Goal: Information Seeking & Learning: Check status

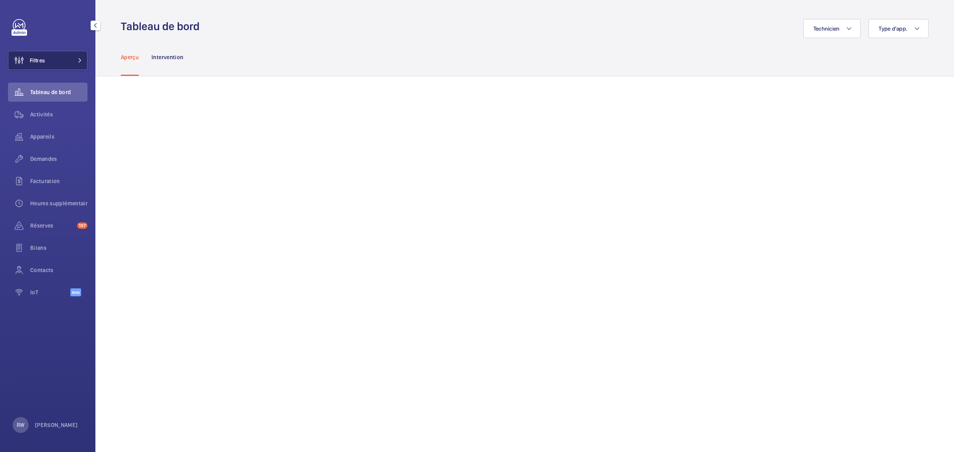
click at [56, 62] on button "Filtres" at bounding box center [47, 60] width 79 height 19
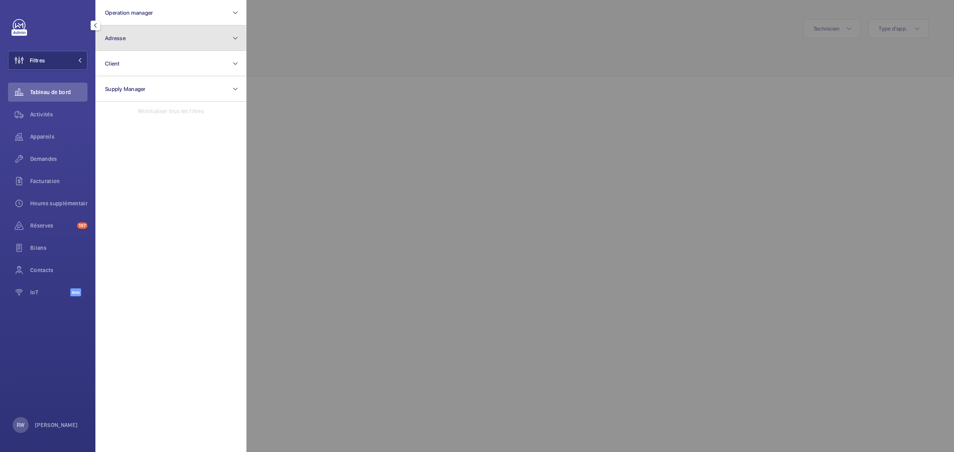
click at [145, 39] on button "Adresse" at bounding box center [170, 37] width 151 height 25
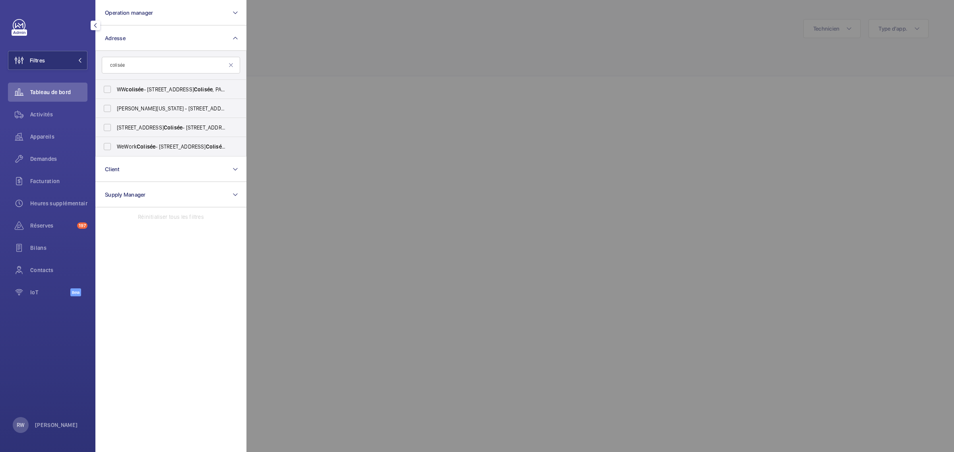
type input "colisée"
click at [333, 48] on div at bounding box center [723, 226] width 954 height 452
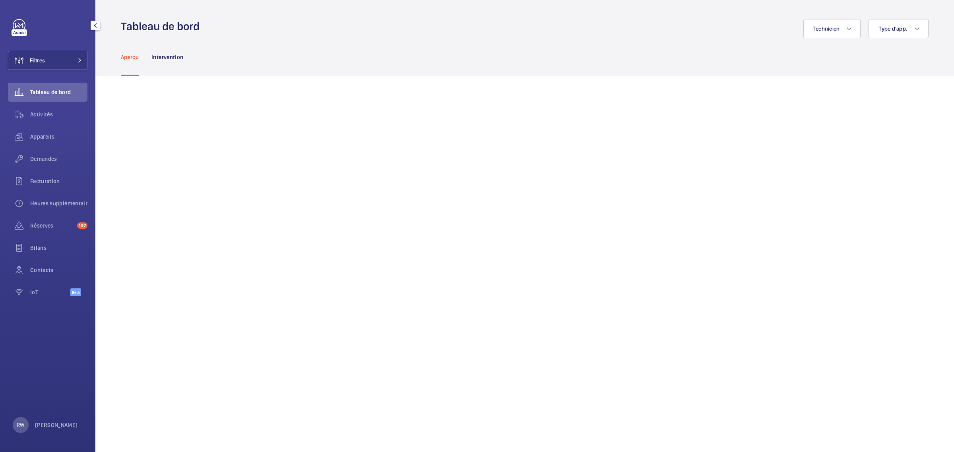
click at [15, 22] on link at bounding box center [19, 25] width 13 height 13
click at [18, 24] on link at bounding box center [19, 25] width 13 height 13
click at [54, 60] on button "Filtres" at bounding box center [47, 60] width 79 height 19
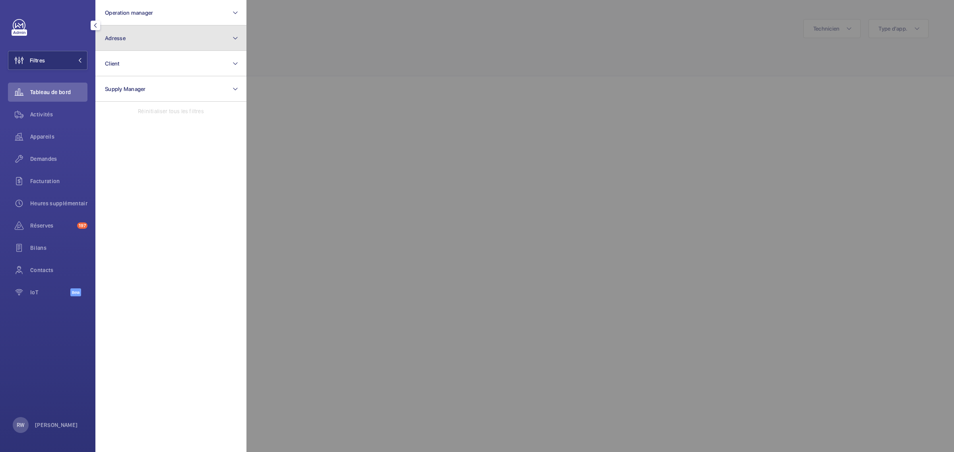
click at [121, 39] on span "Adresse" at bounding box center [115, 38] width 21 height 6
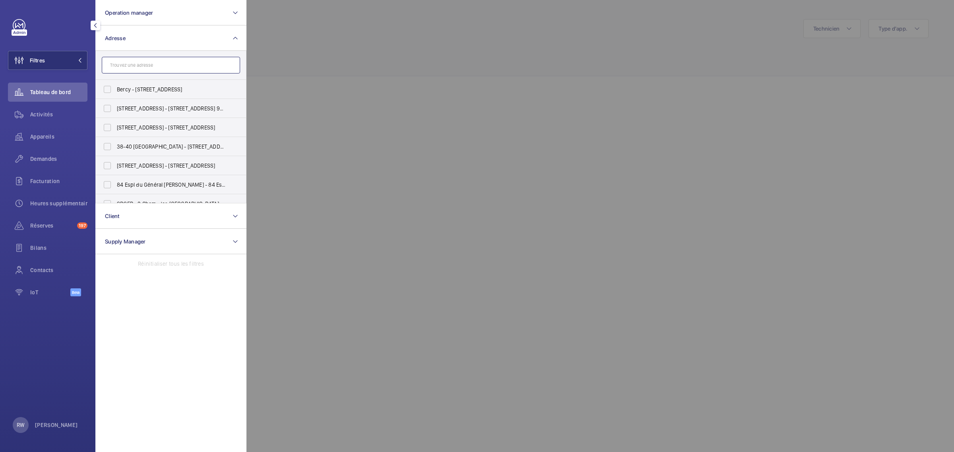
click at [143, 68] on input "text" at bounding box center [171, 65] width 138 height 17
paste input "[STREET_ADDRESS][PERSON_NAME]"
type input "[STREET_ADDRESS][PERSON_NAME]"
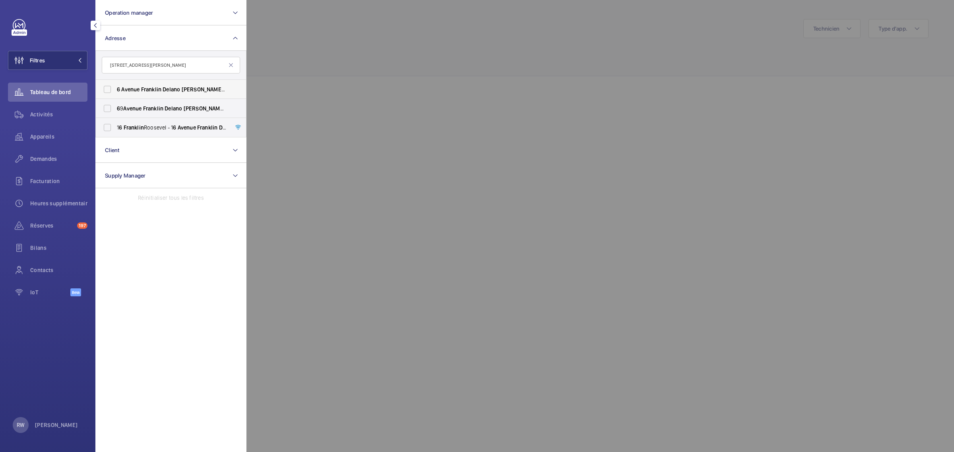
click at [108, 86] on label "[STREET_ADDRESS][GEOGRAPHIC_DATA][STREET_ADDRESS][PERSON_NAME]" at bounding box center [165, 89] width 138 height 19
click at [108, 86] on input "[STREET_ADDRESS][GEOGRAPHIC_DATA][STREET_ADDRESS][PERSON_NAME]" at bounding box center [107, 89] width 16 height 16
checkbox input "true"
click at [370, 35] on div at bounding box center [723, 226] width 954 height 452
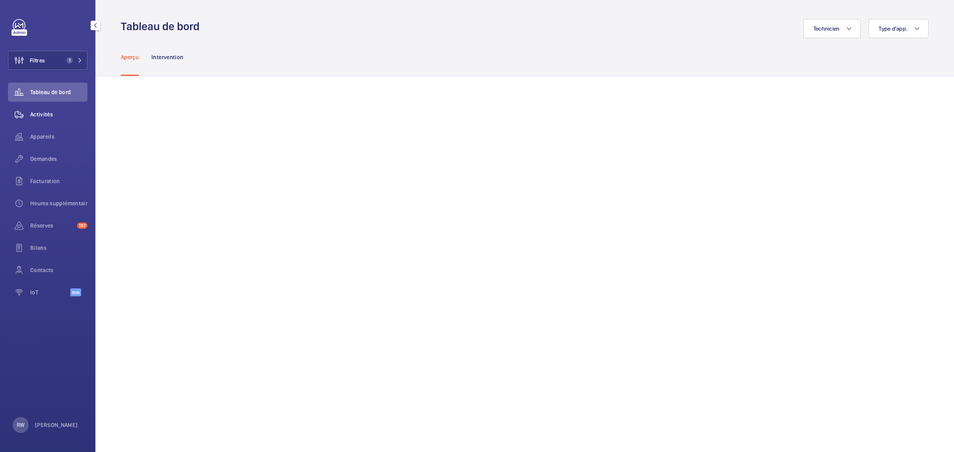
click at [38, 110] on span "Activités" at bounding box center [58, 114] width 57 height 8
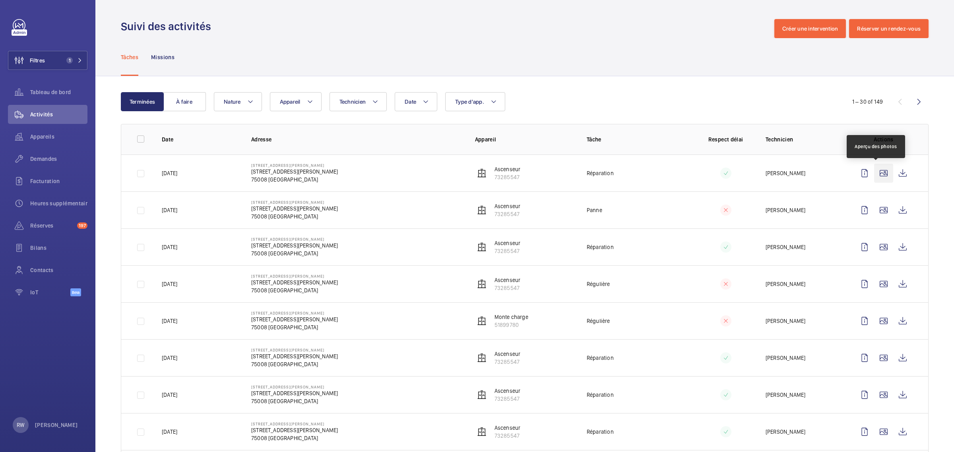
click at [878, 173] on wm-front-icon-button at bounding box center [883, 173] width 19 height 19
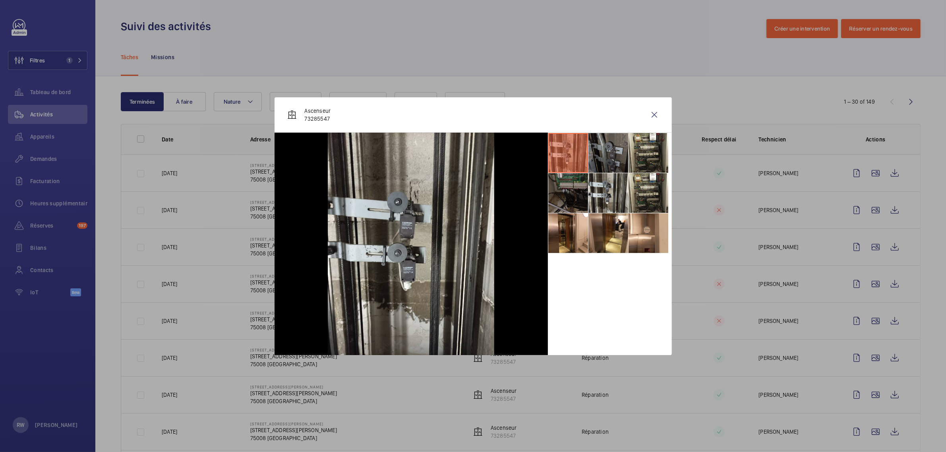
click at [608, 152] on li at bounding box center [609, 153] width 40 height 40
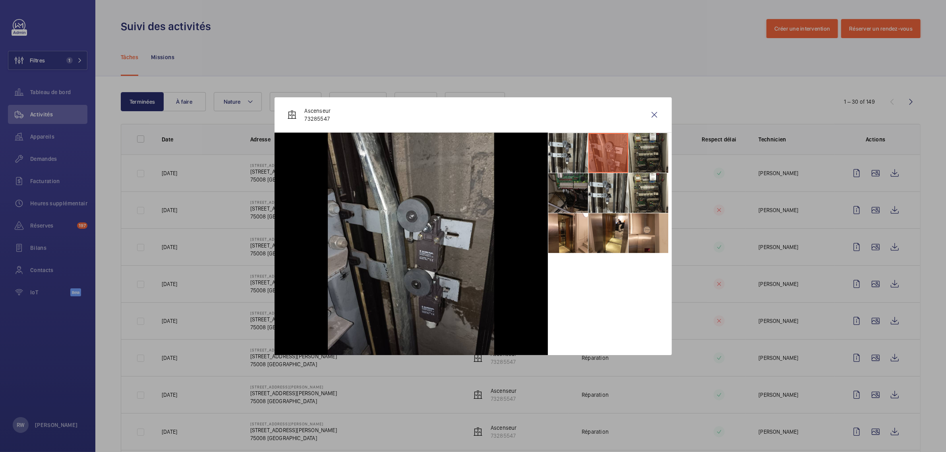
click at [645, 149] on li at bounding box center [649, 153] width 40 height 40
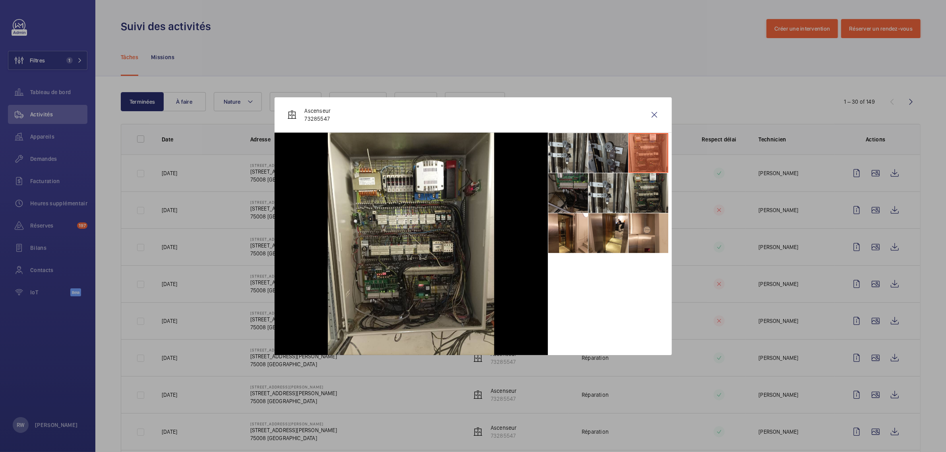
drag, startPoint x: 645, startPoint y: 196, endPoint x: 633, endPoint y: 197, distance: 11.9
click at [645, 196] on li at bounding box center [649, 193] width 40 height 40
click at [603, 194] on li at bounding box center [609, 193] width 40 height 40
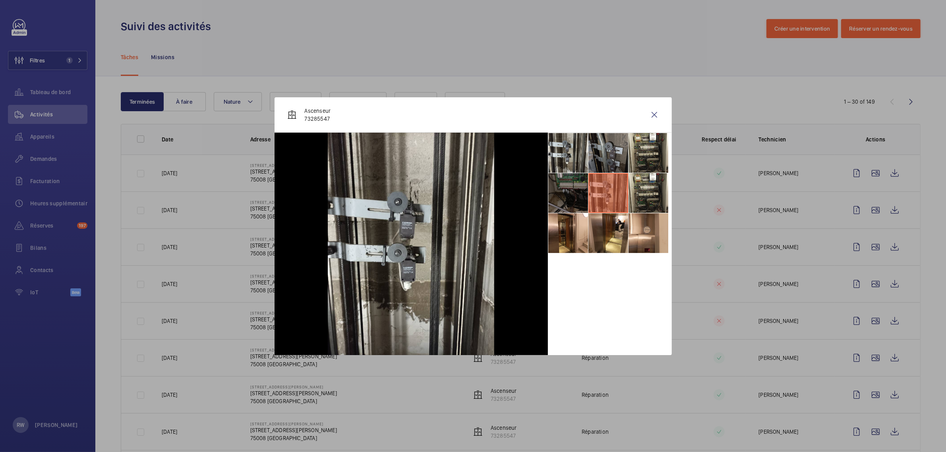
click at [564, 189] on li at bounding box center [568, 193] width 40 height 40
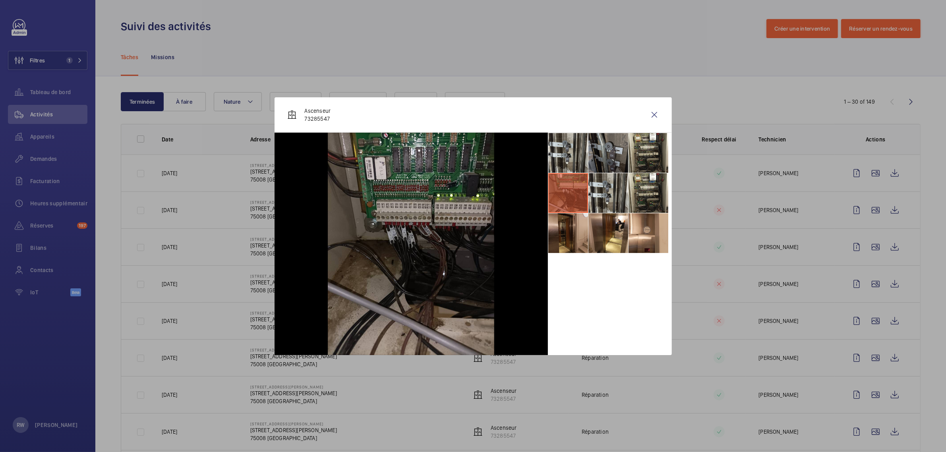
click at [558, 215] on li at bounding box center [568, 233] width 40 height 40
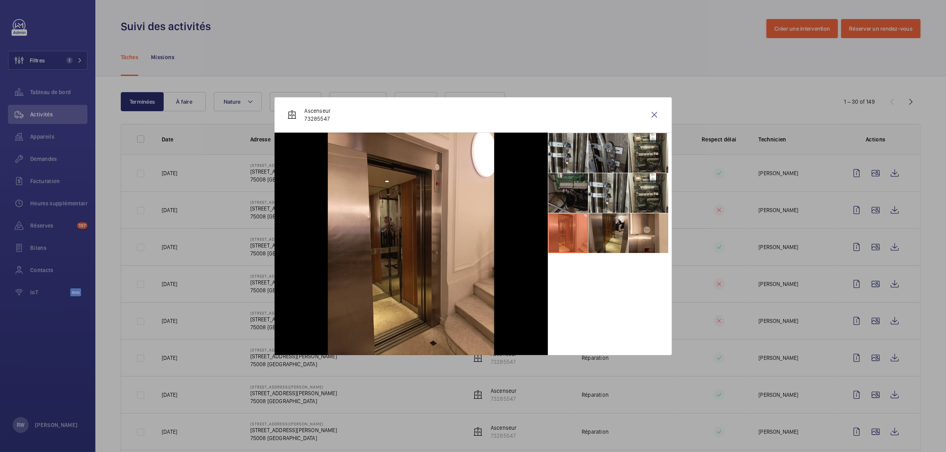
click at [604, 236] on li at bounding box center [609, 233] width 40 height 40
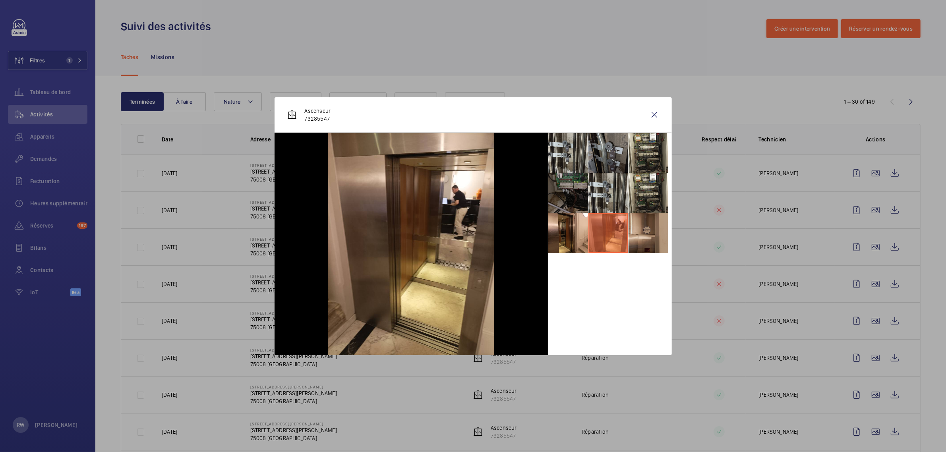
click at [646, 240] on li at bounding box center [649, 233] width 40 height 40
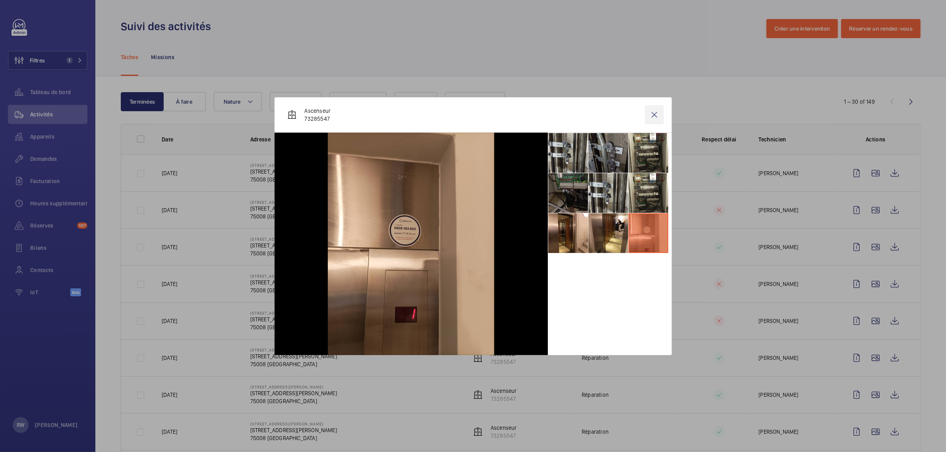
click at [650, 116] on wm-front-icon-button at bounding box center [654, 114] width 19 height 19
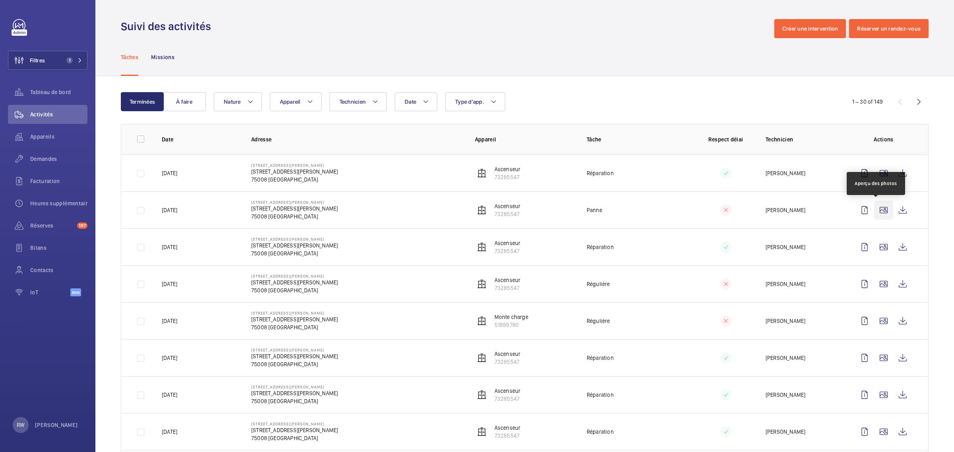
click at [877, 209] on wm-front-icon-button at bounding box center [883, 210] width 19 height 19
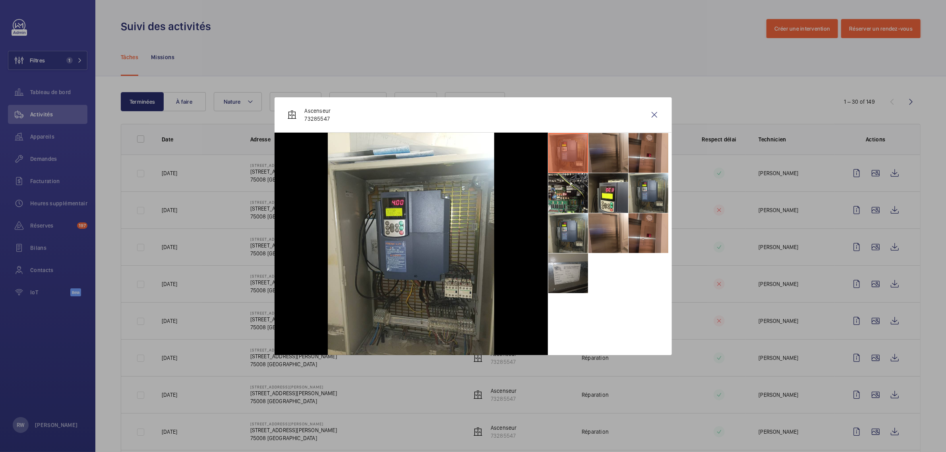
drag, startPoint x: 602, startPoint y: 150, endPoint x: 606, endPoint y: 153, distance: 5.2
click at [602, 151] on li at bounding box center [609, 153] width 40 height 40
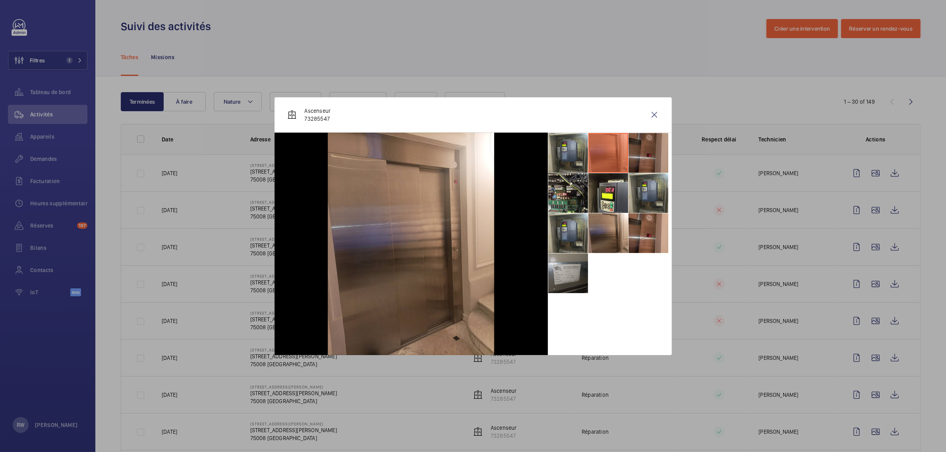
drag, startPoint x: 639, startPoint y: 153, endPoint x: 640, endPoint y: 157, distance: 4.3
click at [639, 153] on li at bounding box center [649, 153] width 40 height 40
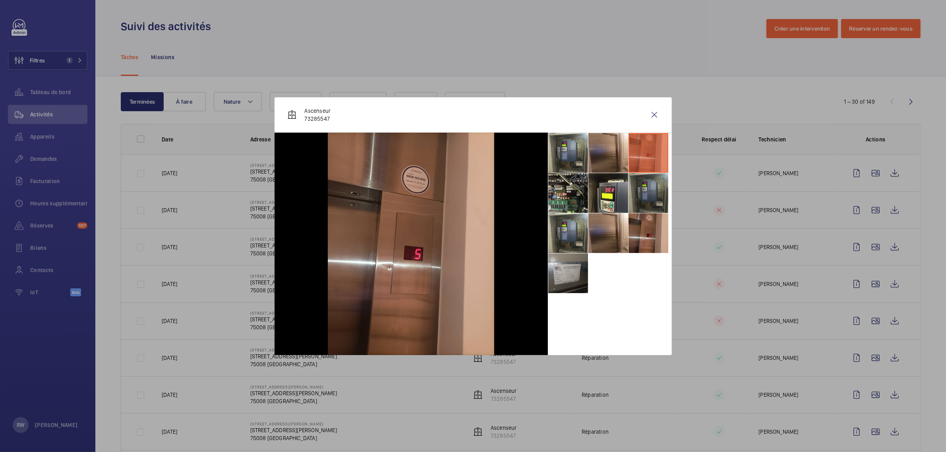
click at [651, 191] on li at bounding box center [649, 193] width 40 height 40
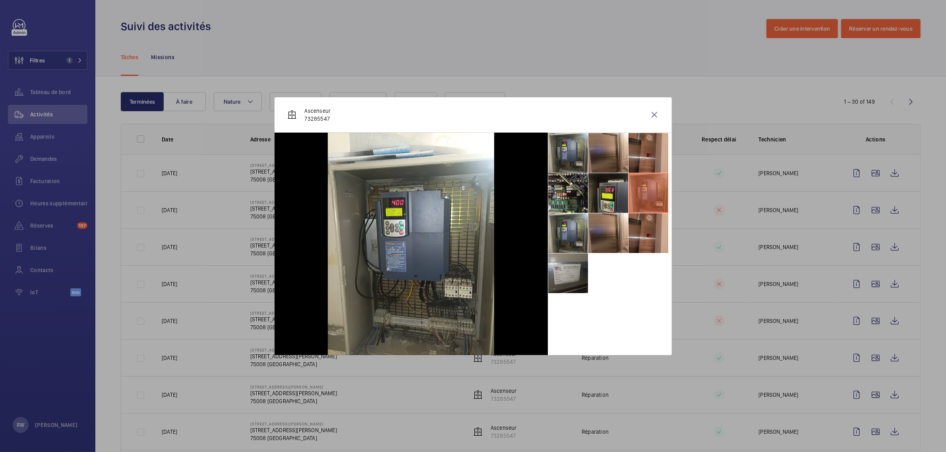
click at [619, 192] on li at bounding box center [609, 193] width 40 height 40
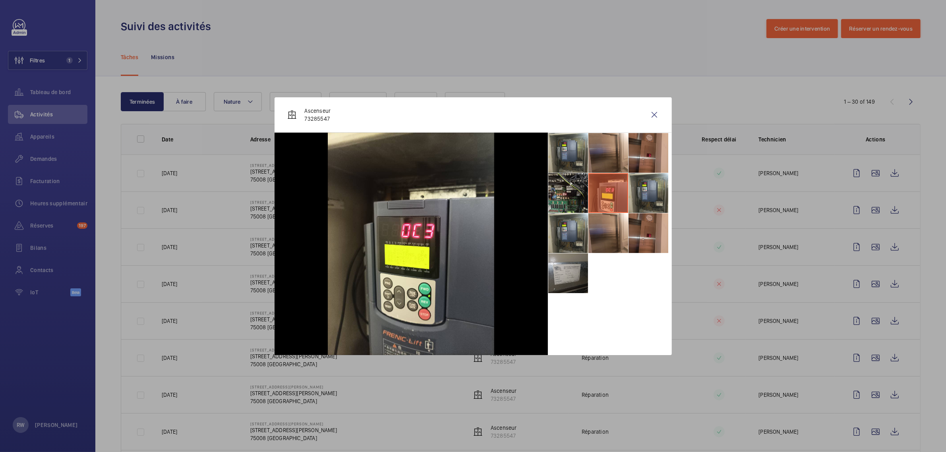
click at [580, 193] on li at bounding box center [568, 193] width 40 height 40
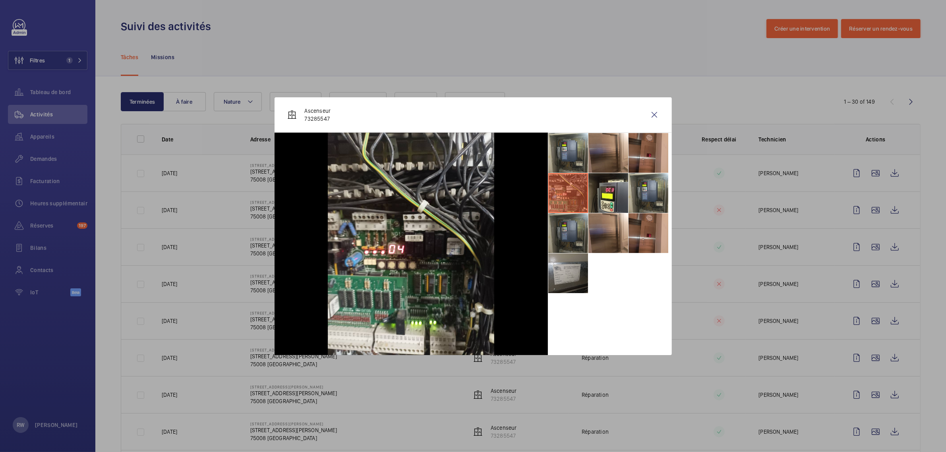
click at [579, 233] on li at bounding box center [568, 233] width 40 height 40
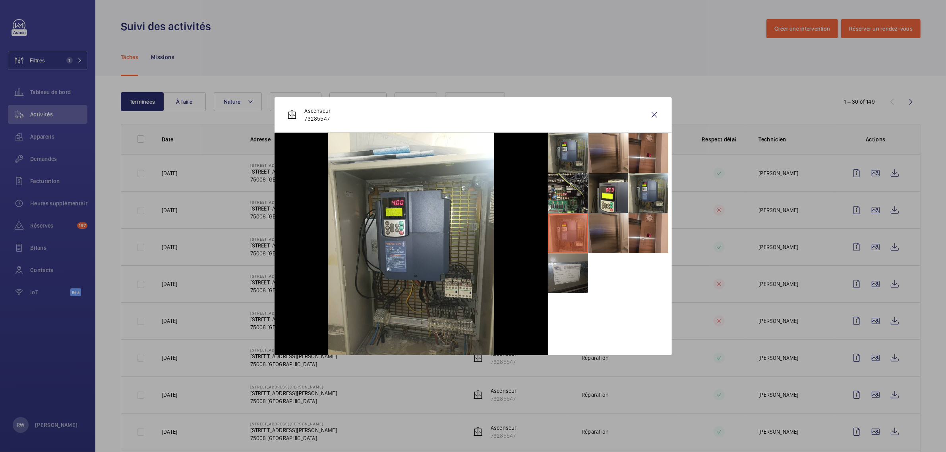
click at [598, 232] on li at bounding box center [609, 233] width 40 height 40
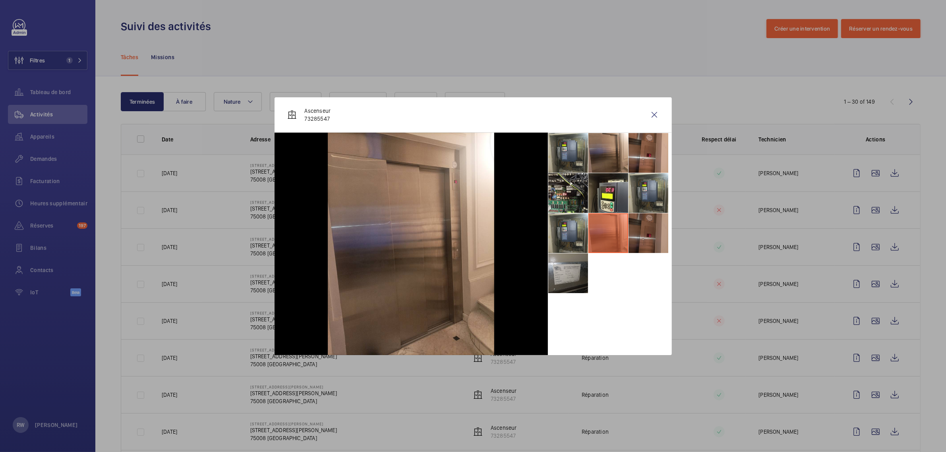
click at [646, 229] on li at bounding box center [649, 233] width 40 height 40
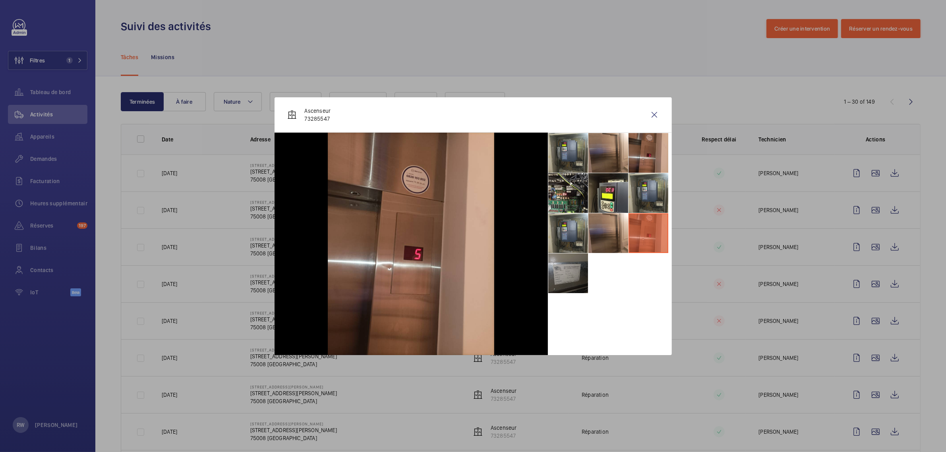
click at [559, 265] on li at bounding box center [568, 274] width 40 height 40
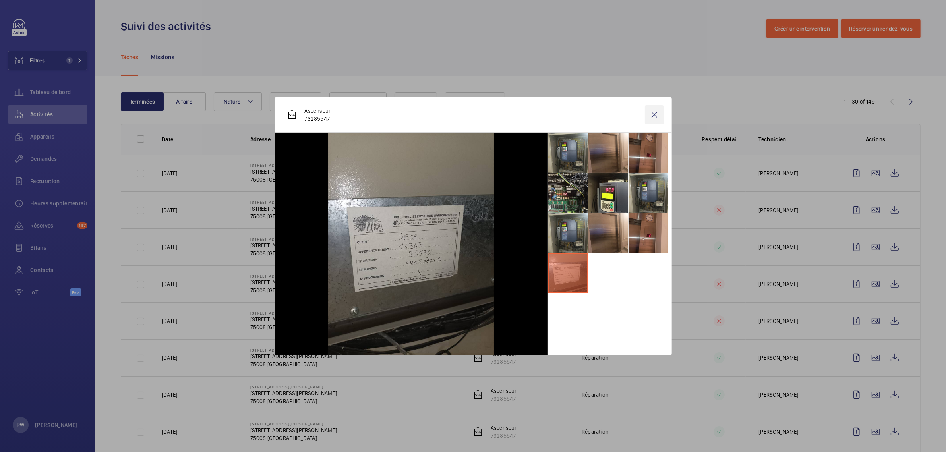
click at [651, 114] on wm-front-icon-button at bounding box center [654, 114] width 19 height 19
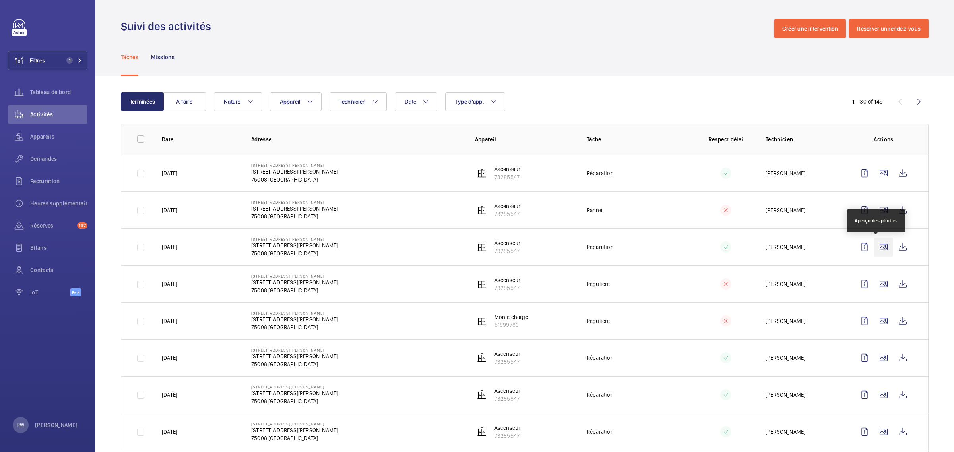
click at [874, 248] on wm-front-icon-button at bounding box center [883, 247] width 19 height 19
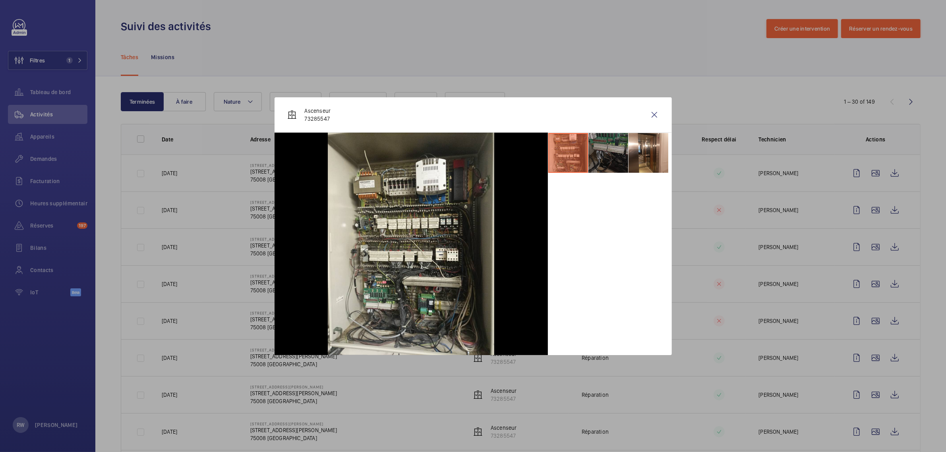
click at [612, 153] on li at bounding box center [609, 153] width 40 height 40
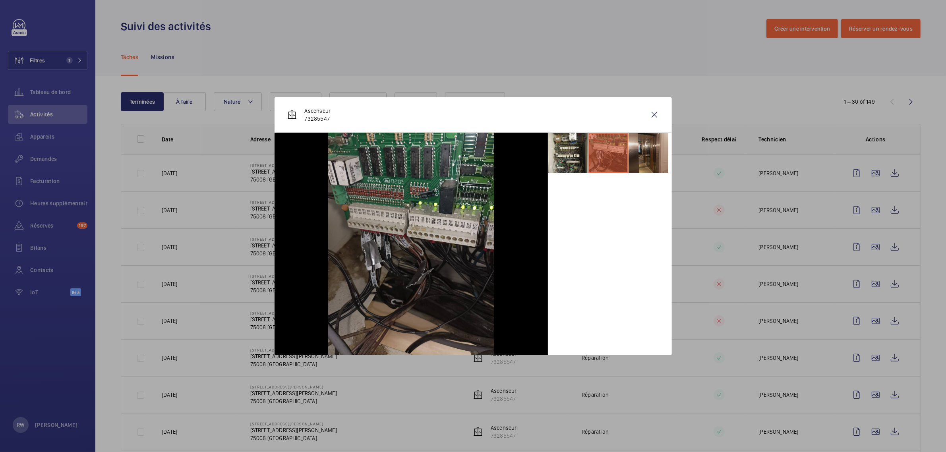
click at [662, 157] on li at bounding box center [649, 153] width 40 height 40
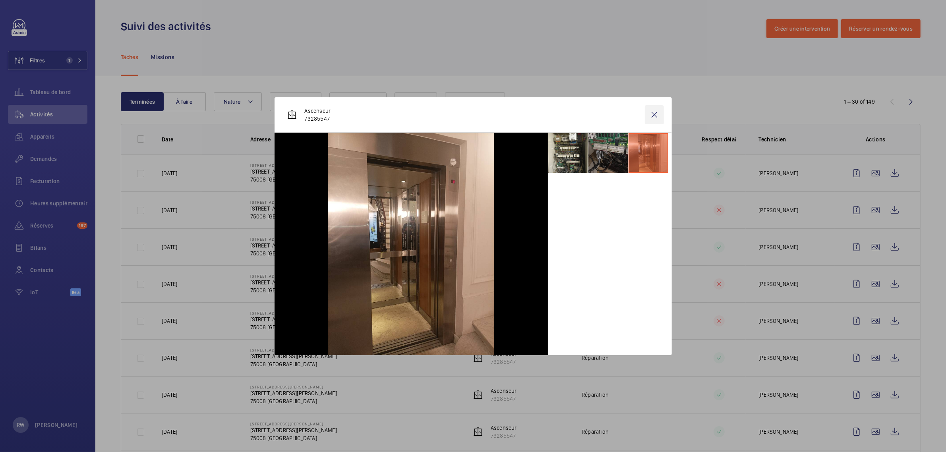
click at [653, 114] on wm-front-icon-button at bounding box center [654, 114] width 19 height 19
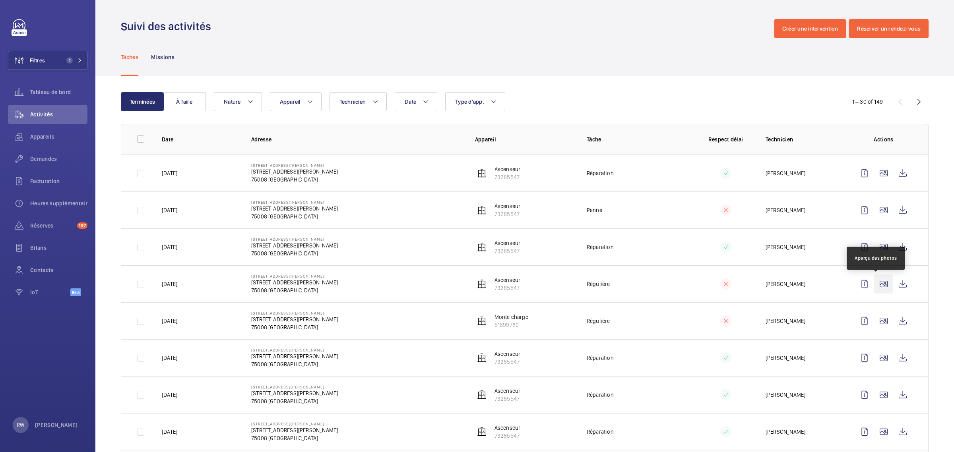
click at [875, 285] on wm-front-icon-button at bounding box center [883, 284] width 19 height 19
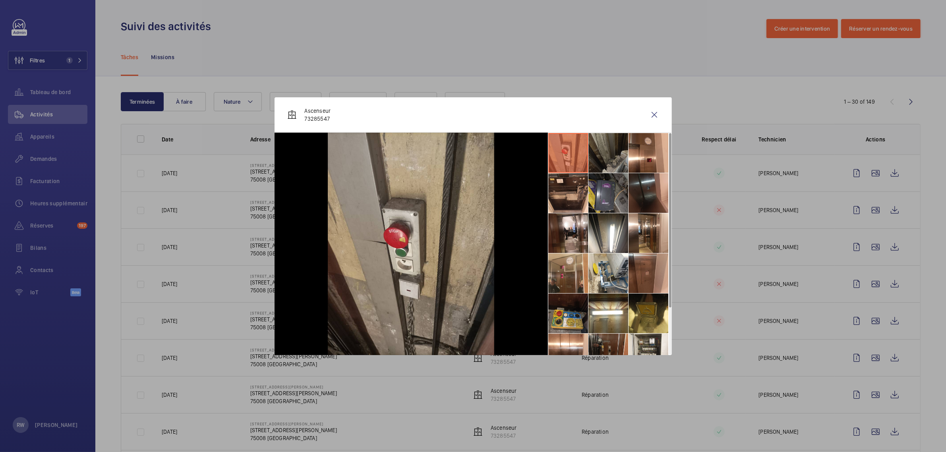
click at [612, 151] on li at bounding box center [609, 153] width 40 height 40
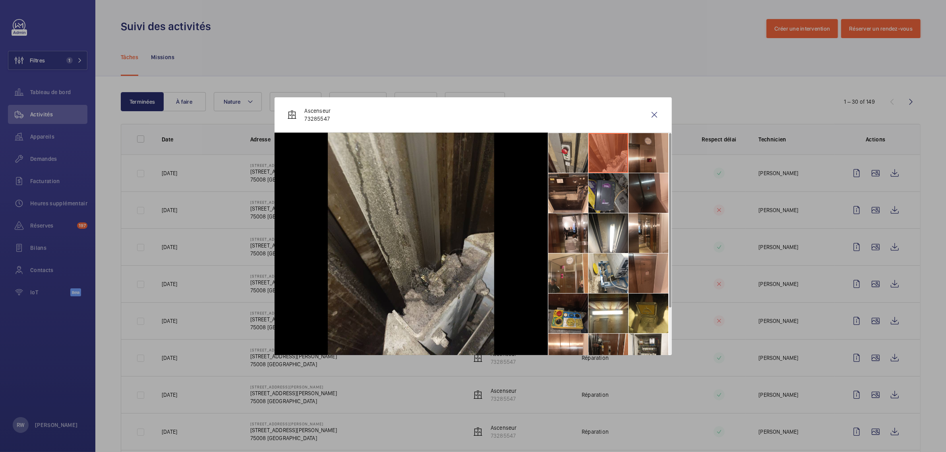
click at [637, 155] on li at bounding box center [649, 153] width 40 height 40
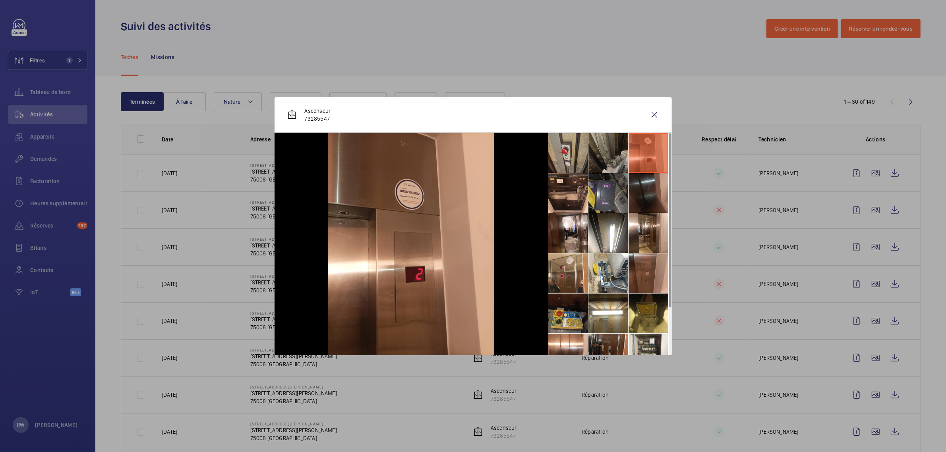
click at [635, 200] on li at bounding box center [649, 193] width 40 height 40
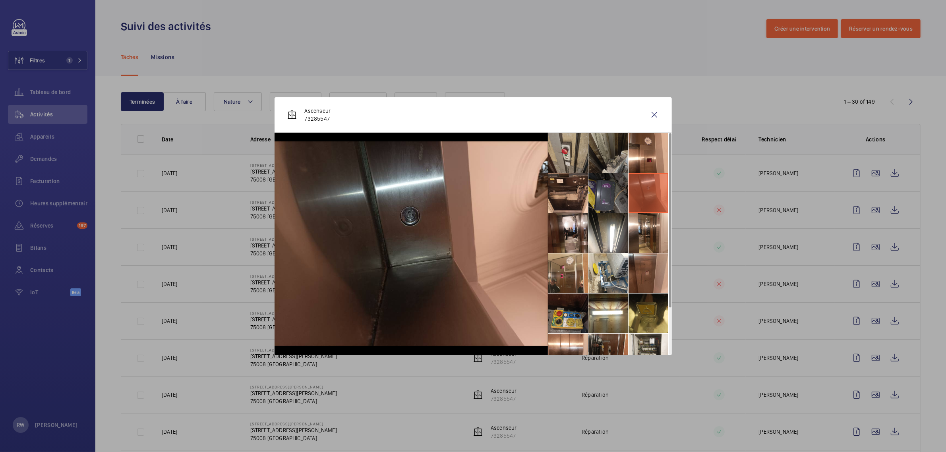
click at [600, 193] on li at bounding box center [609, 193] width 40 height 40
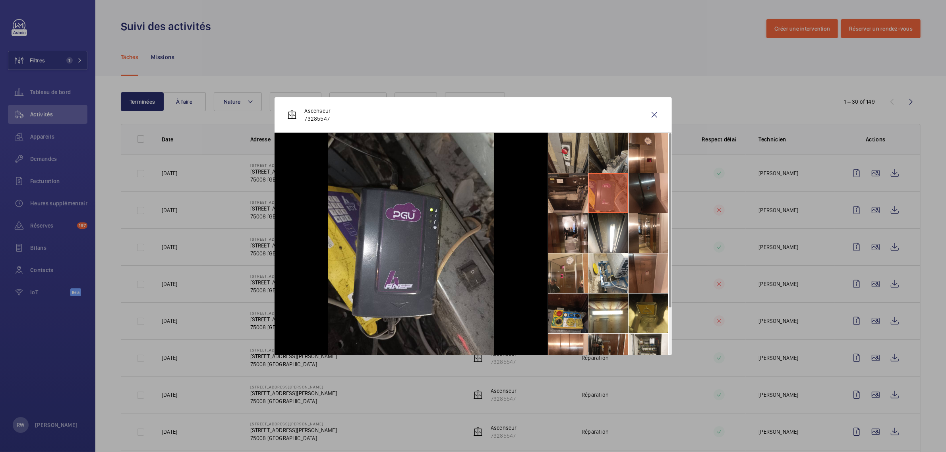
click at [572, 191] on li at bounding box center [568, 193] width 40 height 40
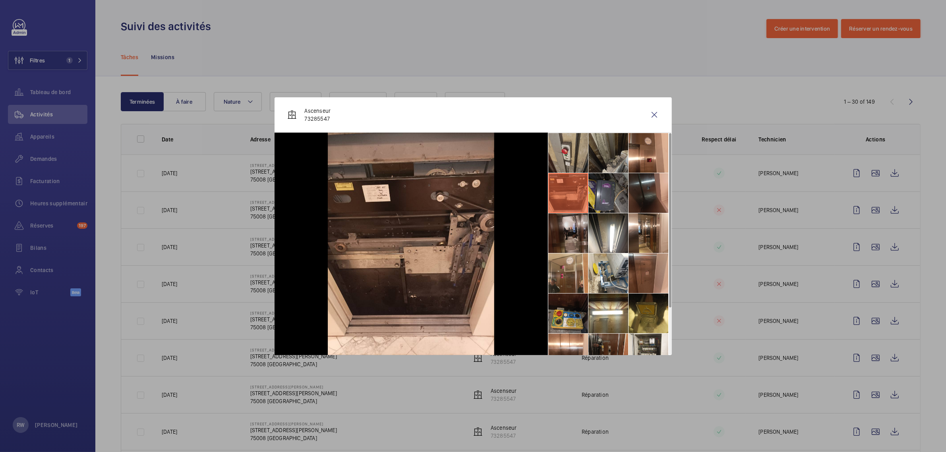
click at [573, 221] on li at bounding box center [568, 233] width 40 height 40
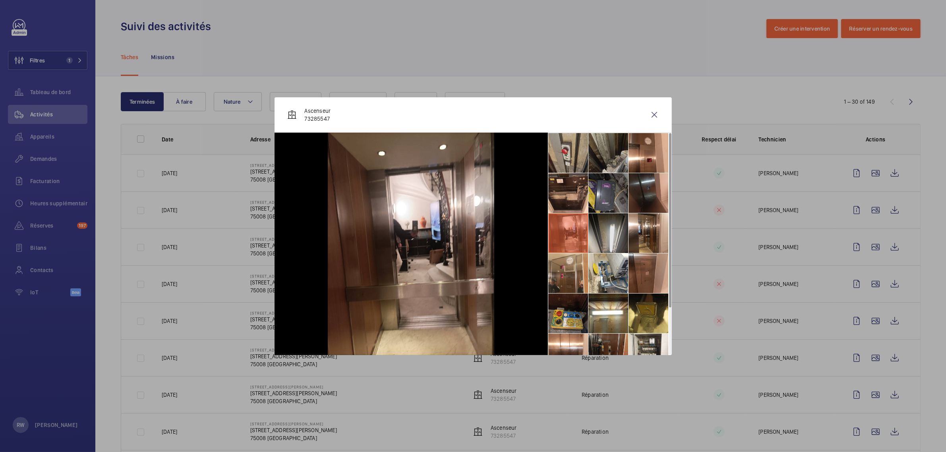
click at [603, 230] on li at bounding box center [609, 233] width 40 height 40
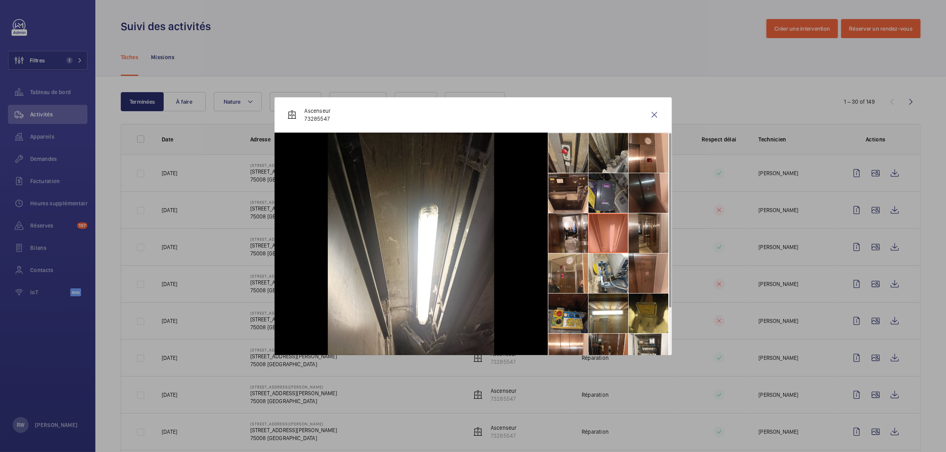
click at [651, 229] on li at bounding box center [649, 233] width 40 height 40
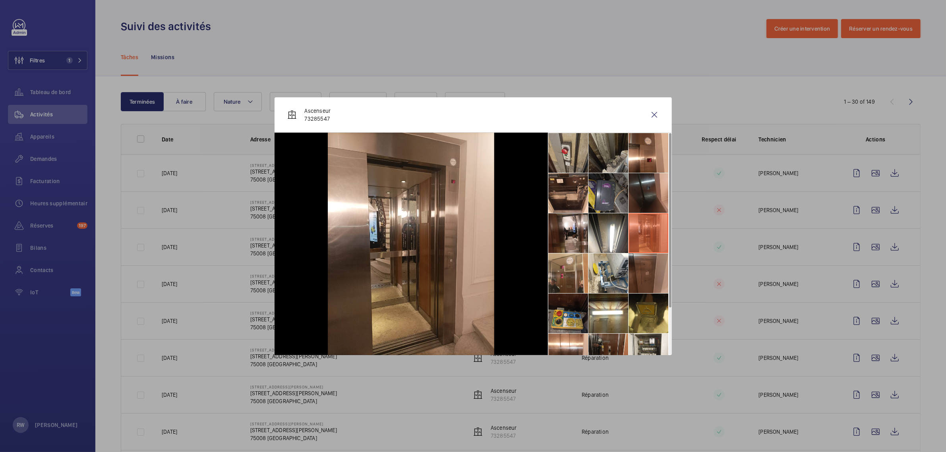
click at [651, 265] on li at bounding box center [649, 274] width 40 height 40
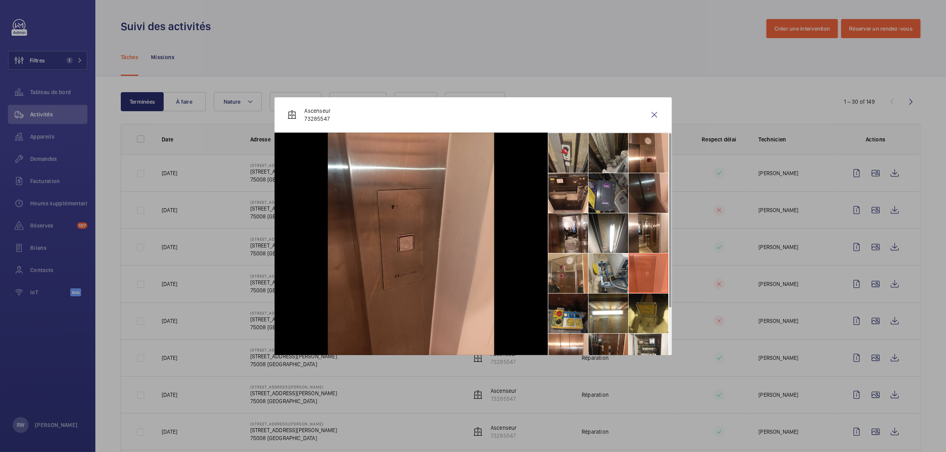
click at [625, 266] on li at bounding box center [609, 274] width 40 height 40
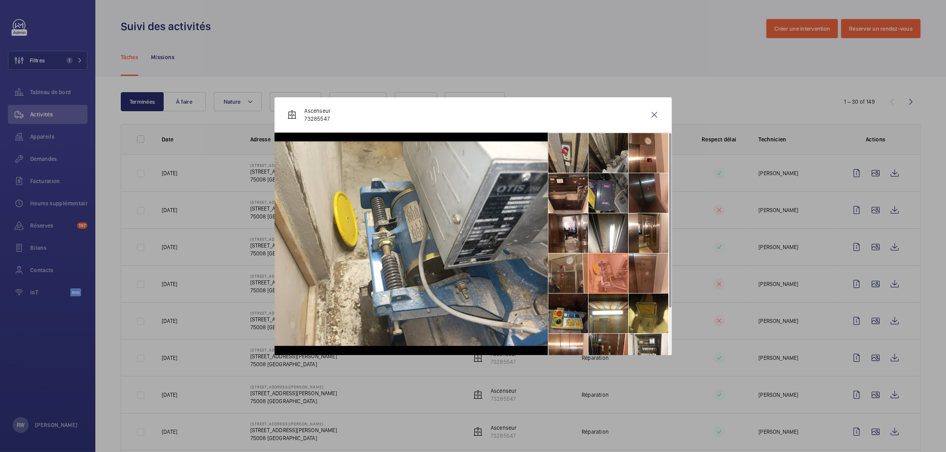
click at [585, 267] on li at bounding box center [568, 274] width 40 height 40
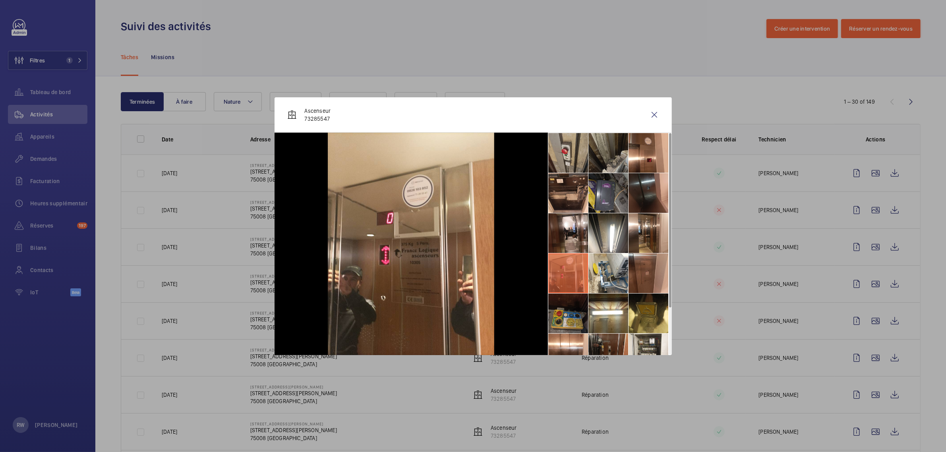
click at [577, 308] on li at bounding box center [568, 314] width 40 height 40
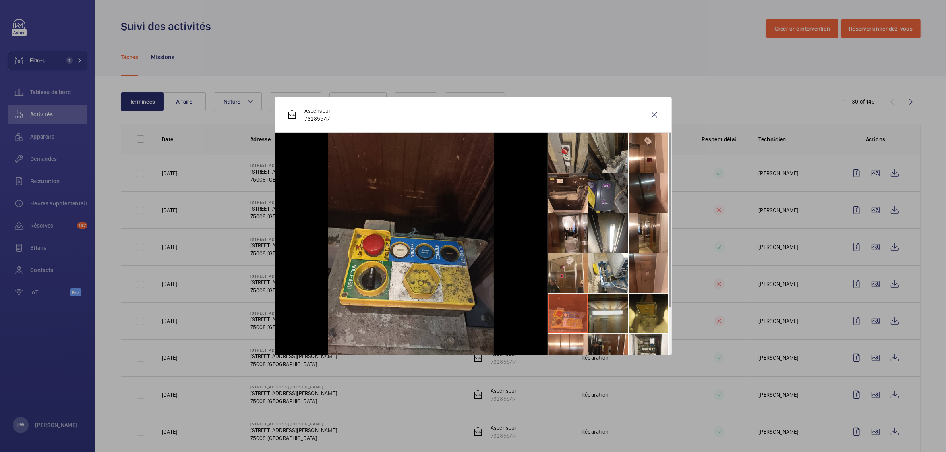
click at [601, 314] on li at bounding box center [609, 314] width 40 height 40
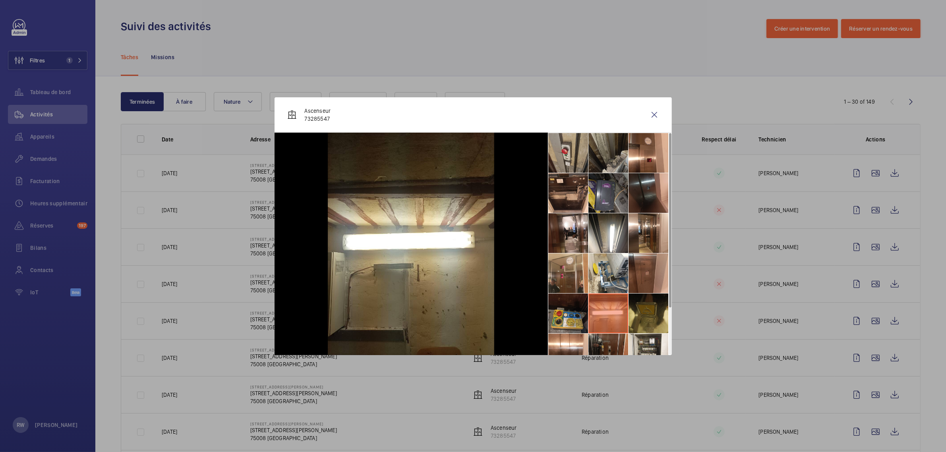
drag, startPoint x: 636, startPoint y: 315, endPoint x: 639, endPoint y: 325, distance: 9.8
click at [637, 315] on li at bounding box center [649, 314] width 40 height 40
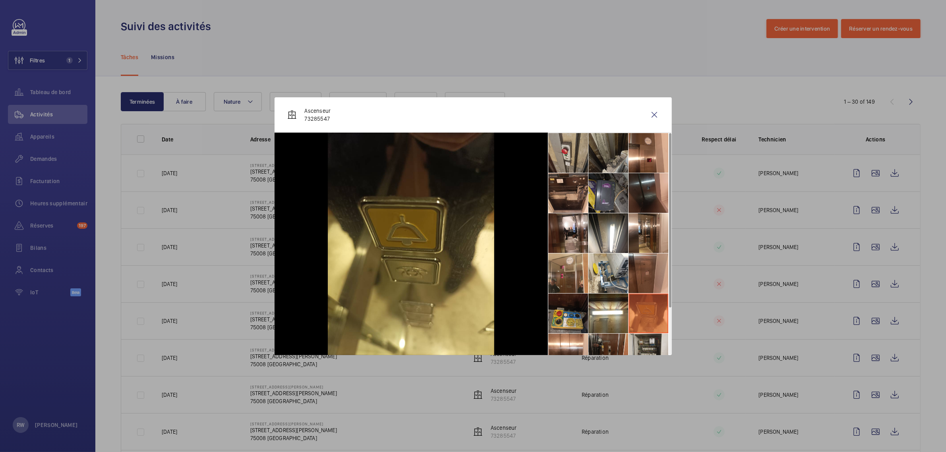
click at [642, 344] on li at bounding box center [649, 354] width 40 height 40
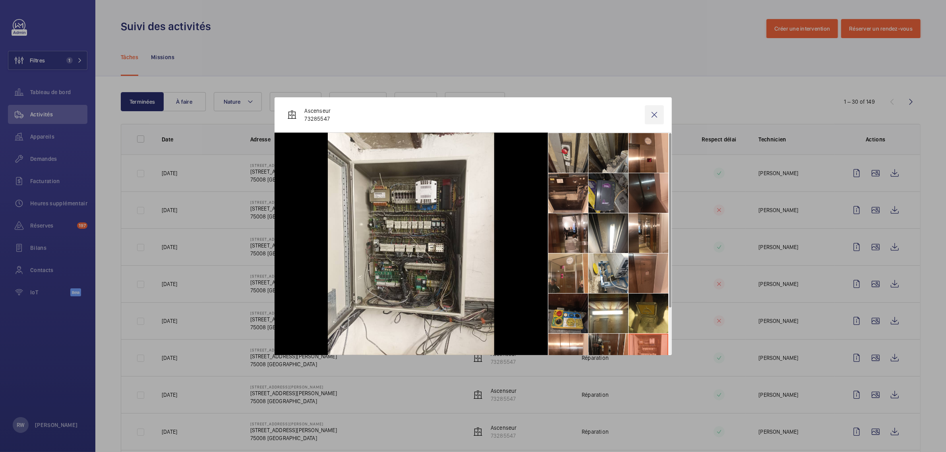
click at [653, 118] on wm-front-icon-button at bounding box center [654, 114] width 19 height 19
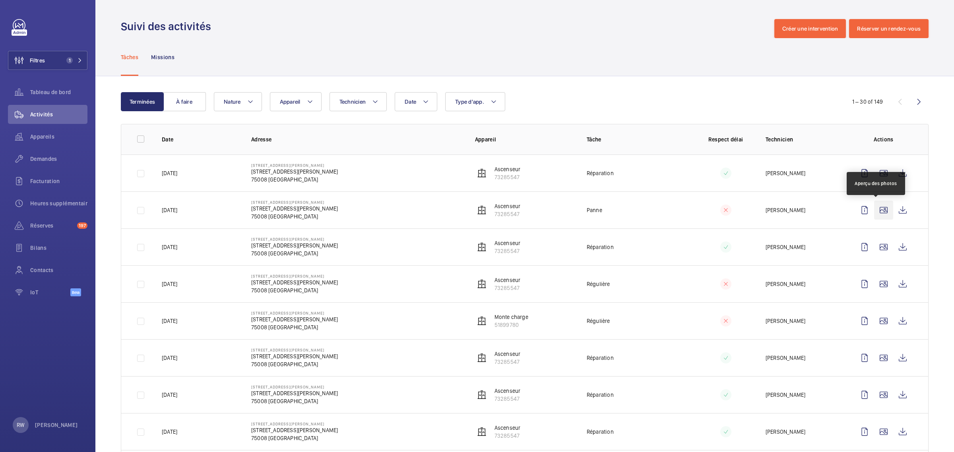
click at [877, 213] on wm-front-icon-button at bounding box center [883, 210] width 19 height 19
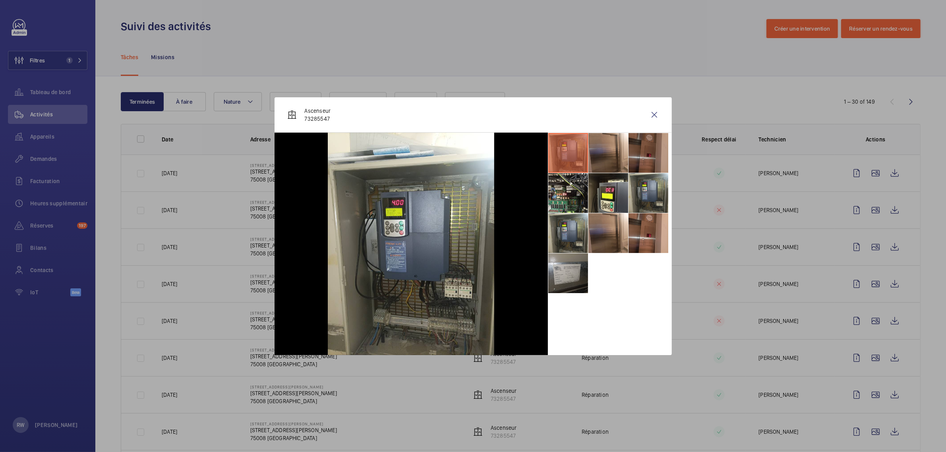
drag, startPoint x: 606, startPoint y: 146, endPoint x: 633, endPoint y: 152, distance: 27.6
click at [607, 146] on li at bounding box center [609, 153] width 40 height 40
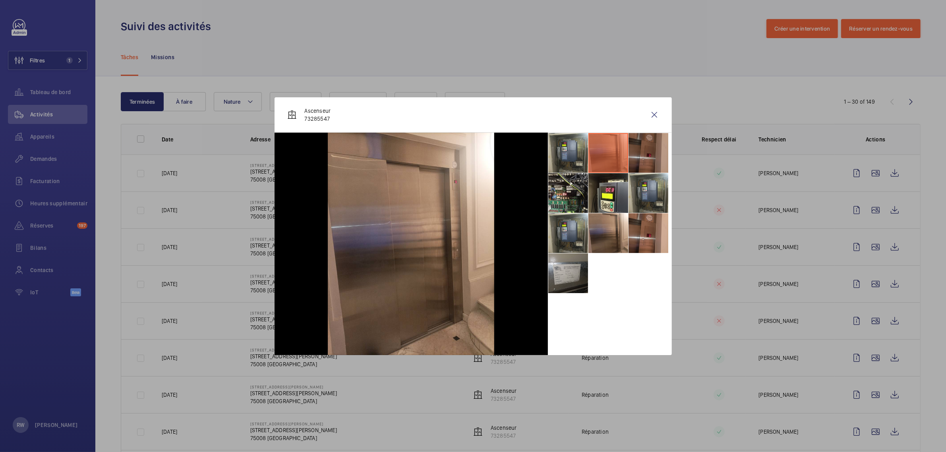
drag, startPoint x: 647, startPoint y: 149, endPoint x: 647, endPoint y: 166, distance: 16.7
click at [648, 149] on li at bounding box center [649, 153] width 40 height 40
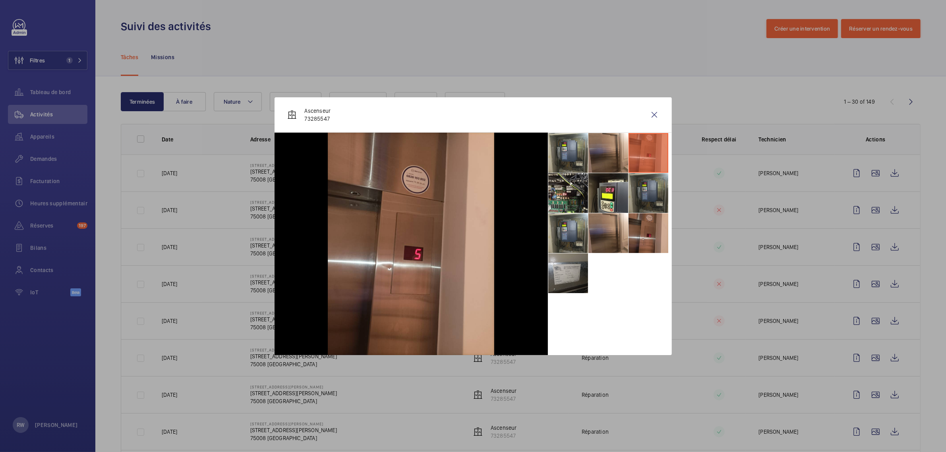
click at [648, 179] on li at bounding box center [649, 193] width 40 height 40
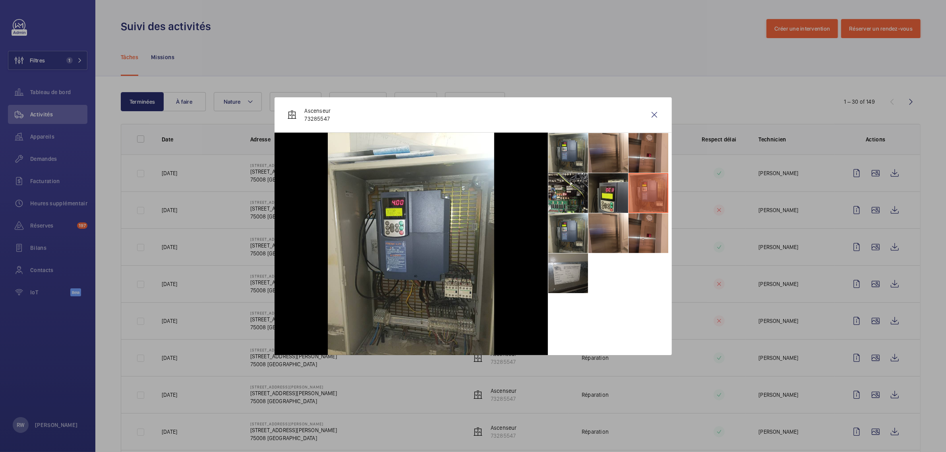
click at [622, 183] on li at bounding box center [609, 193] width 40 height 40
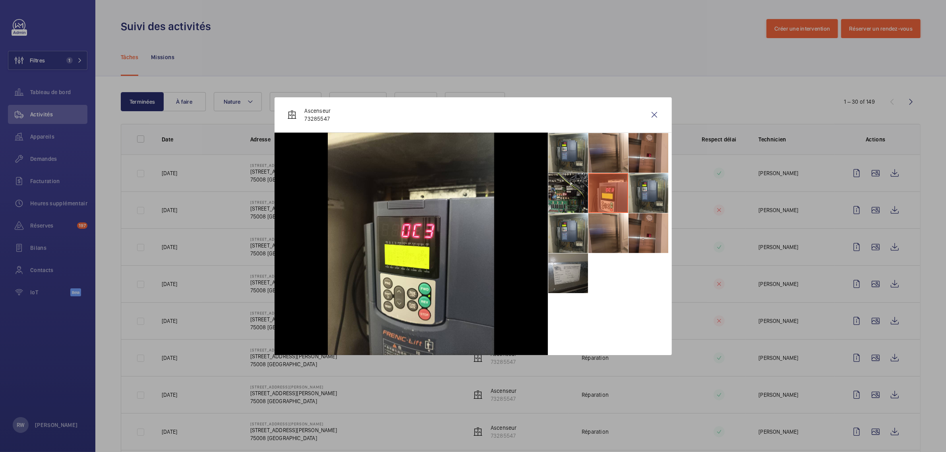
click at [583, 185] on li at bounding box center [568, 193] width 40 height 40
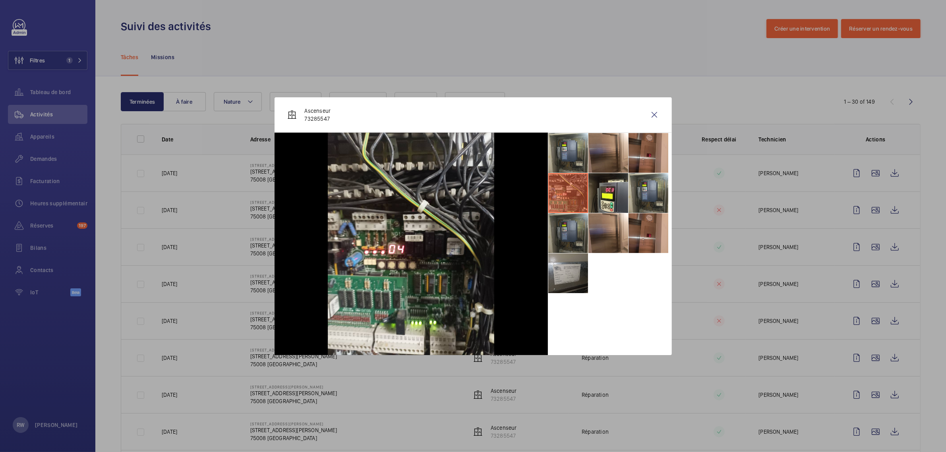
click at [573, 227] on li at bounding box center [568, 233] width 40 height 40
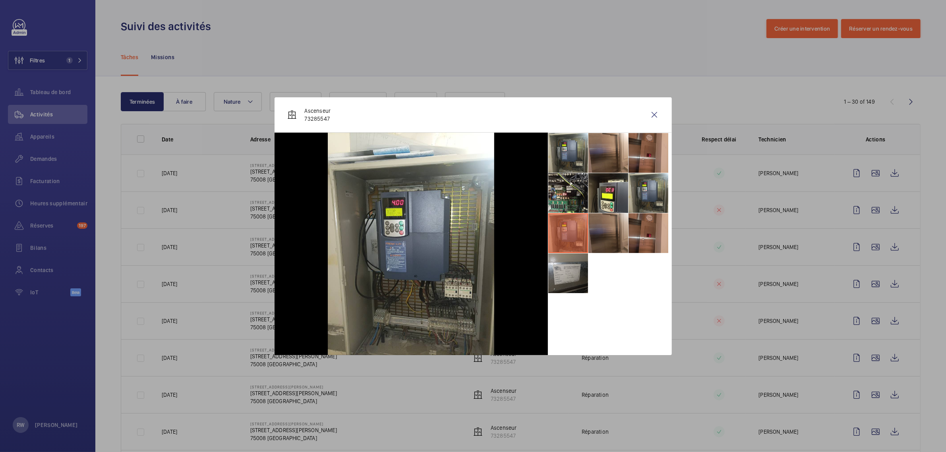
click at [610, 230] on li at bounding box center [609, 233] width 40 height 40
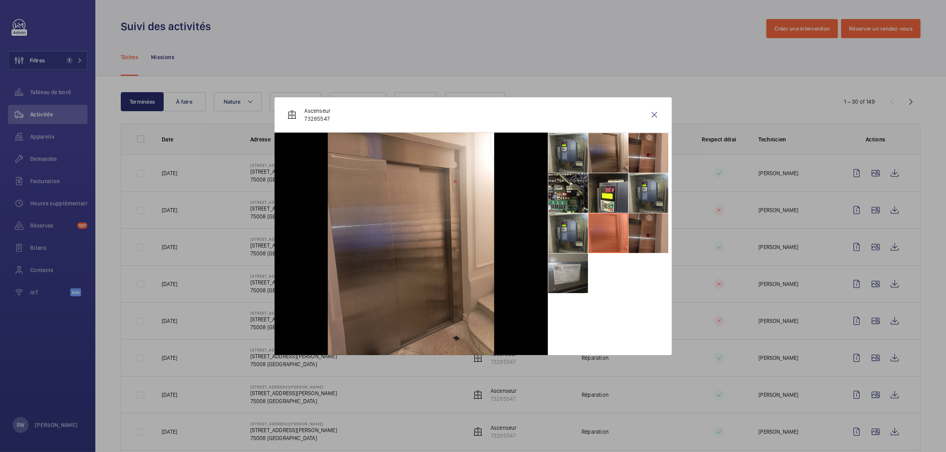
drag, startPoint x: 649, startPoint y: 230, endPoint x: 636, endPoint y: 234, distance: 13.1
click at [652, 231] on li at bounding box center [649, 233] width 40 height 40
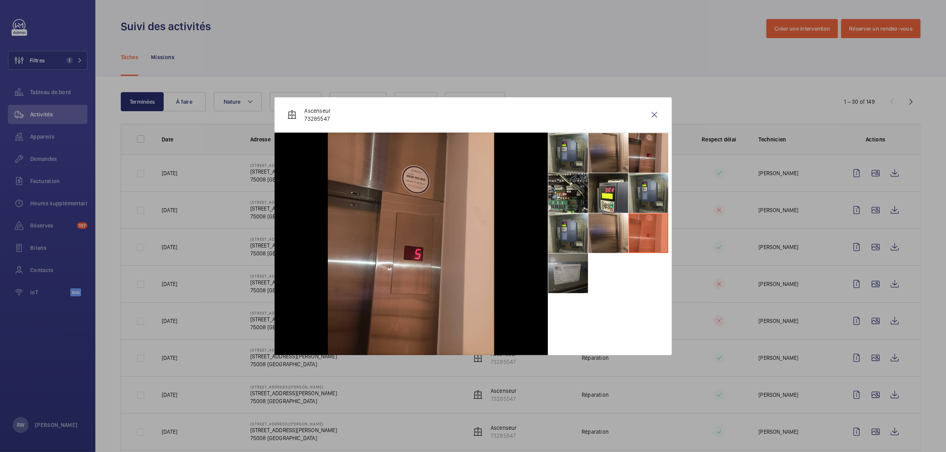
click at [575, 275] on li at bounding box center [568, 274] width 40 height 40
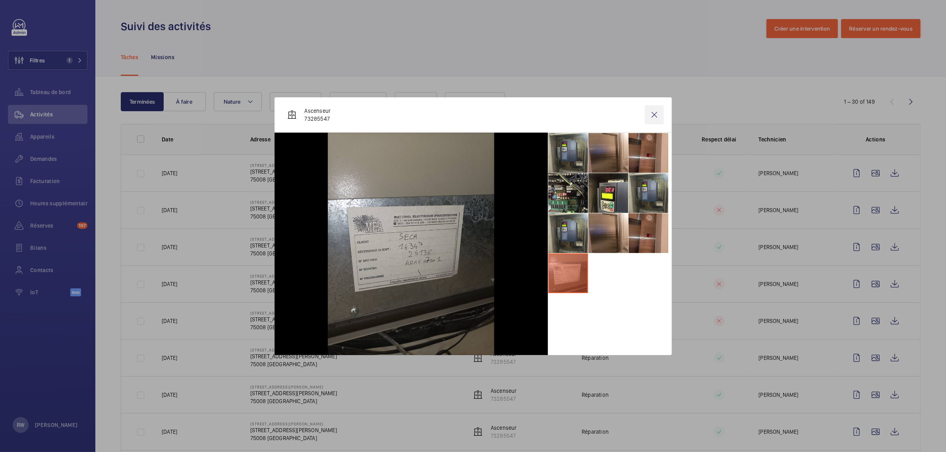
click at [652, 110] on wm-front-icon-button at bounding box center [654, 114] width 19 height 19
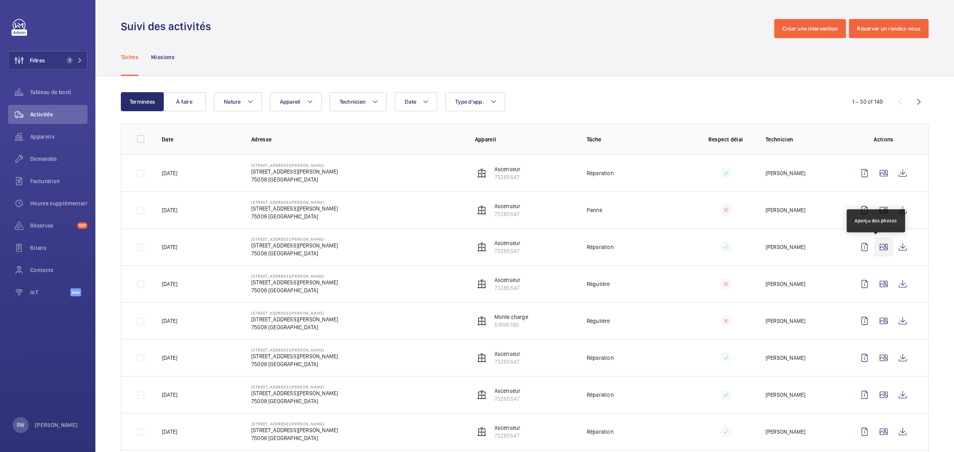
click at [877, 249] on wm-front-icon-button at bounding box center [883, 247] width 19 height 19
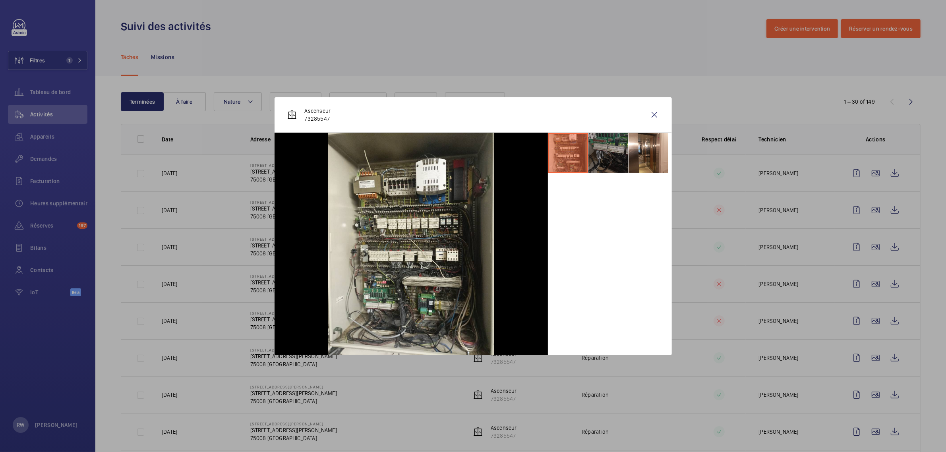
click at [601, 158] on li at bounding box center [609, 153] width 40 height 40
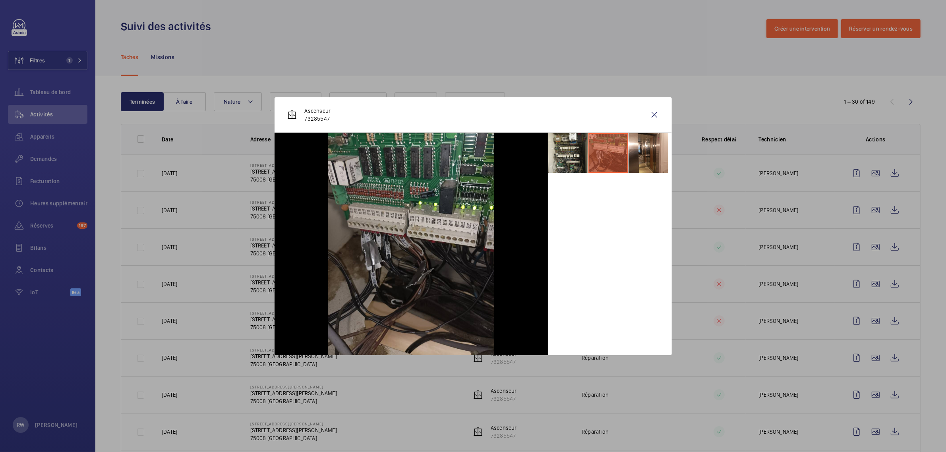
drag, startPoint x: 642, startPoint y: 158, endPoint x: 615, endPoint y: 157, distance: 27.0
click at [642, 158] on li at bounding box center [649, 153] width 40 height 40
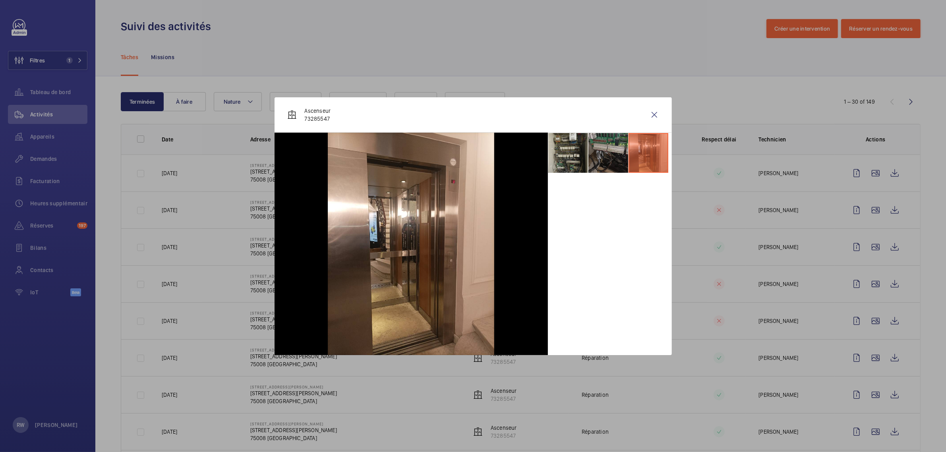
click at [566, 153] on li at bounding box center [568, 153] width 40 height 40
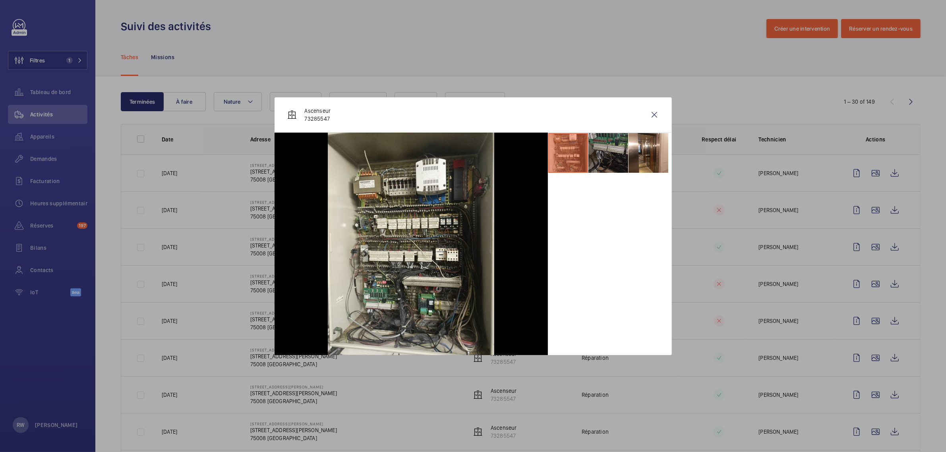
drag, startPoint x: 650, startPoint y: 112, endPoint x: 633, endPoint y: 114, distance: 17.6
click at [651, 112] on wm-front-icon-button at bounding box center [654, 114] width 19 height 19
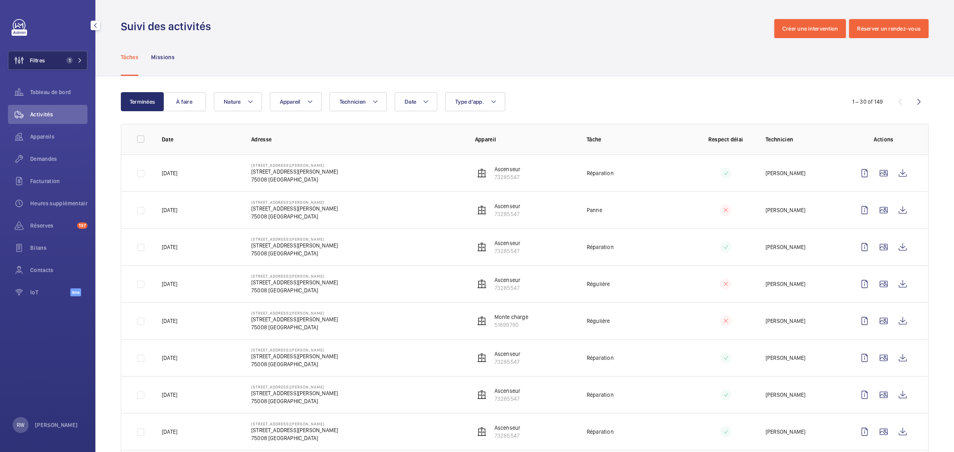
click at [54, 59] on button "Filtres 1" at bounding box center [47, 60] width 79 height 19
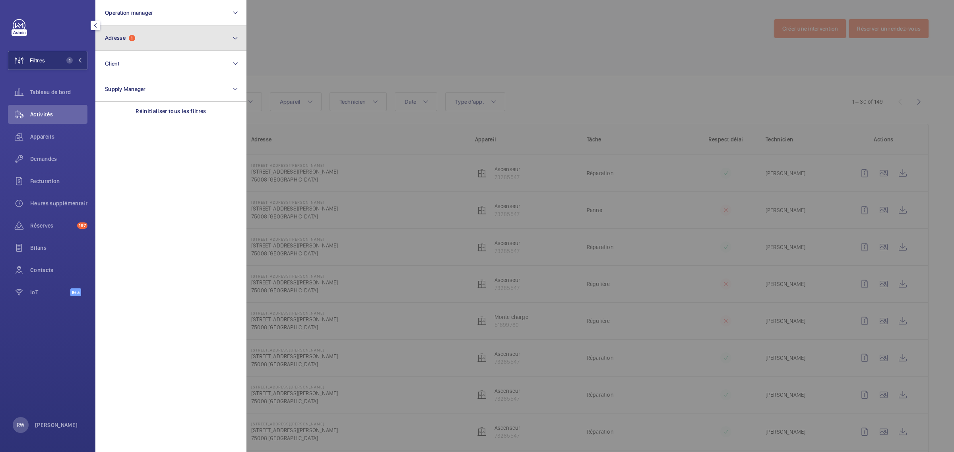
click at [133, 36] on span "1" at bounding box center [132, 38] width 6 height 6
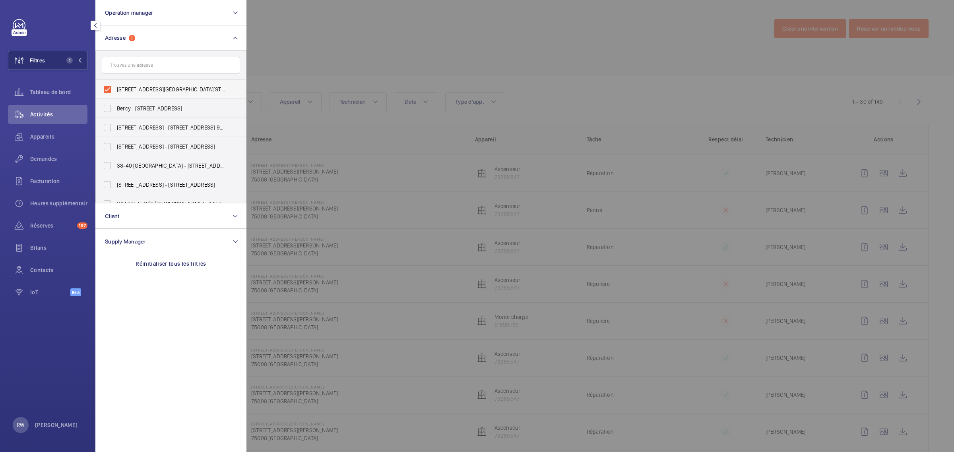
click at [109, 86] on label "[STREET_ADDRESS][GEOGRAPHIC_DATA][STREET_ADDRESS][PERSON_NAME]" at bounding box center [165, 89] width 138 height 19
click at [109, 86] on input "[STREET_ADDRESS][GEOGRAPHIC_DATA][STREET_ADDRESS][PERSON_NAME]" at bounding box center [107, 89] width 16 height 16
checkbox input "false"
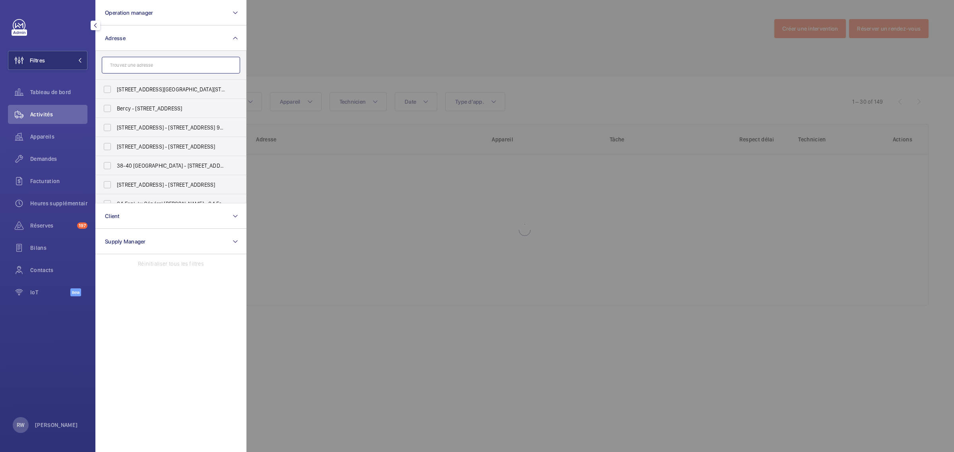
click at [126, 64] on input "text" at bounding box center [171, 65] width 138 height 17
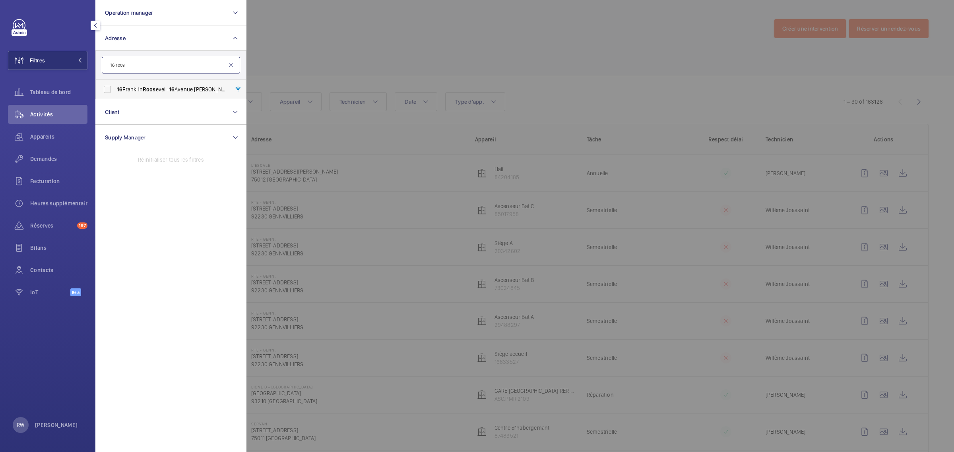
type input "16 roos"
click at [112, 91] on label "16 [PERSON_NAME] evel - [STREET_ADDRESS][PERSON_NAME]" at bounding box center [165, 89] width 138 height 19
click at [112, 91] on input "16 [PERSON_NAME] evel - [STREET_ADDRESS][PERSON_NAME]" at bounding box center [107, 89] width 16 height 16
checkbox input "true"
click at [295, 44] on div at bounding box center [723, 226] width 954 height 452
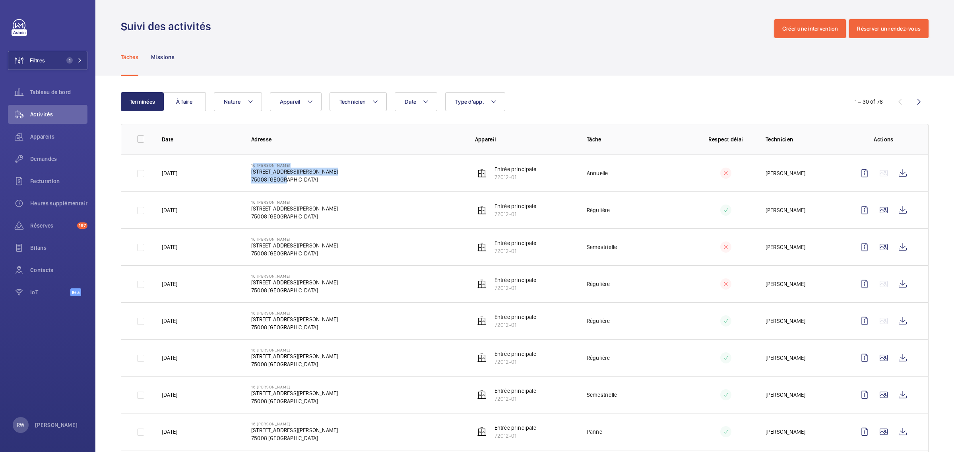
drag, startPoint x: 249, startPoint y: 165, endPoint x: 290, endPoint y: 187, distance: 46.9
click at [290, 187] on td "[GEOGRAPHIC_DATA][PERSON_NAME][STREET_ADDRESS][PERSON_NAME]" at bounding box center [350, 173] width 224 height 37
click at [291, 184] on td "[GEOGRAPHIC_DATA][PERSON_NAME][STREET_ADDRESS][PERSON_NAME]" at bounding box center [350, 173] width 224 height 37
drag, startPoint x: 162, startPoint y: 172, endPoint x: 455, endPoint y: 183, distance: 293.5
click at [0, 0] on tr "[DATE] [GEOGRAPHIC_DATA][PERSON_NAME][STREET_ADDRESS][PERSON_NAME] Entrée princ…" at bounding box center [0, 0] width 0 height 0
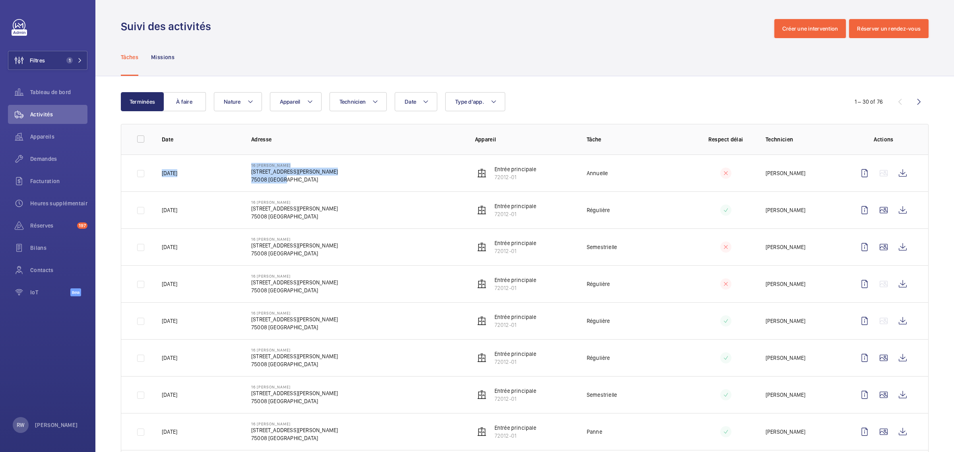
click at [436, 178] on td "[GEOGRAPHIC_DATA][PERSON_NAME][STREET_ADDRESS][PERSON_NAME]" at bounding box center [350, 173] width 224 height 37
drag, startPoint x: 293, startPoint y: 181, endPoint x: 246, endPoint y: 164, distance: 49.5
click at [246, 164] on td "[GEOGRAPHIC_DATA][PERSON_NAME][STREET_ADDRESS][PERSON_NAME]" at bounding box center [350, 173] width 224 height 37
click at [233, 163] on td "[DATE]" at bounding box center [193, 173] width 89 height 37
click at [261, 38] on div "Tâches Missions" at bounding box center [525, 57] width 808 height 38
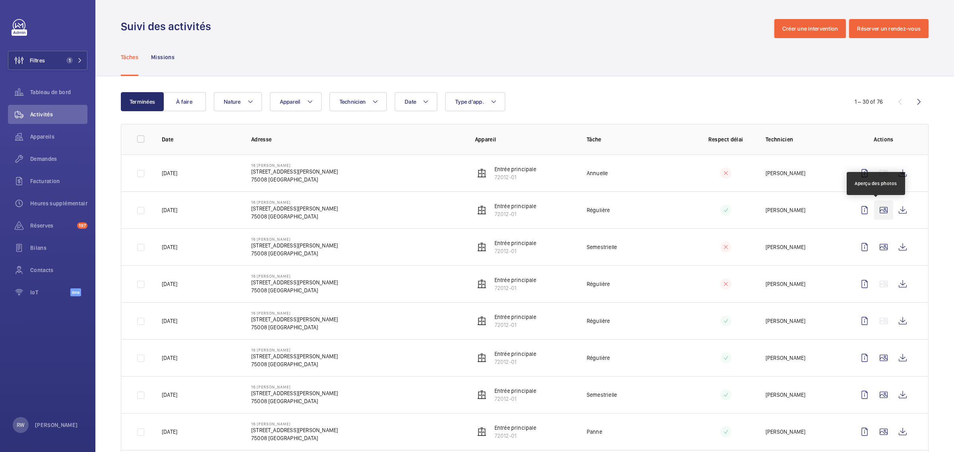
click at [875, 211] on wm-front-icon-button at bounding box center [883, 210] width 19 height 19
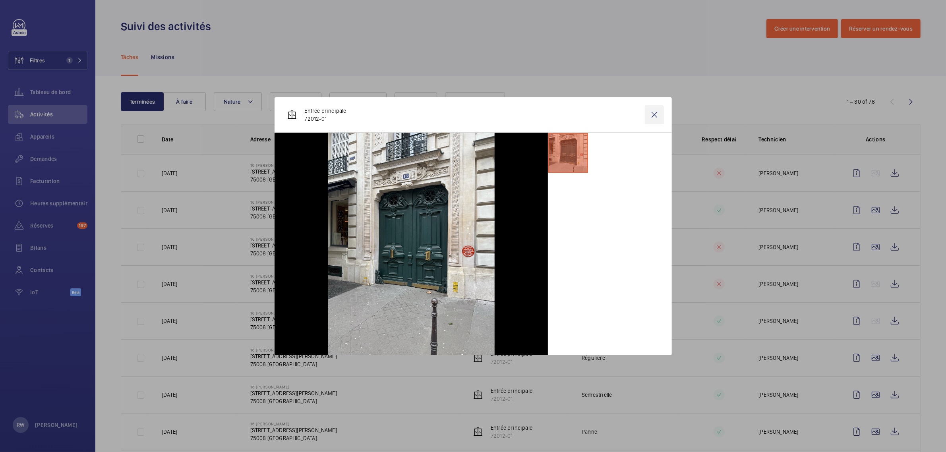
click at [654, 118] on wm-front-icon-button at bounding box center [654, 114] width 19 height 19
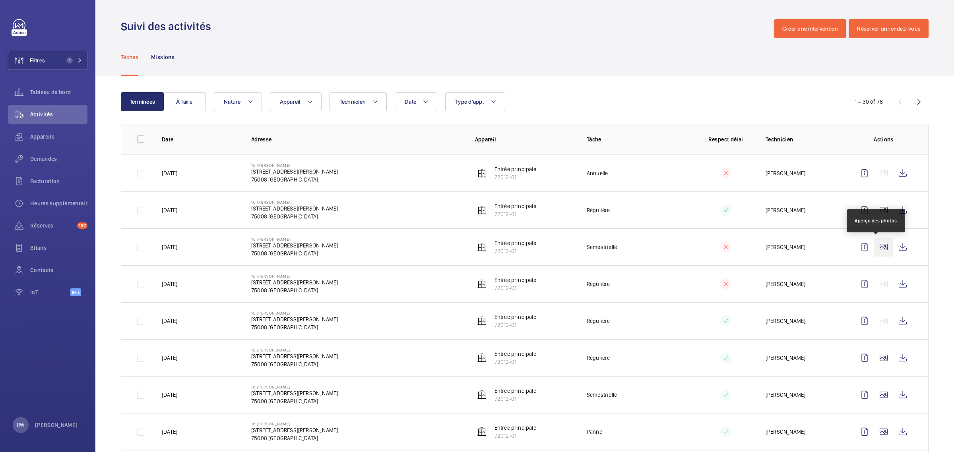
click at [875, 245] on wm-front-icon-button at bounding box center [883, 247] width 19 height 19
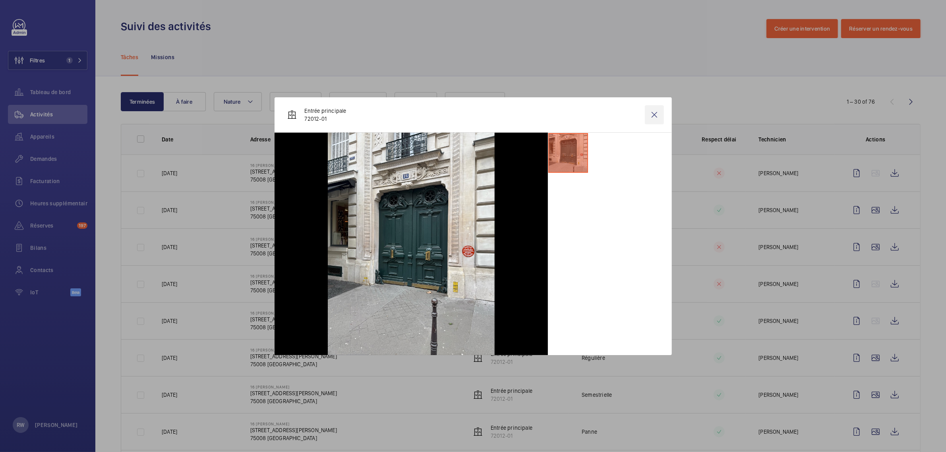
click at [661, 113] on wm-front-icon-button at bounding box center [654, 114] width 19 height 19
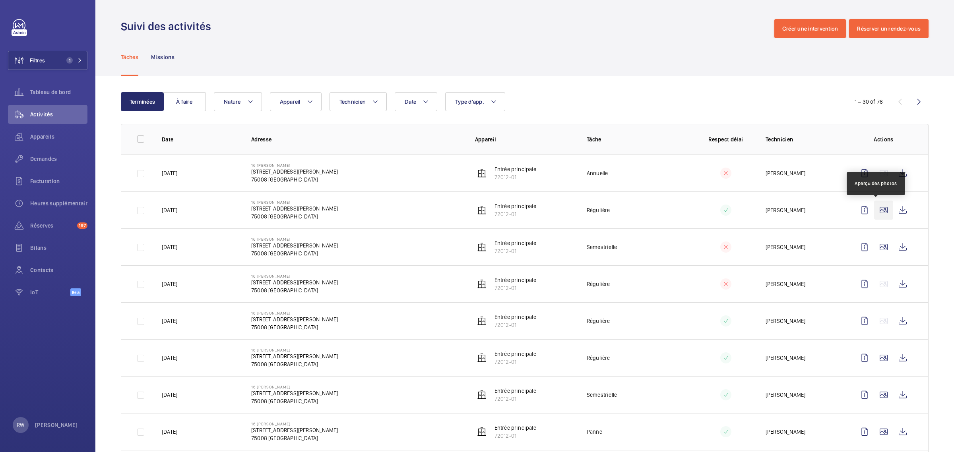
click at [876, 215] on wm-front-icon-button at bounding box center [883, 210] width 19 height 19
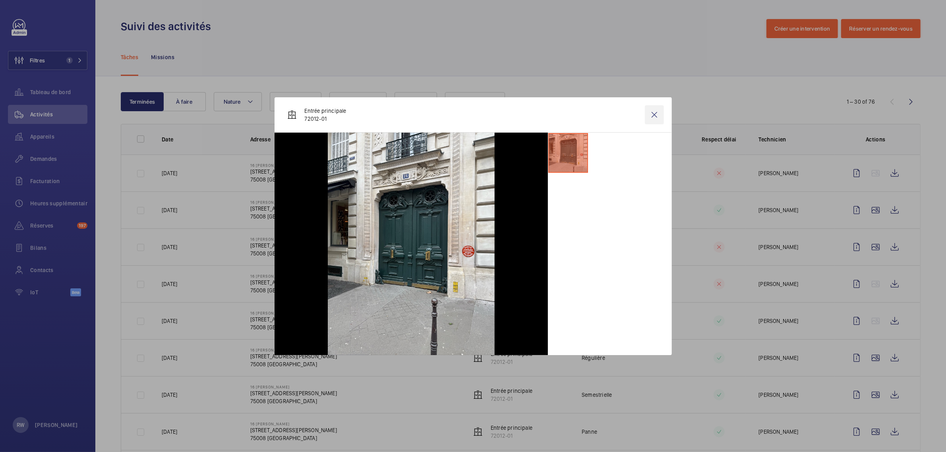
click at [656, 112] on wm-front-icon-button at bounding box center [654, 114] width 19 height 19
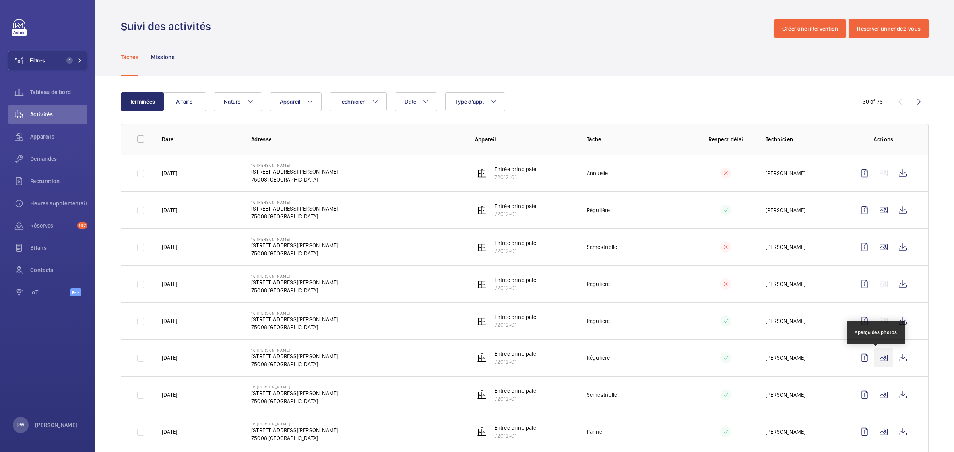
click at [877, 364] on wm-front-icon-button at bounding box center [883, 358] width 19 height 19
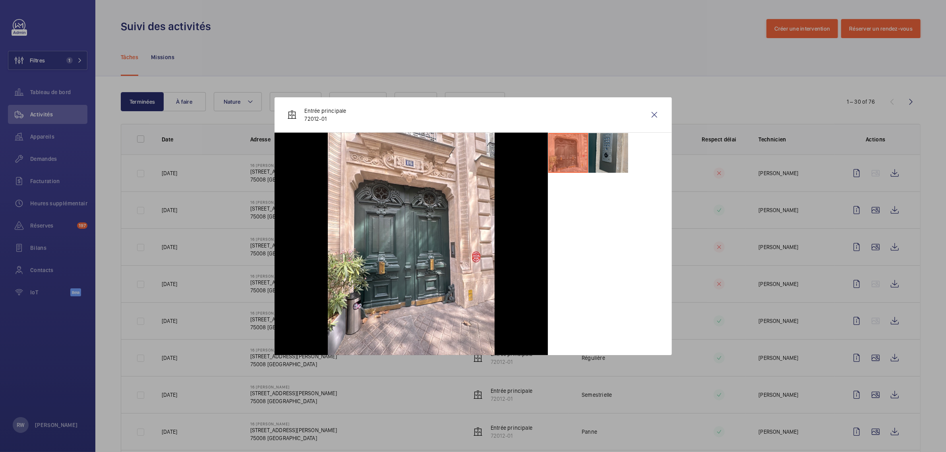
click at [600, 155] on li at bounding box center [609, 153] width 40 height 40
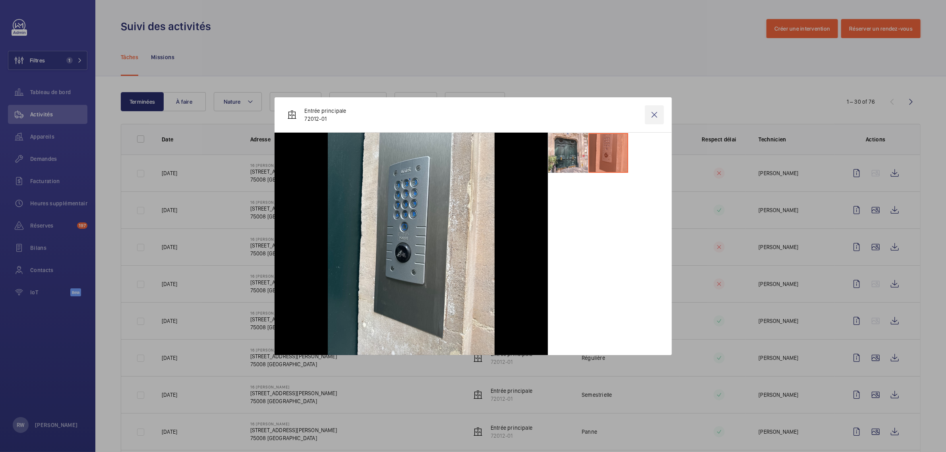
click at [651, 114] on wm-front-icon-button at bounding box center [654, 114] width 19 height 19
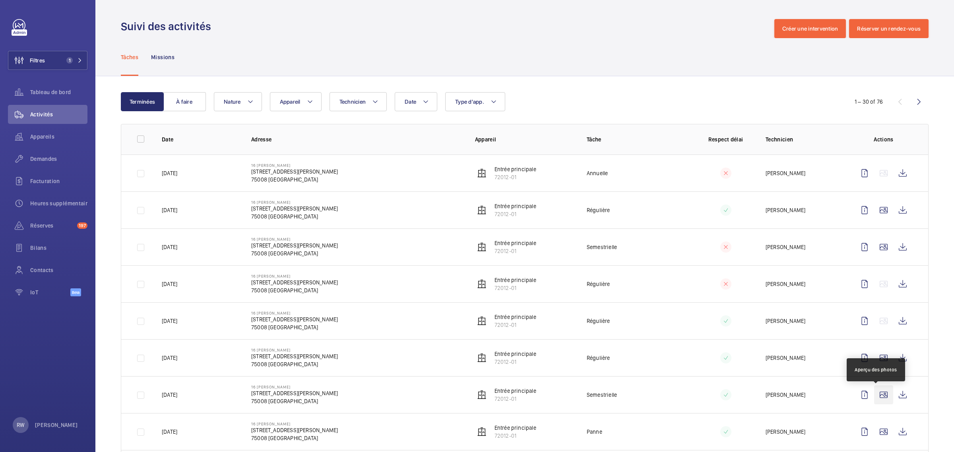
click at [875, 397] on wm-front-icon-button at bounding box center [883, 394] width 19 height 19
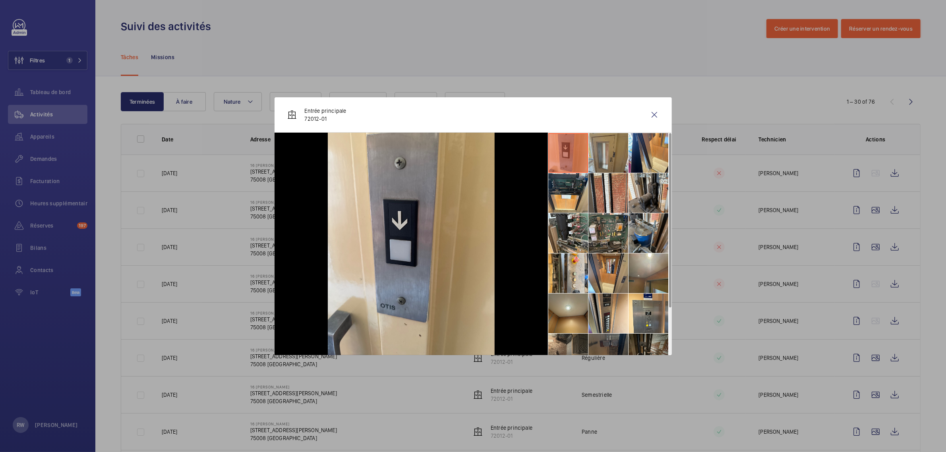
click at [606, 153] on li at bounding box center [609, 153] width 40 height 40
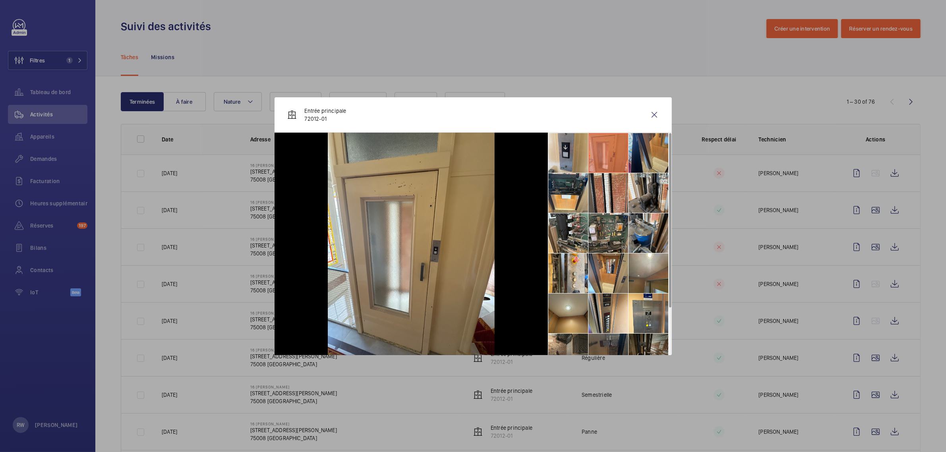
click at [646, 147] on li at bounding box center [649, 153] width 40 height 40
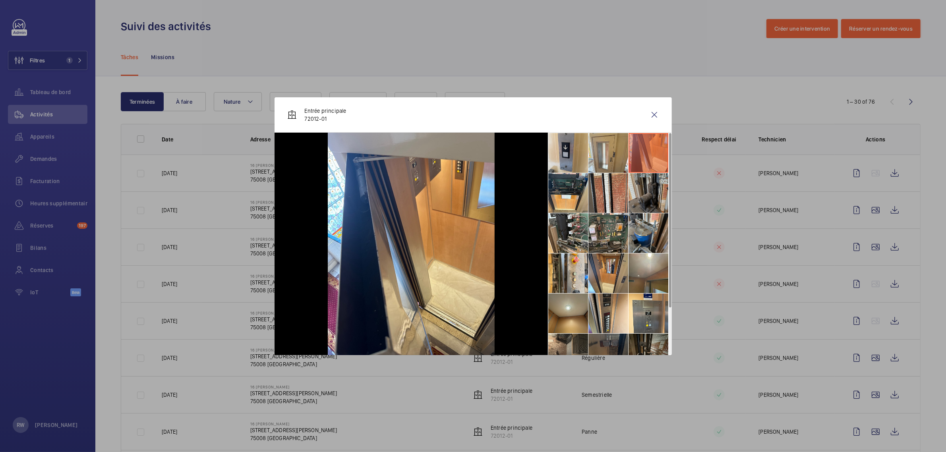
click at [635, 199] on li at bounding box center [649, 193] width 40 height 40
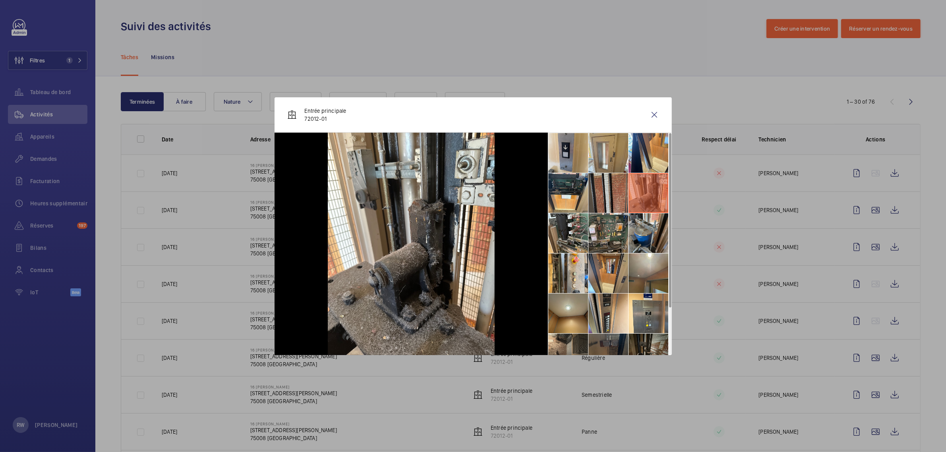
click at [606, 195] on li at bounding box center [609, 193] width 40 height 40
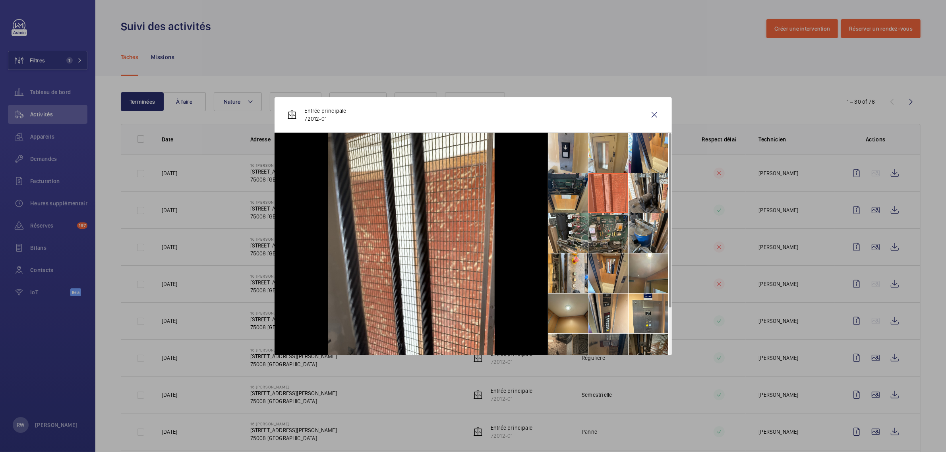
click at [577, 194] on li at bounding box center [568, 193] width 40 height 40
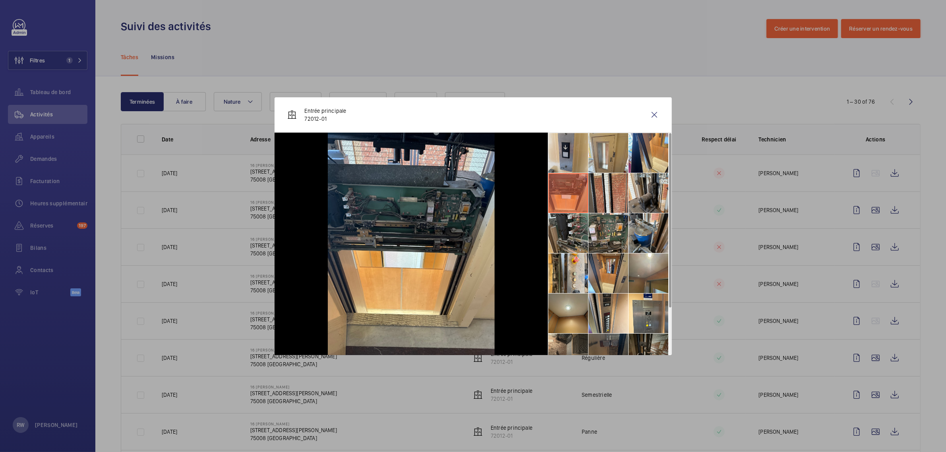
click at [563, 230] on li at bounding box center [568, 233] width 40 height 40
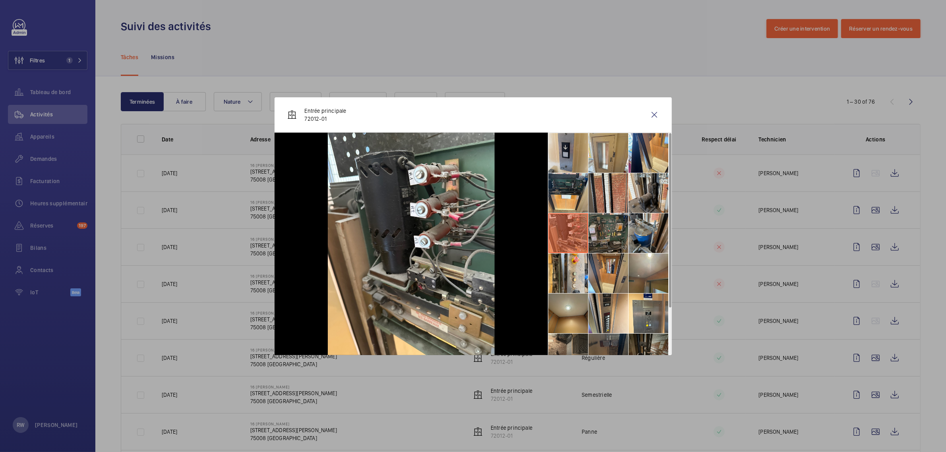
click at [608, 236] on li at bounding box center [609, 233] width 40 height 40
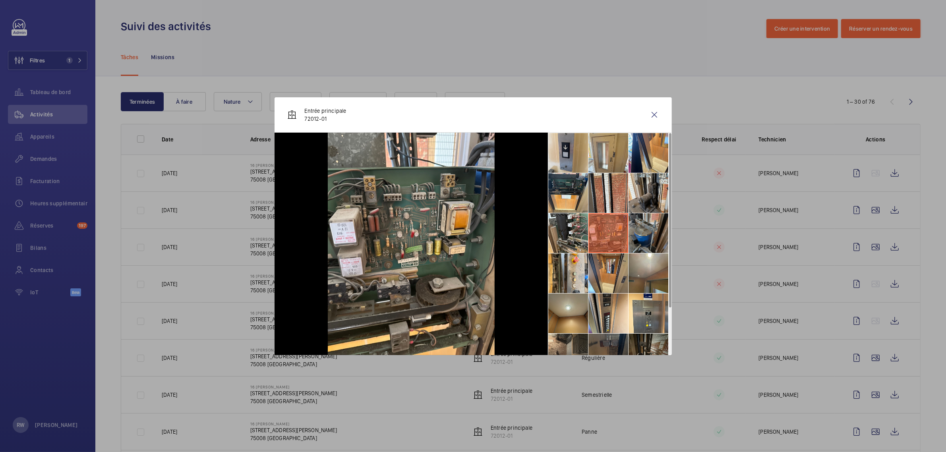
click at [643, 235] on li at bounding box center [649, 233] width 40 height 40
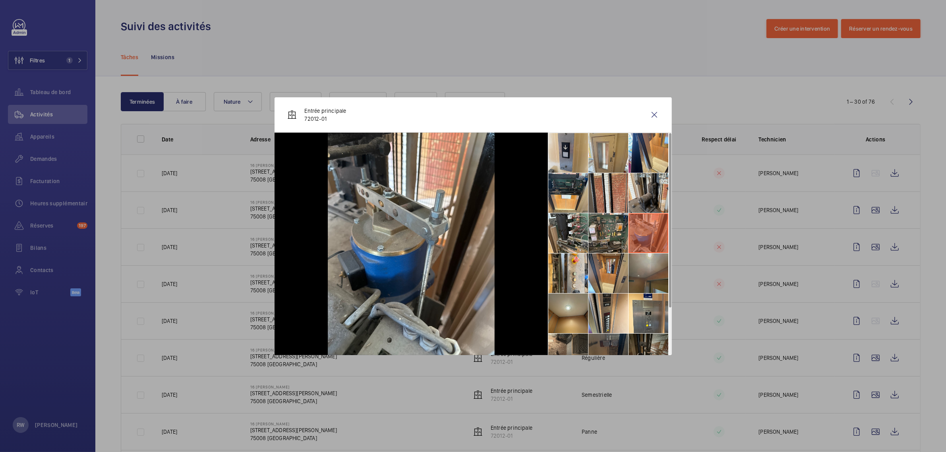
click at [642, 277] on li at bounding box center [649, 274] width 40 height 40
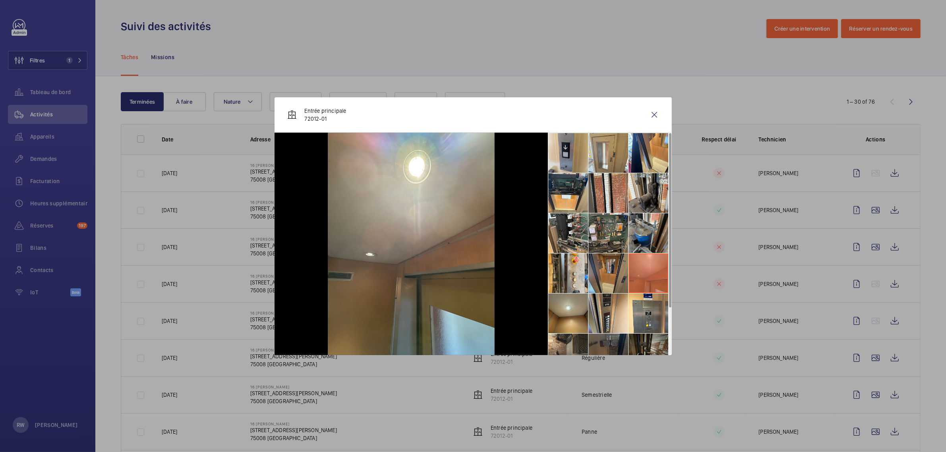
click at [612, 275] on li at bounding box center [609, 274] width 40 height 40
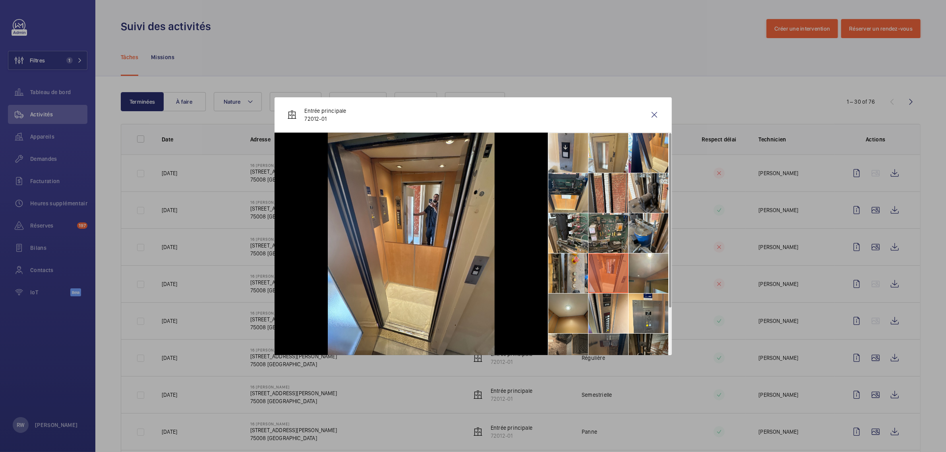
click at [569, 270] on li at bounding box center [568, 274] width 40 height 40
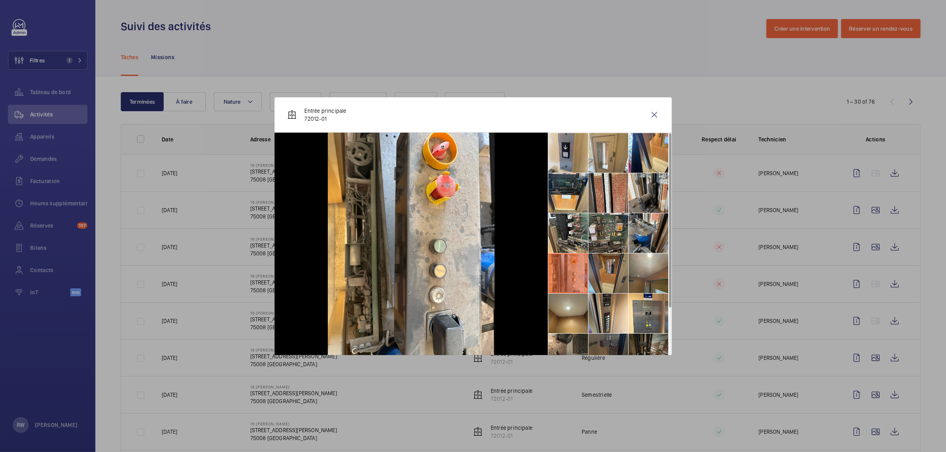
click at [597, 267] on li at bounding box center [609, 274] width 40 height 40
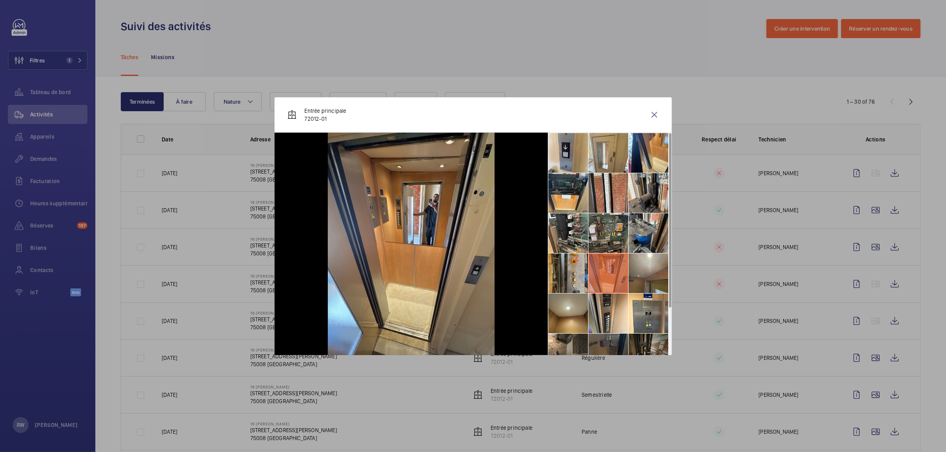
click at [564, 278] on li at bounding box center [568, 274] width 40 height 40
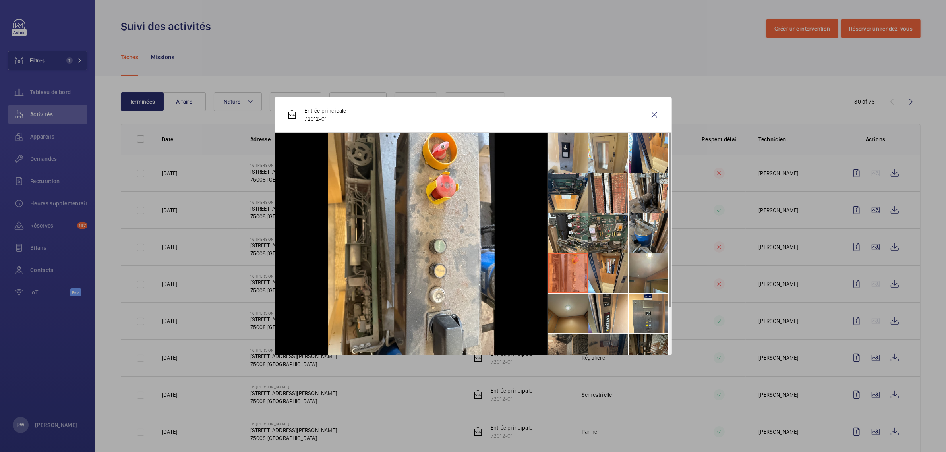
click at [570, 315] on li at bounding box center [568, 314] width 40 height 40
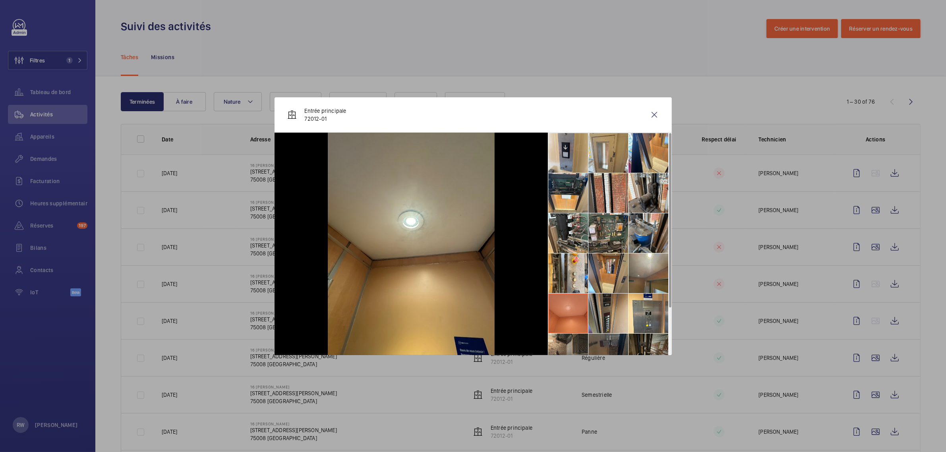
click at [611, 316] on li at bounding box center [609, 314] width 40 height 40
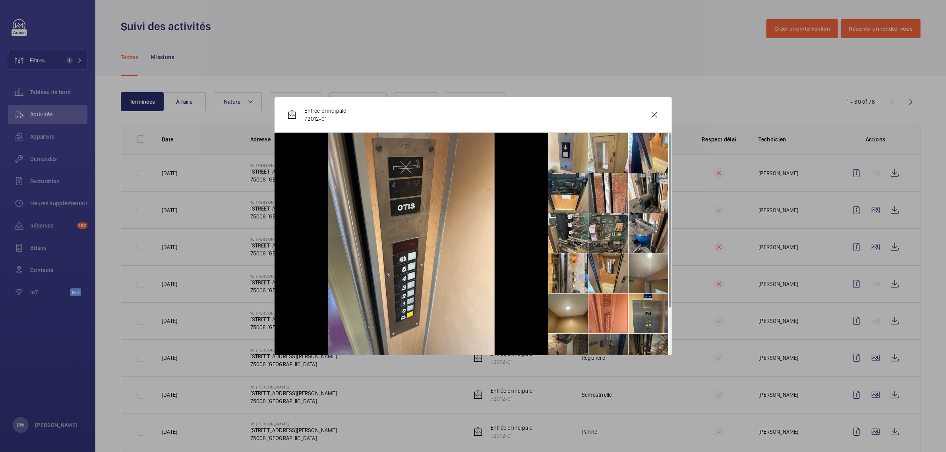
click at [638, 317] on li at bounding box center [649, 314] width 40 height 40
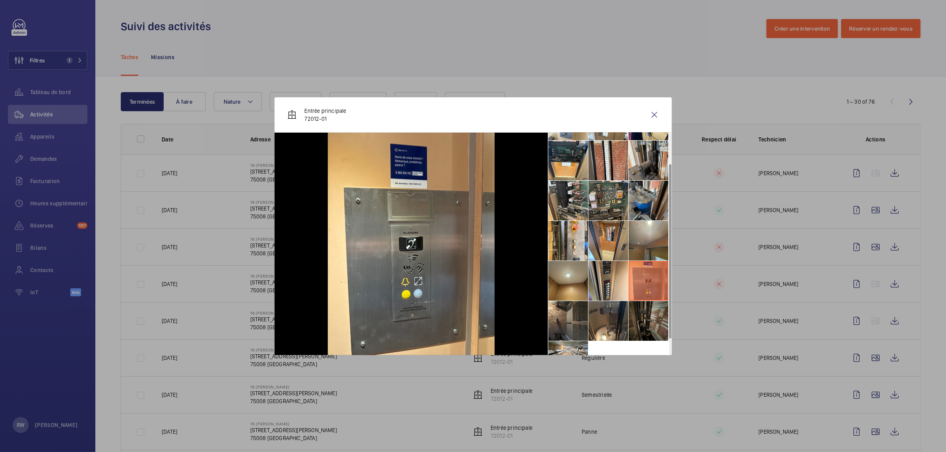
scroll to position [50, 0]
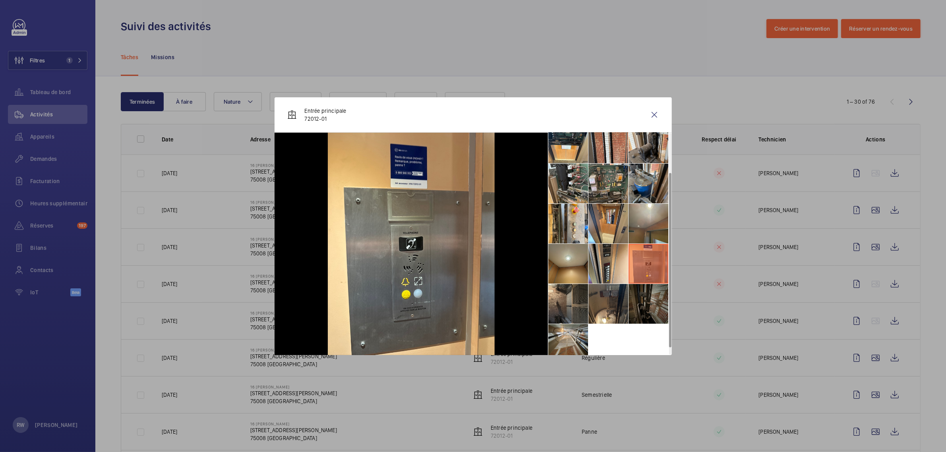
click at [642, 308] on li at bounding box center [649, 304] width 40 height 40
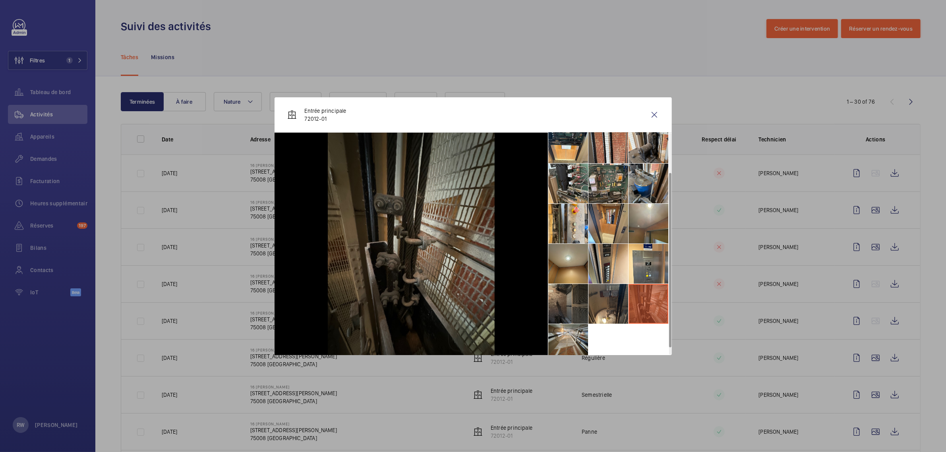
click at [567, 307] on li at bounding box center [568, 304] width 40 height 40
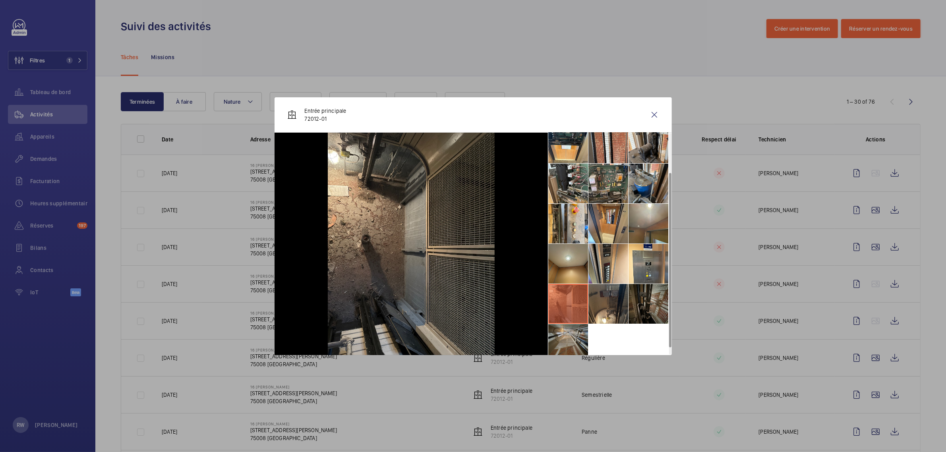
click at [572, 336] on li at bounding box center [568, 344] width 40 height 40
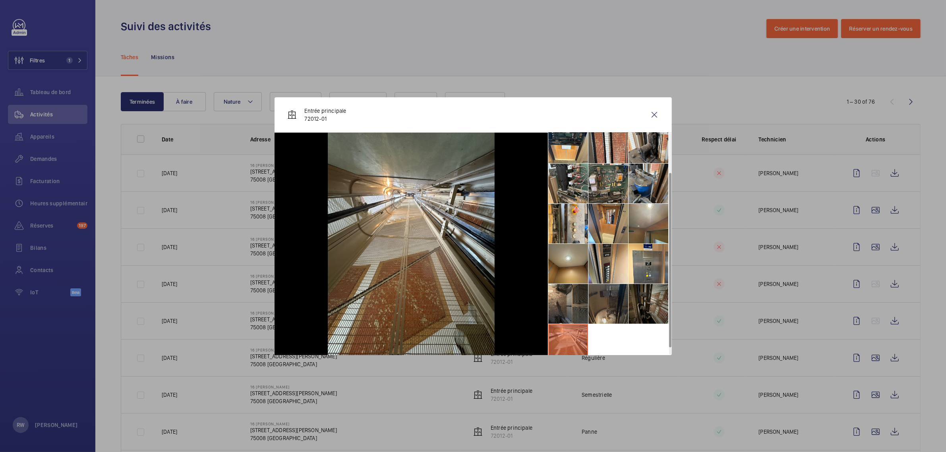
click at [611, 306] on li at bounding box center [609, 304] width 40 height 40
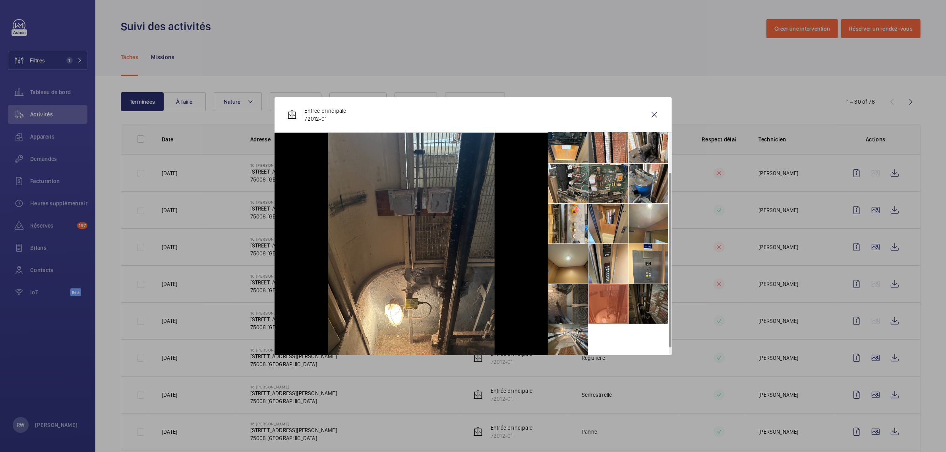
click at [643, 303] on li at bounding box center [649, 304] width 40 height 40
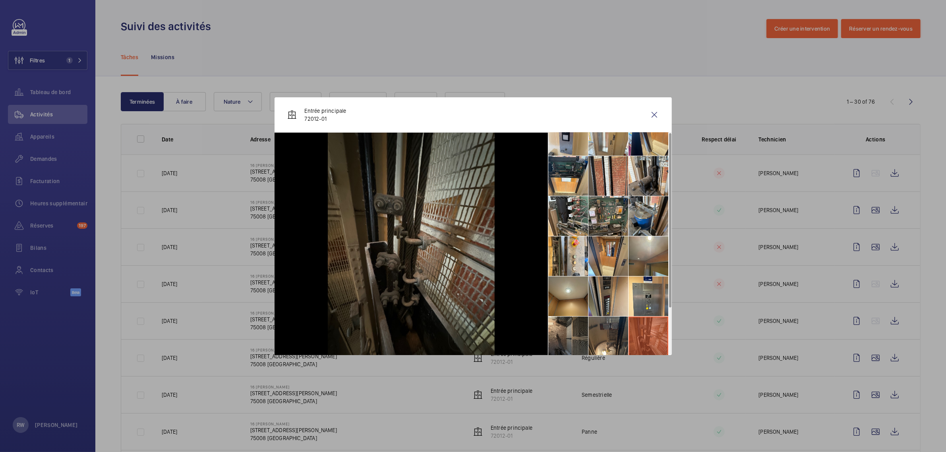
scroll to position [0, 0]
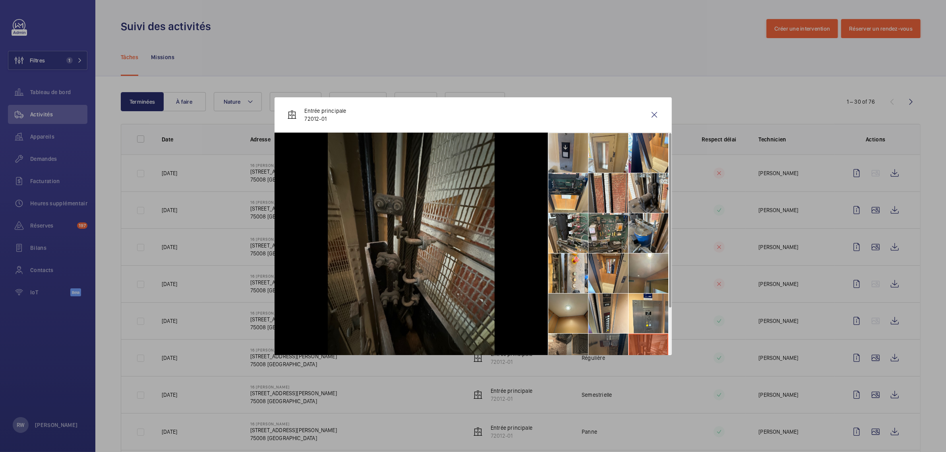
click at [565, 155] on li at bounding box center [568, 153] width 40 height 40
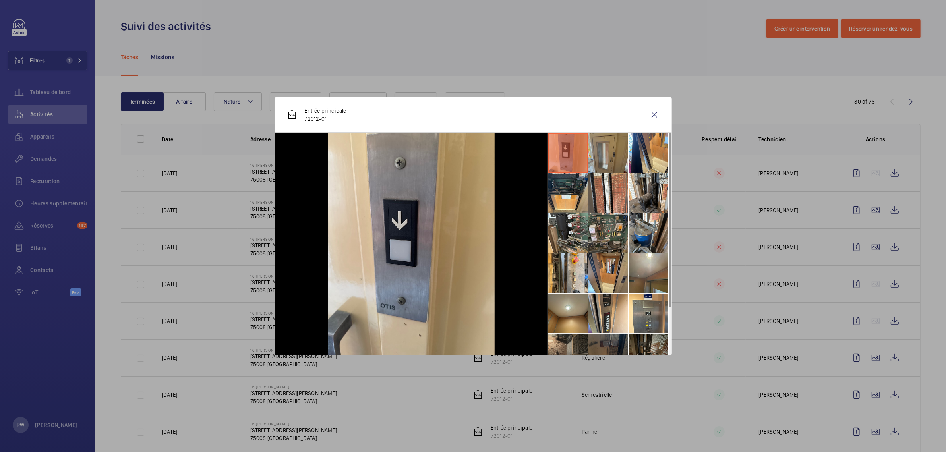
click at [594, 154] on li at bounding box center [609, 153] width 40 height 40
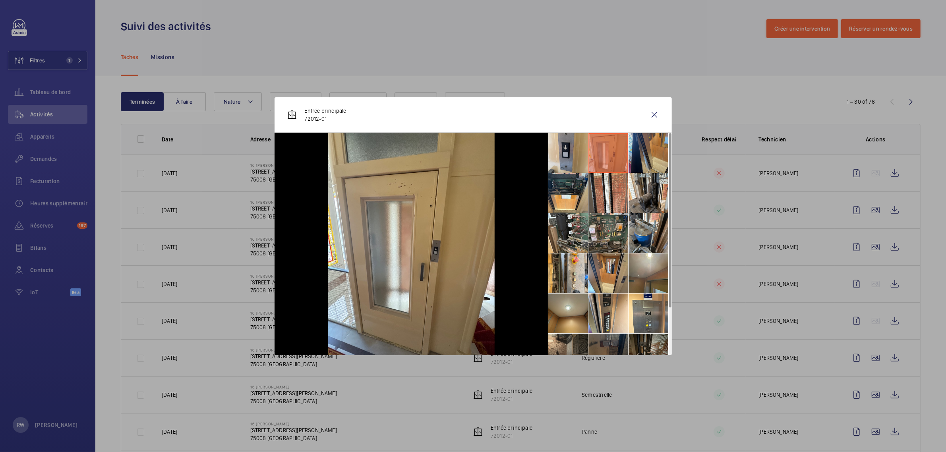
click at [638, 154] on li at bounding box center [649, 153] width 40 height 40
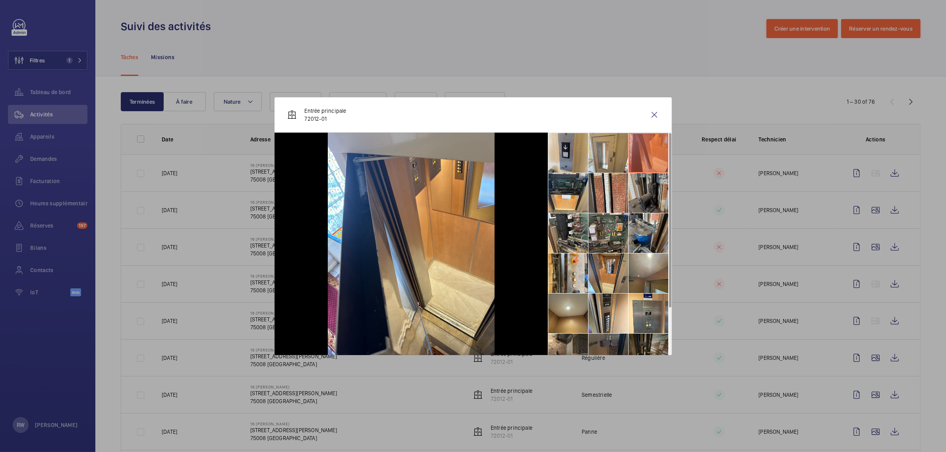
click at [644, 194] on li at bounding box center [649, 193] width 40 height 40
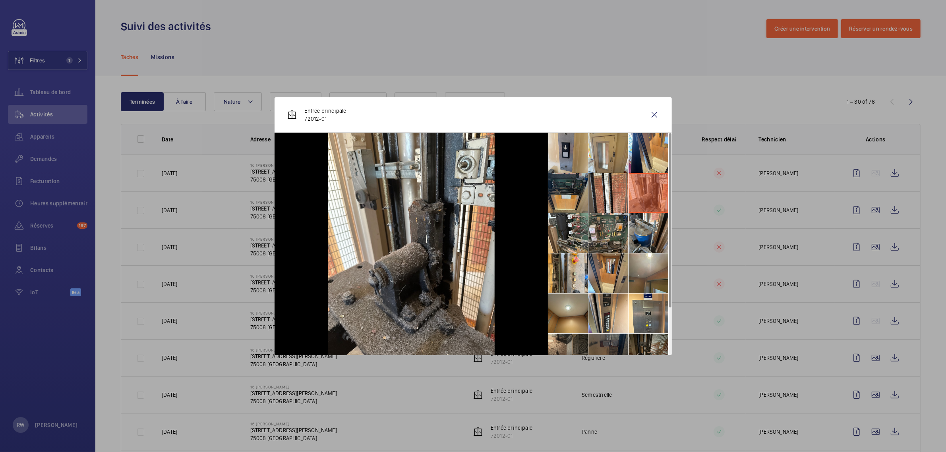
drag, startPoint x: 606, startPoint y: 194, endPoint x: 581, endPoint y: 189, distance: 26.3
click at [606, 194] on li at bounding box center [609, 193] width 40 height 40
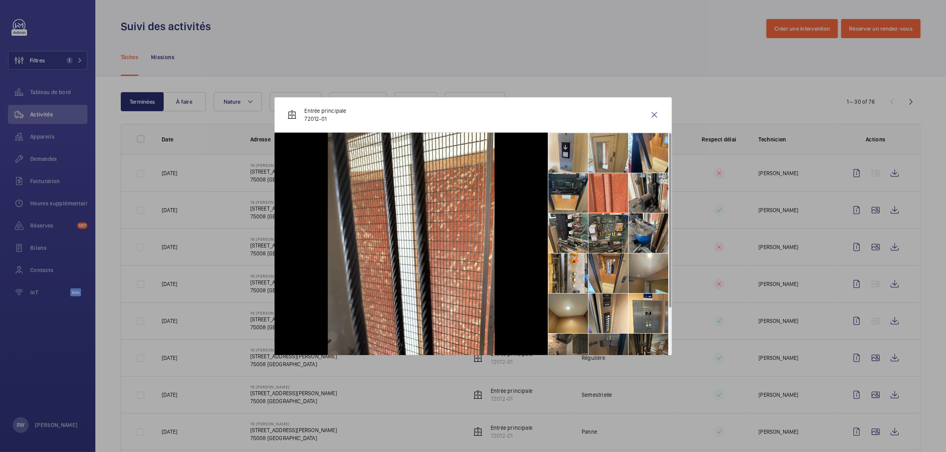
click at [567, 188] on li at bounding box center [568, 193] width 40 height 40
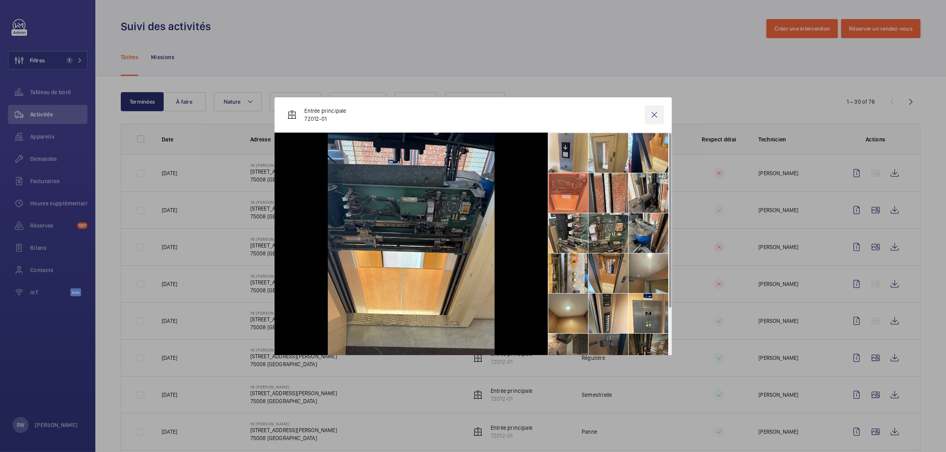
click at [654, 118] on wm-front-icon-button at bounding box center [654, 114] width 19 height 19
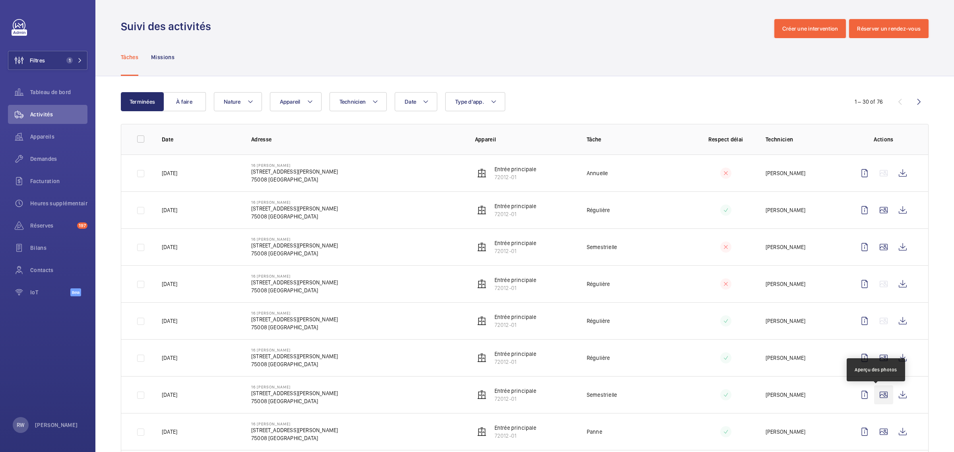
click at [875, 396] on wm-front-icon-button at bounding box center [883, 394] width 19 height 19
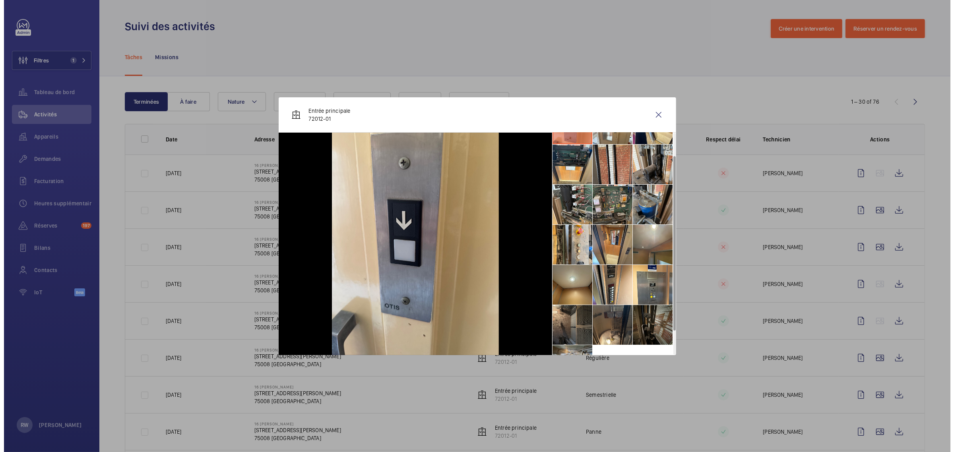
scroll to position [59, 0]
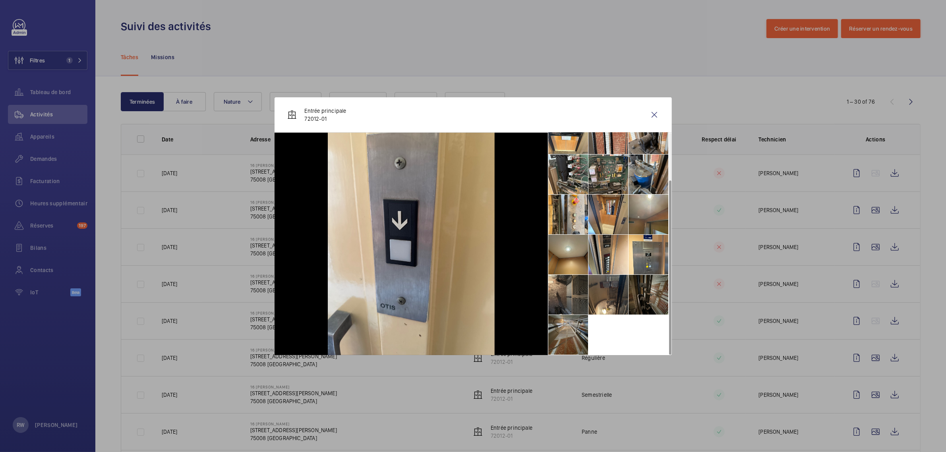
click at [560, 338] on li at bounding box center [568, 335] width 40 height 40
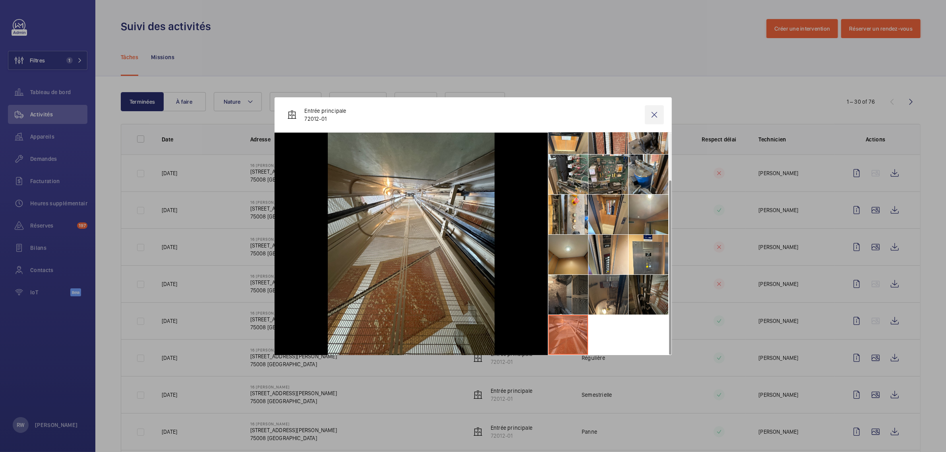
click at [652, 116] on wm-front-icon-button at bounding box center [654, 114] width 19 height 19
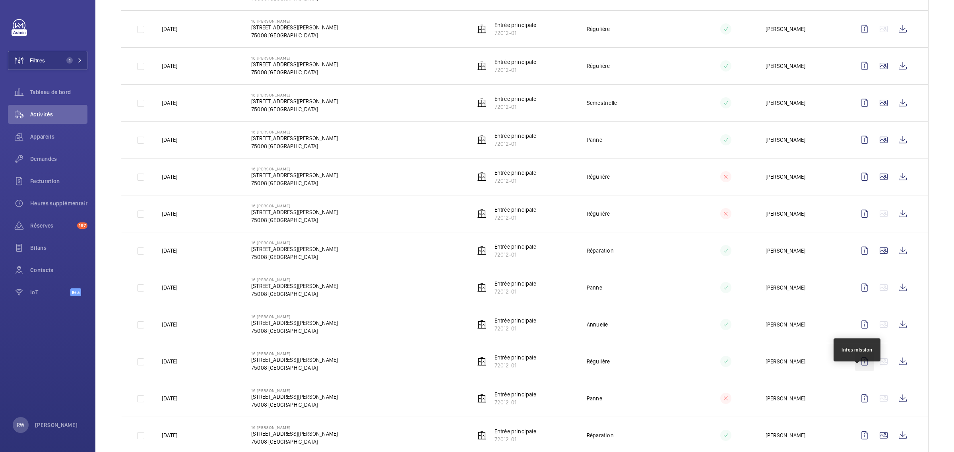
scroll to position [298, 0]
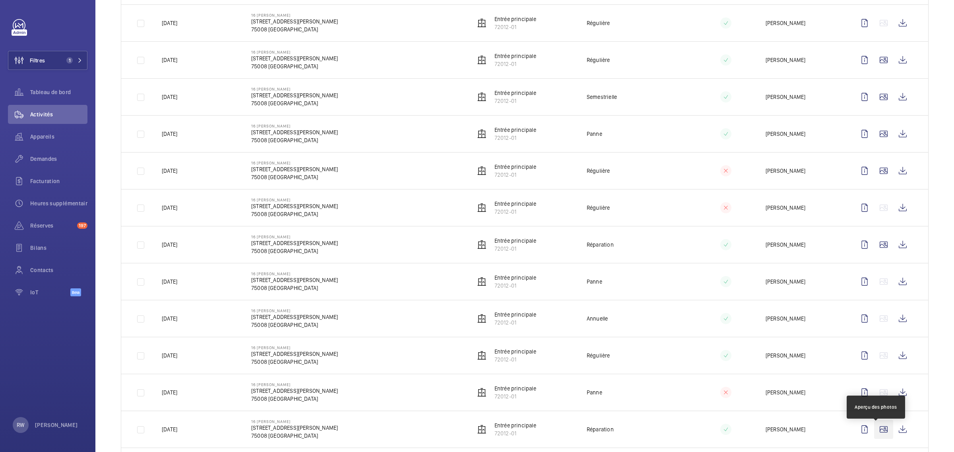
click at [876, 436] on wm-front-icon-button at bounding box center [883, 429] width 19 height 19
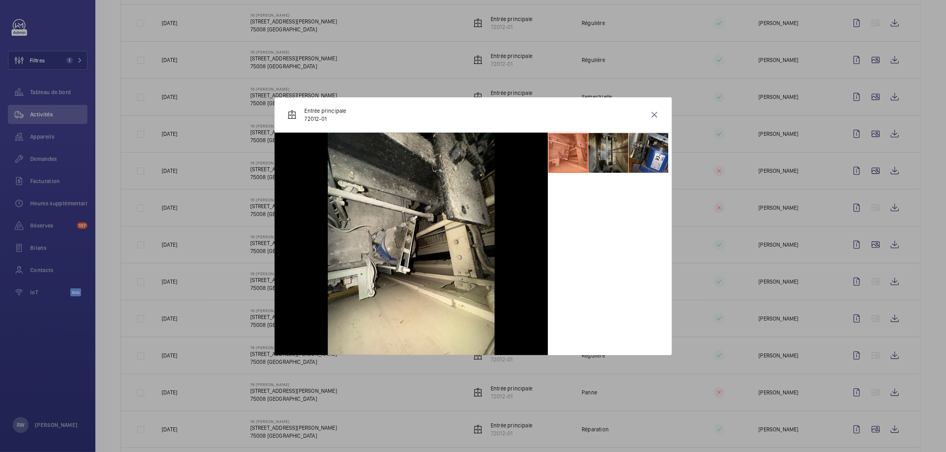
click at [613, 156] on li at bounding box center [609, 153] width 40 height 40
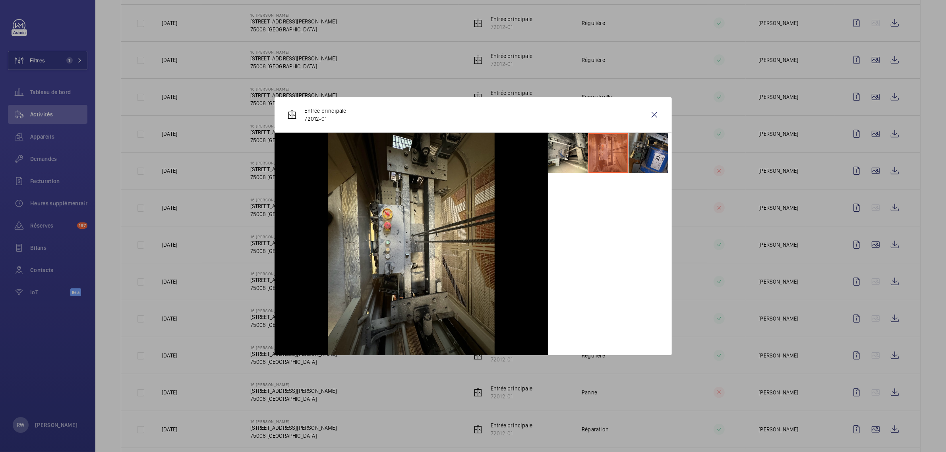
click at [650, 154] on li at bounding box center [649, 153] width 40 height 40
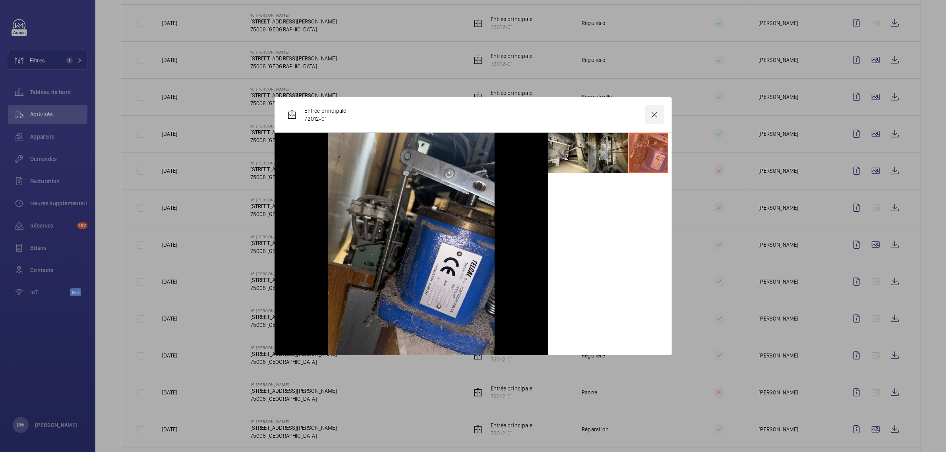
click at [653, 113] on wm-front-icon-button at bounding box center [654, 114] width 19 height 19
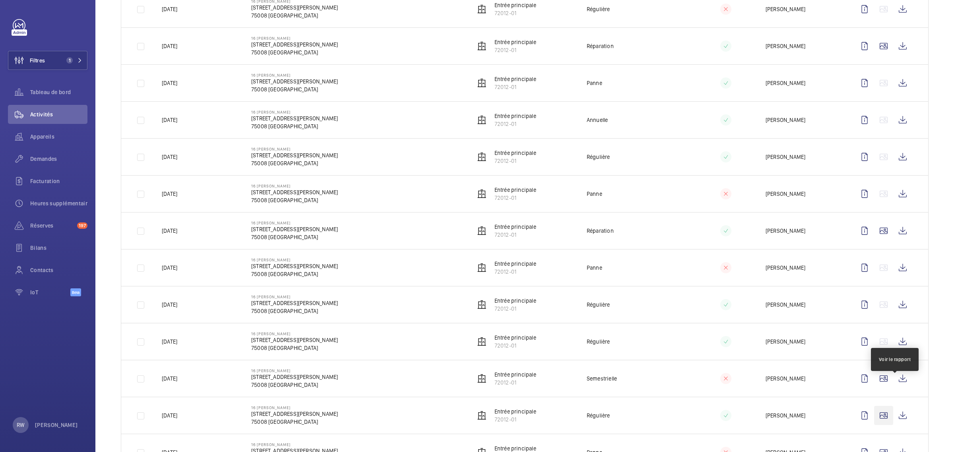
scroll to position [546, 0]
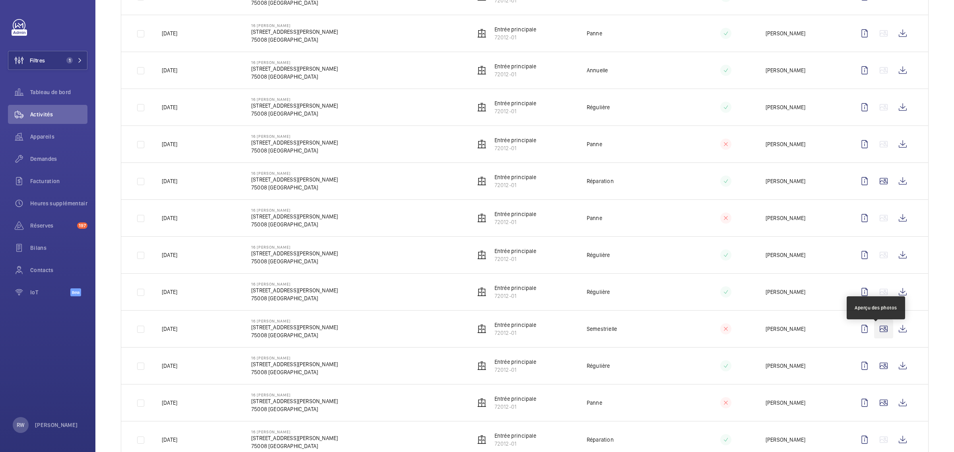
click at [876, 336] on wm-front-icon-button at bounding box center [883, 329] width 19 height 19
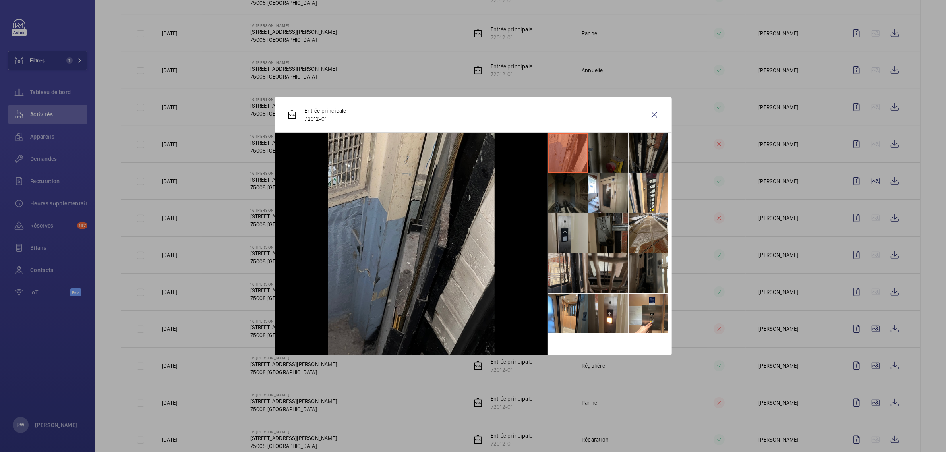
click at [593, 157] on li at bounding box center [609, 153] width 40 height 40
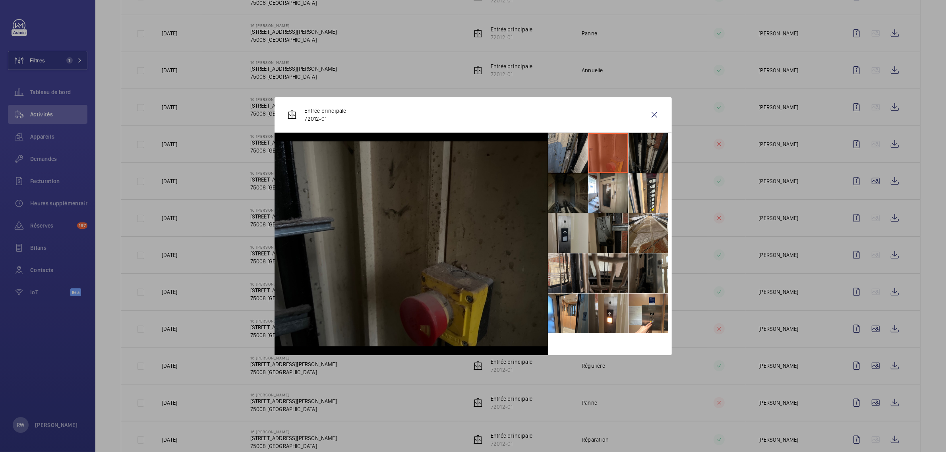
drag, startPoint x: 646, startPoint y: 153, endPoint x: 646, endPoint y: 160, distance: 7.2
click at [646, 153] on li at bounding box center [649, 153] width 40 height 40
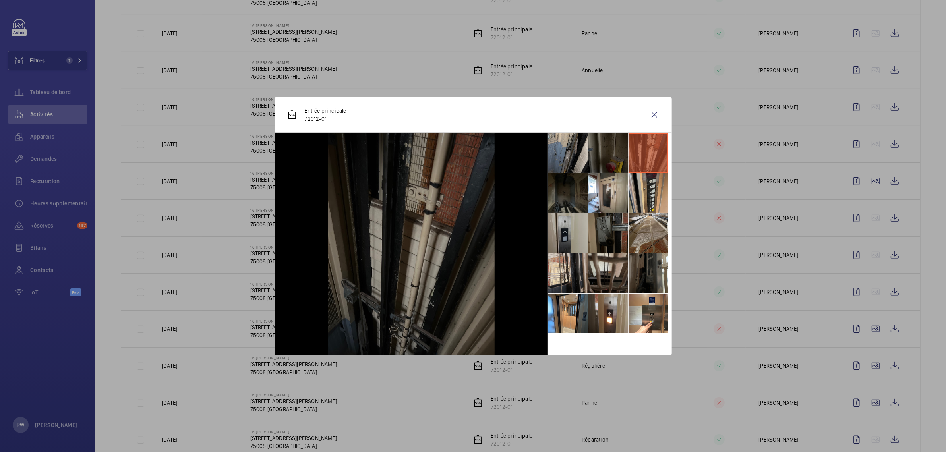
click at [651, 198] on li at bounding box center [649, 193] width 40 height 40
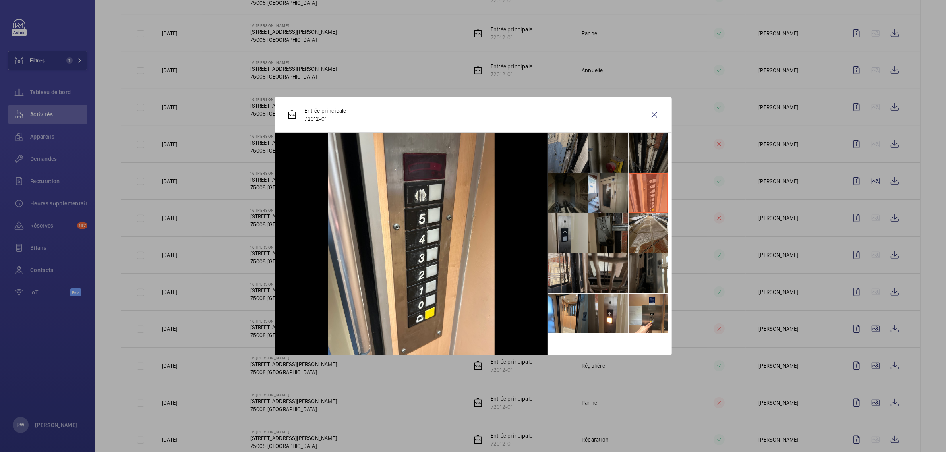
click at [624, 195] on li at bounding box center [609, 193] width 40 height 40
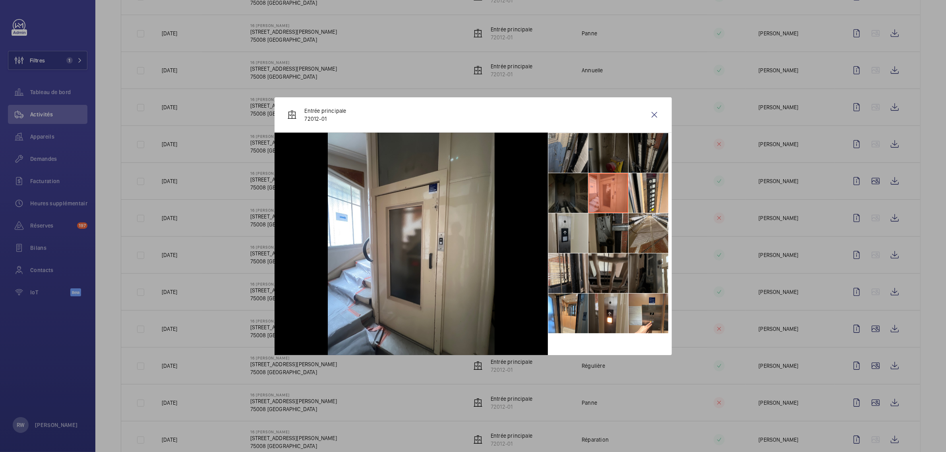
click at [565, 195] on li at bounding box center [568, 193] width 40 height 40
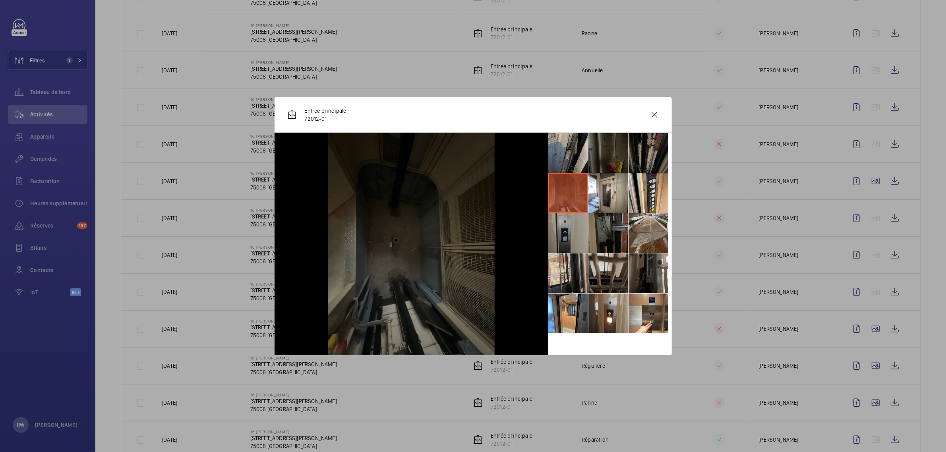
click at [563, 235] on li at bounding box center [568, 233] width 40 height 40
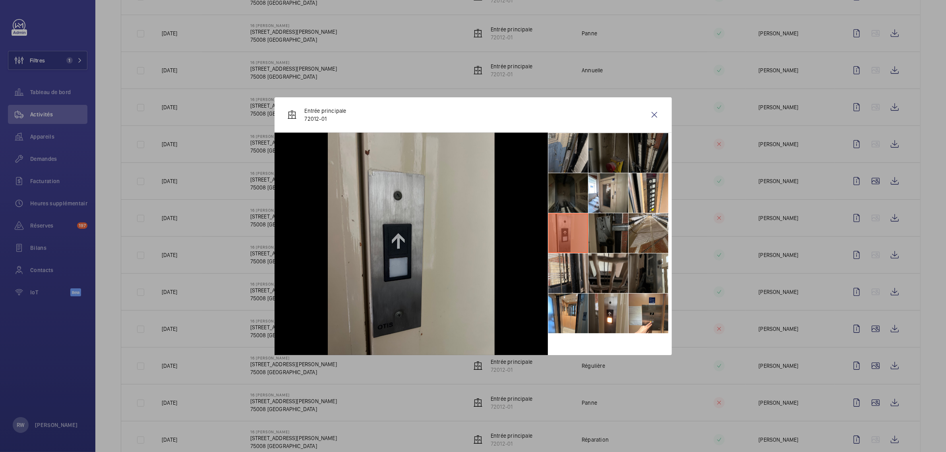
click at [604, 232] on li at bounding box center [609, 233] width 40 height 40
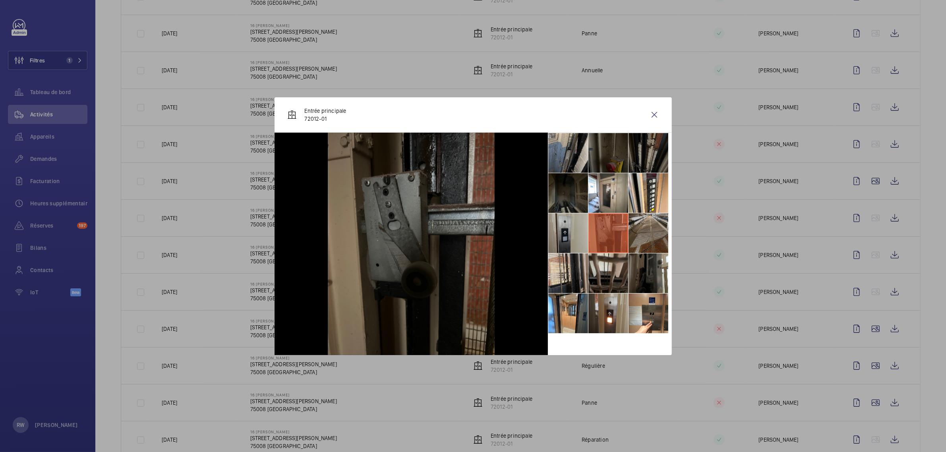
click at [635, 231] on li at bounding box center [649, 233] width 40 height 40
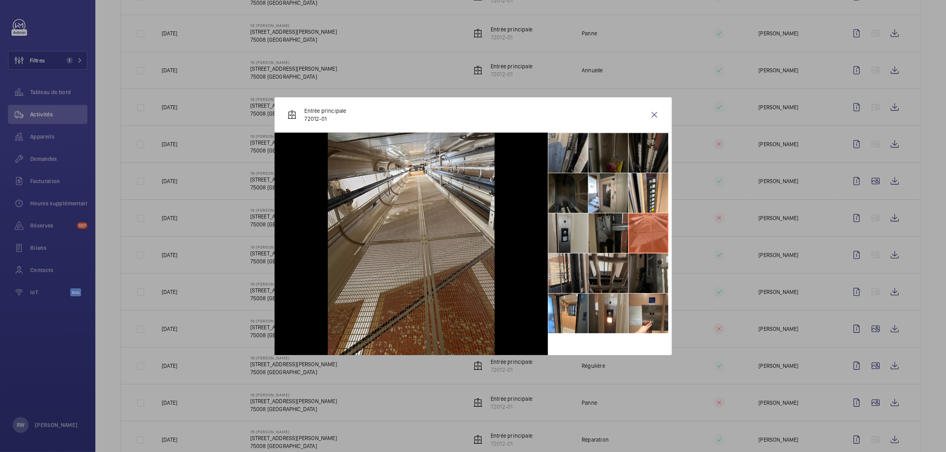
click at [648, 269] on li at bounding box center [649, 274] width 40 height 40
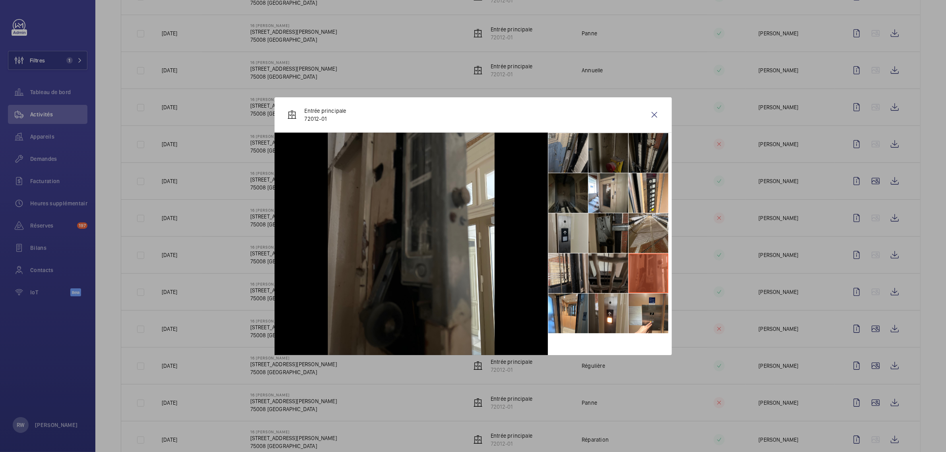
click at [618, 271] on li at bounding box center [609, 274] width 40 height 40
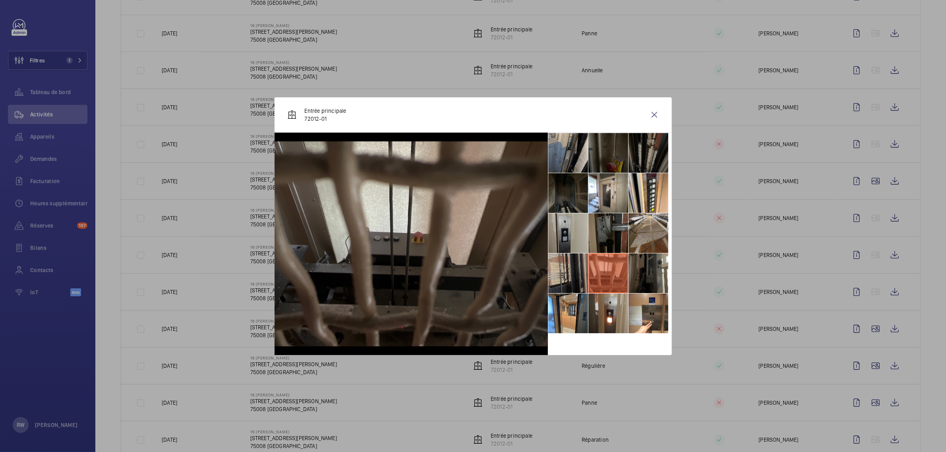
click at [577, 271] on li at bounding box center [568, 274] width 40 height 40
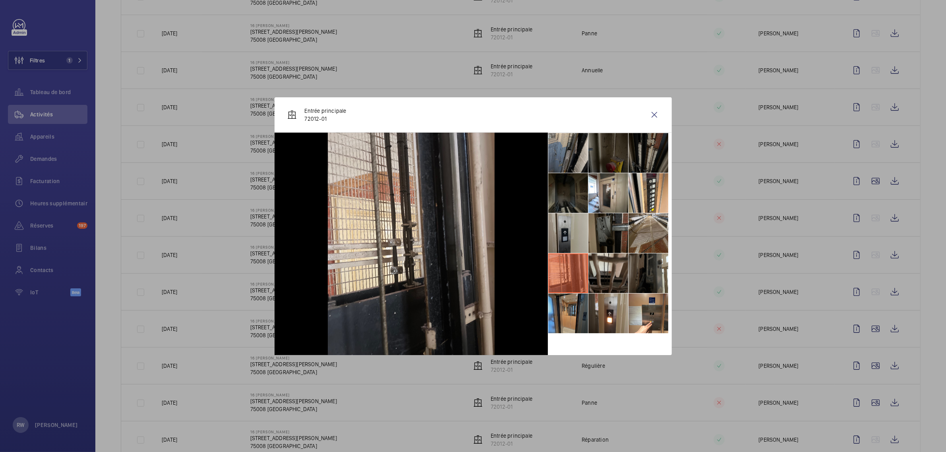
click at [572, 302] on li at bounding box center [568, 314] width 40 height 40
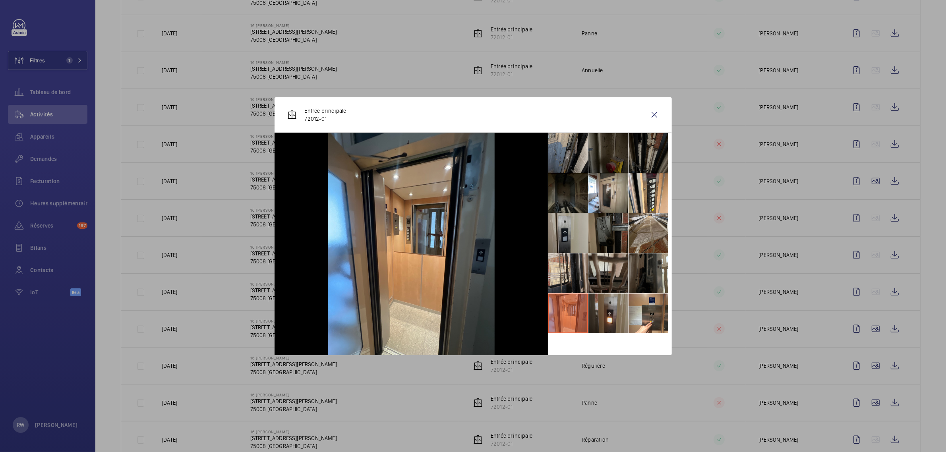
click at [599, 302] on li at bounding box center [609, 314] width 40 height 40
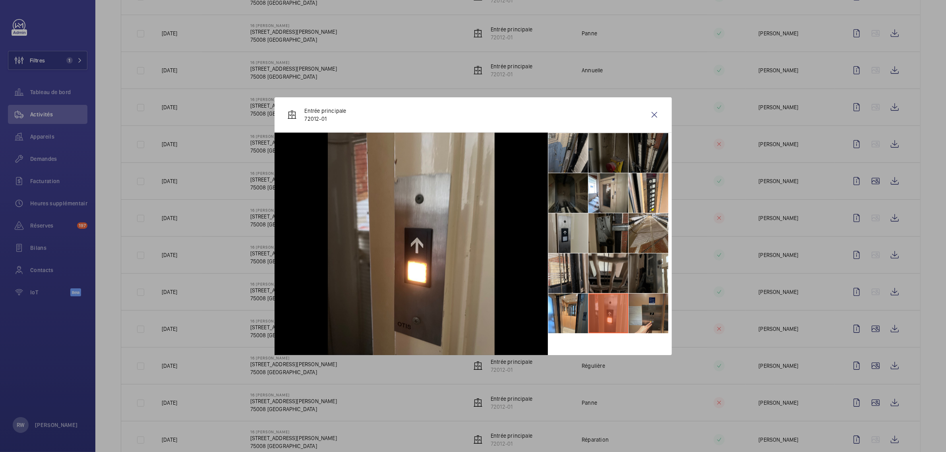
click at [642, 304] on li at bounding box center [649, 314] width 40 height 40
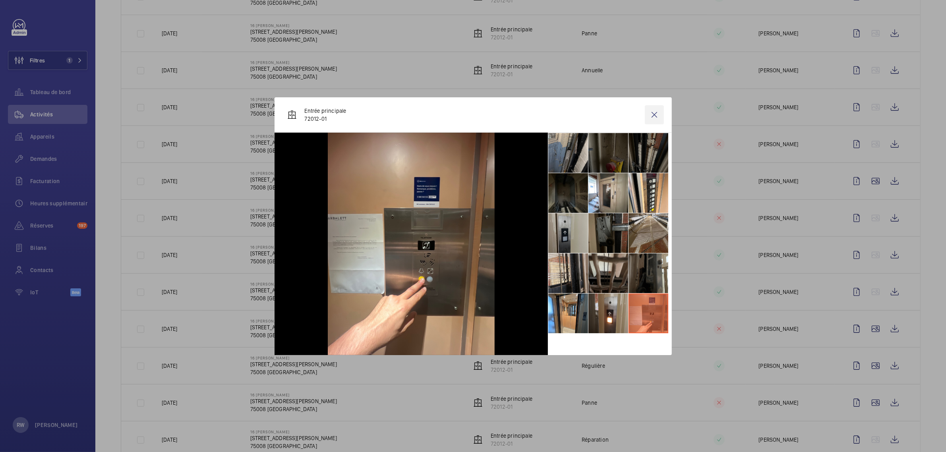
click at [658, 112] on wm-front-icon-button at bounding box center [654, 114] width 19 height 19
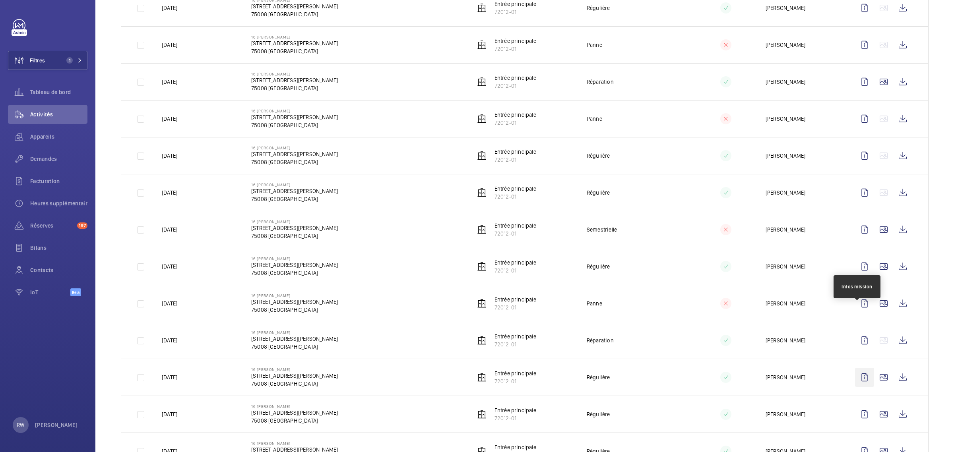
scroll to position [695, 0]
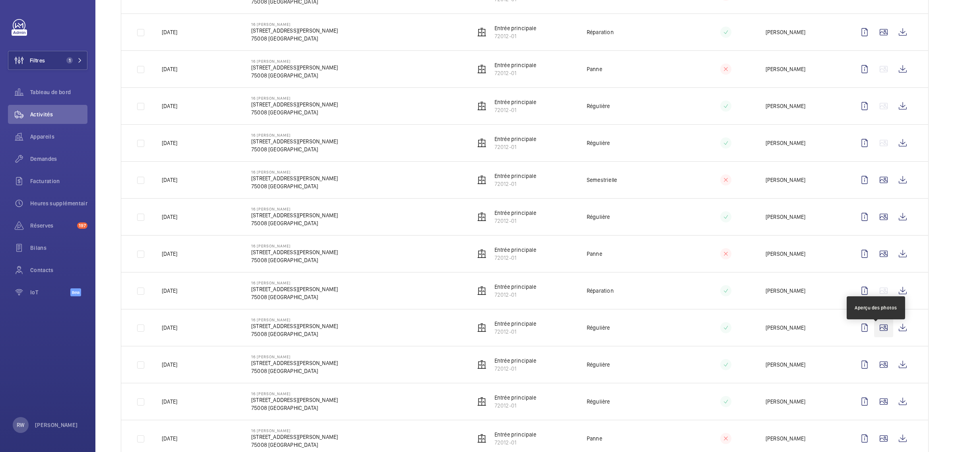
click at [875, 336] on wm-front-icon-button at bounding box center [883, 327] width 19 height 19
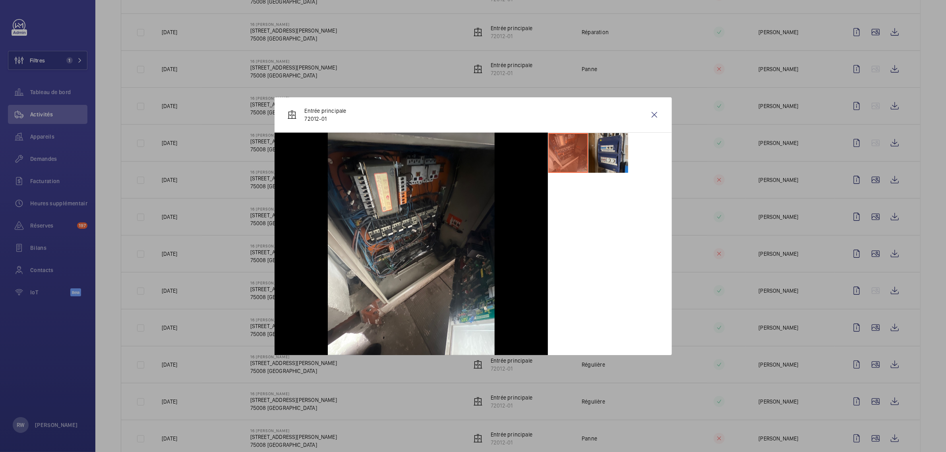
click at [607, 152] on li at bounding box center [609, 153] width 40 height 40
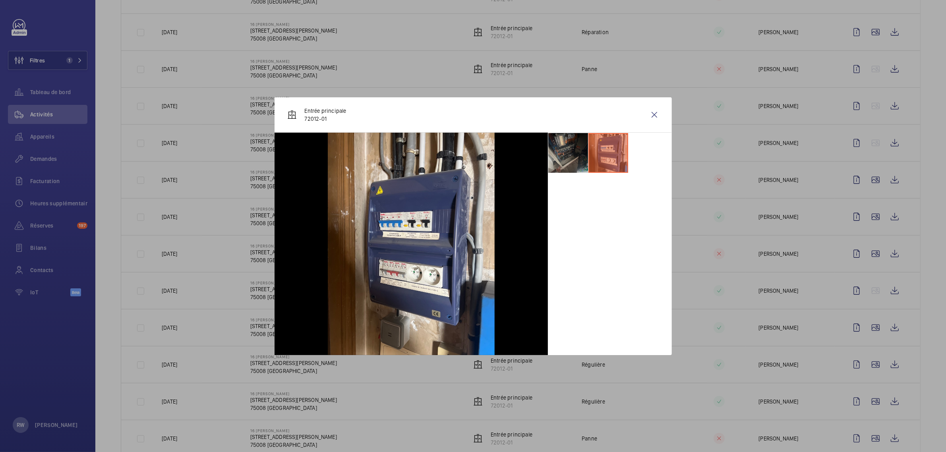
click at [561, 155] on li at bounding box center [568, 153] width 40 height 40
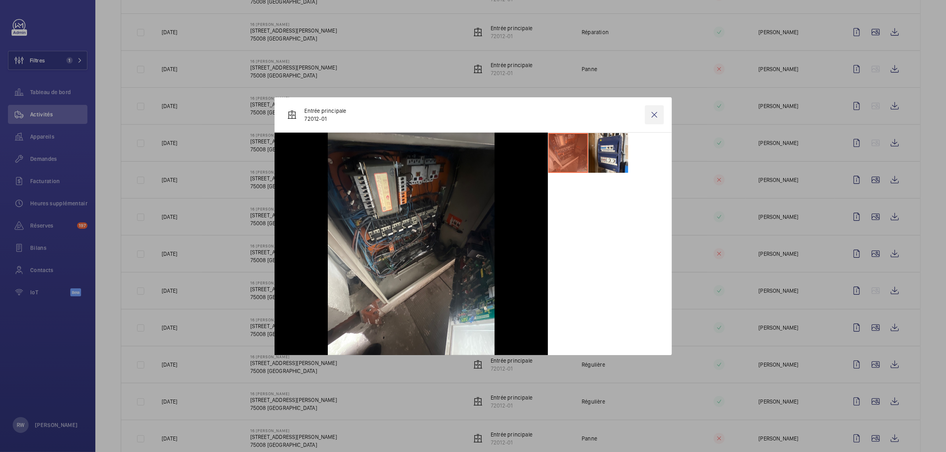
click at [654, 116] on wm-front-icon-button at bounding box center [654, 114] width 19 height 19
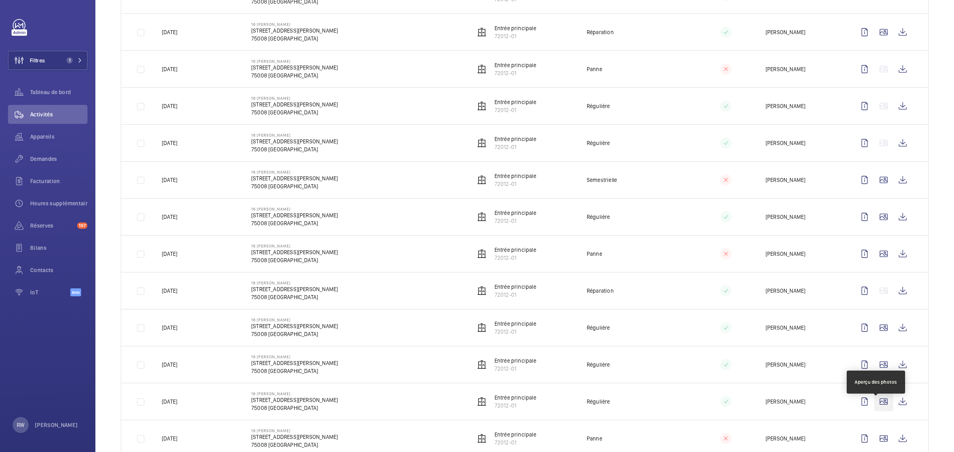
click at [874, 411] on wm-front-icon-button at bounding box center [883, 401] width 19 height 19
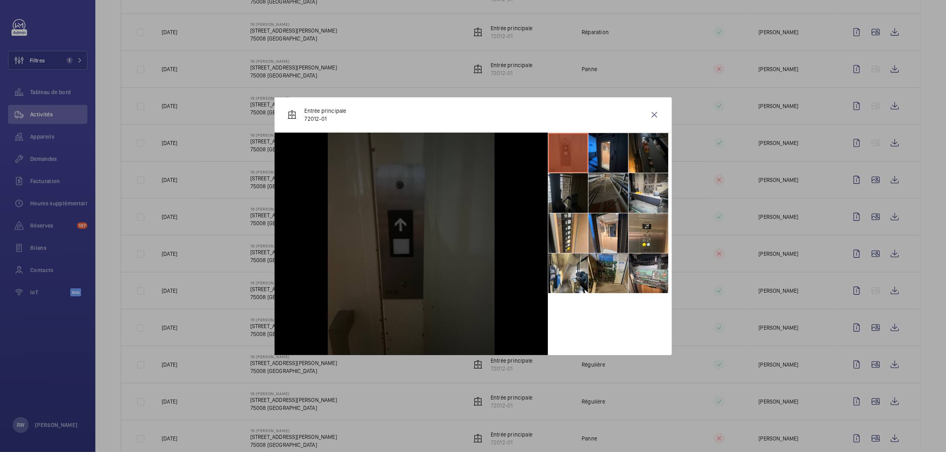
click at [623, 269] on li at bounding box center [609, 274] width 40 height 40
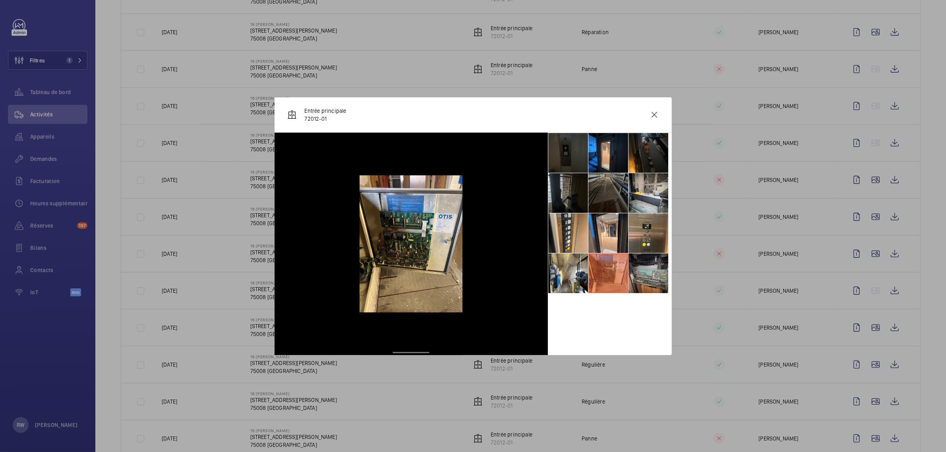
click at [647, 272] on li at bounding box center [649, 274] width 40 height 40
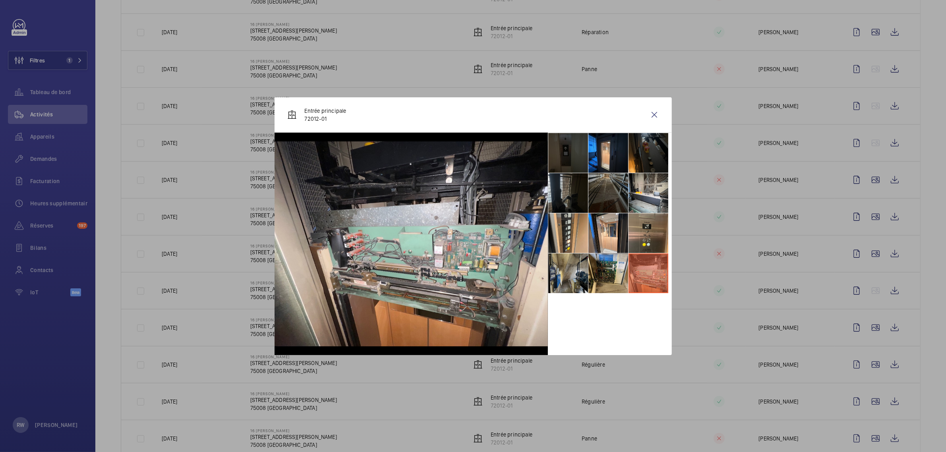
click at [567, 274] on li at bounding box center [568, 274] width 40 height 40
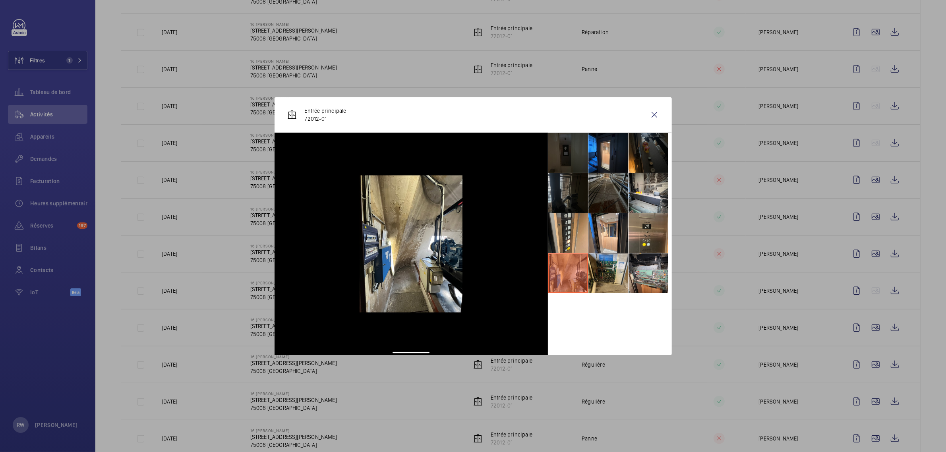
click at [569, 207] on li at bounding box center [568, 193] width 40 height 40
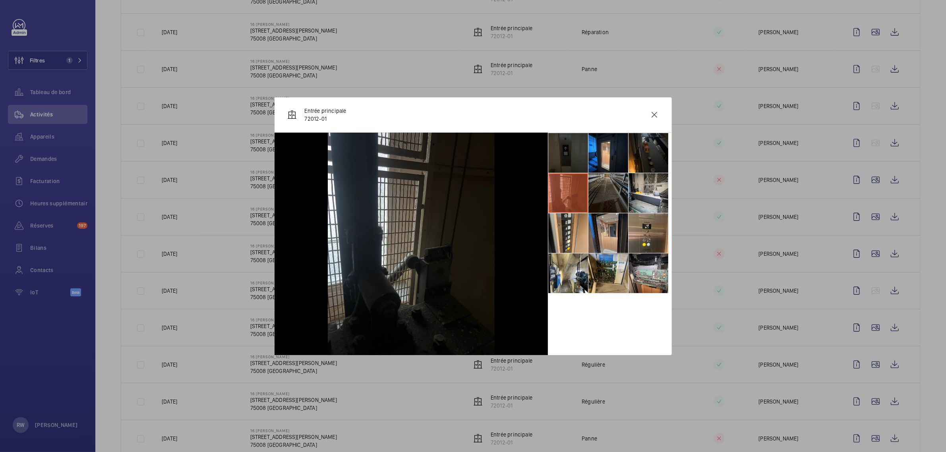
click at [609, 219] on li at bounding box center [609, 233] width 40 height 40
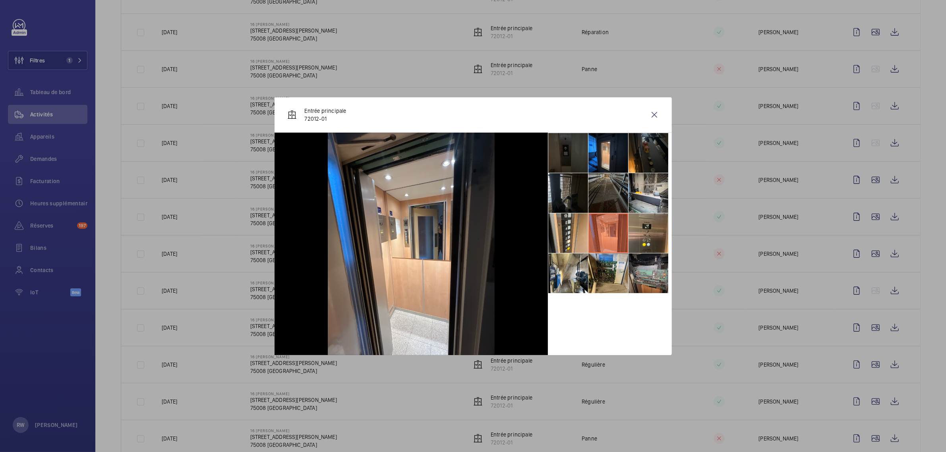
click at [637, 280] on li at bounding box center [649, 274] width 40 height 40
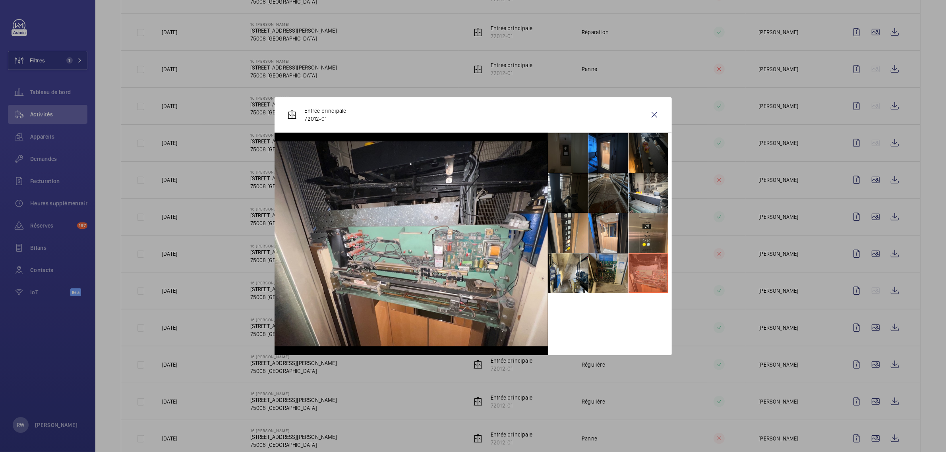
click at [616, 277] on li at bounding box center [609, 274] width 40 height 40
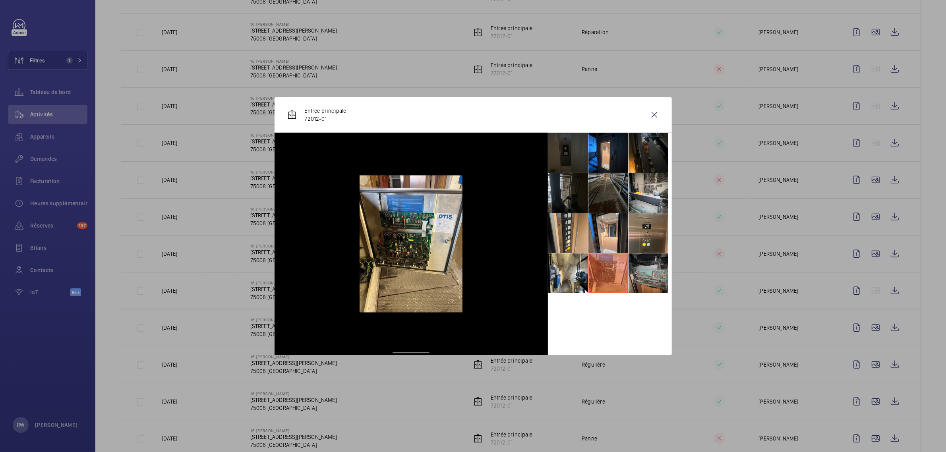
click at [641, 273] on li at bounding box center [649, 274] width 40 height 40
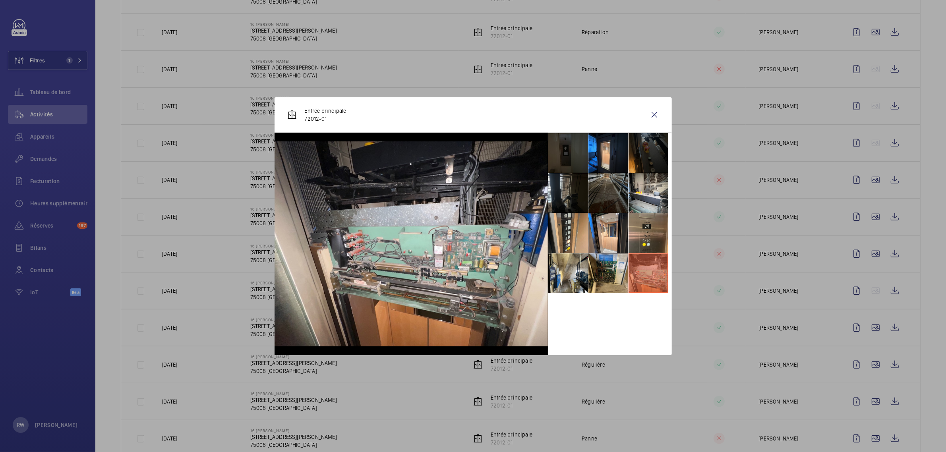
click at [649, 158] on li at bounding box center [649, 153] width 40 height 40
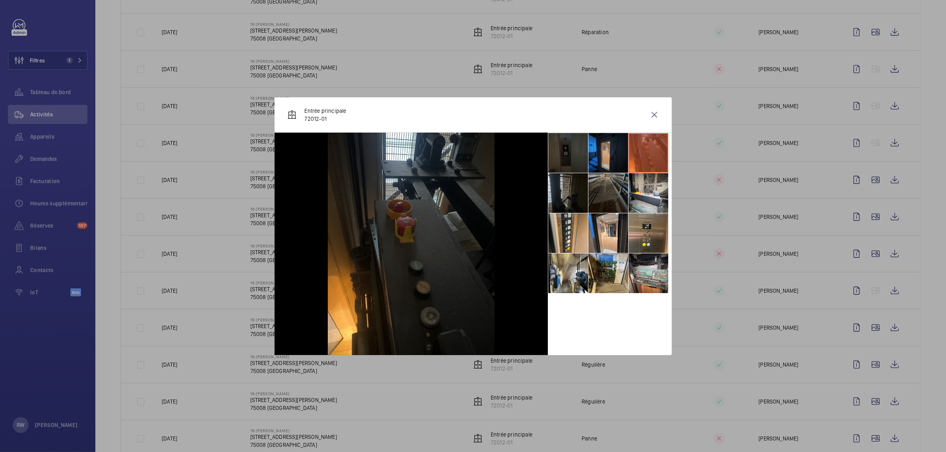
click at [611, 152] on li at bounding box center [609, 153] width 40 height 40
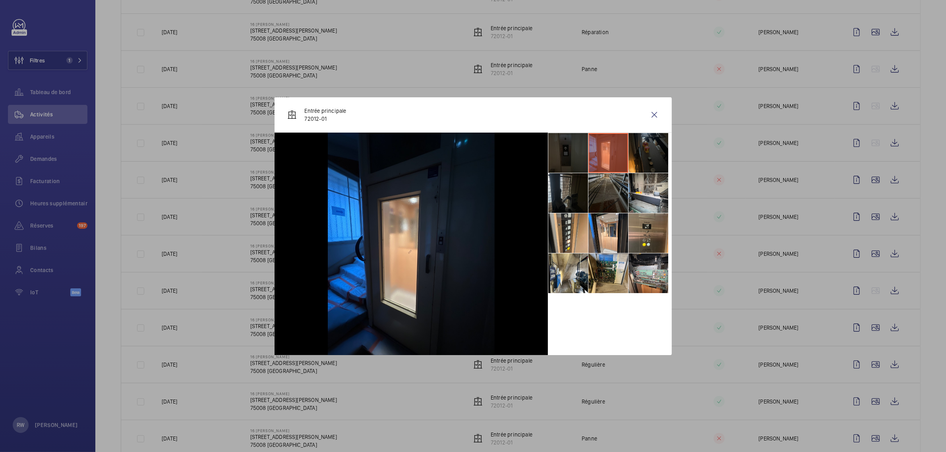
click at [570, 152] on li at bounding box center [568, 153] width 40 height 40
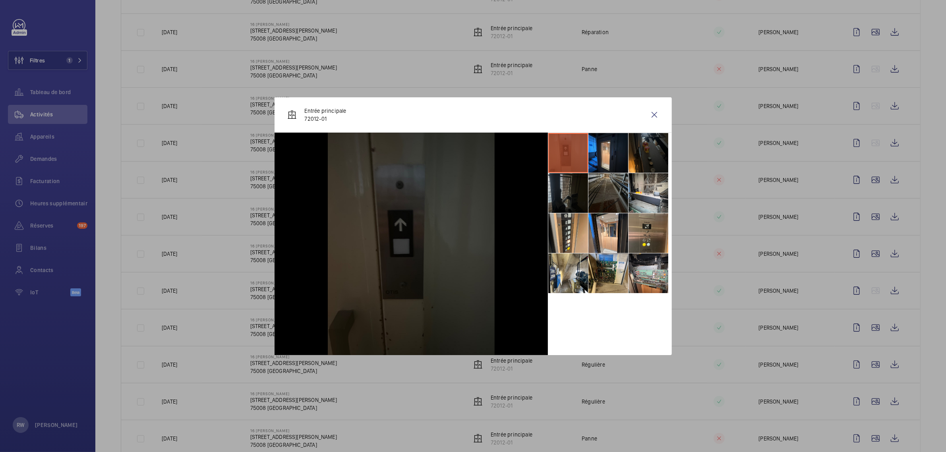
click at [564, 203] on li at bounding box center [568, 193] width 40 height 40
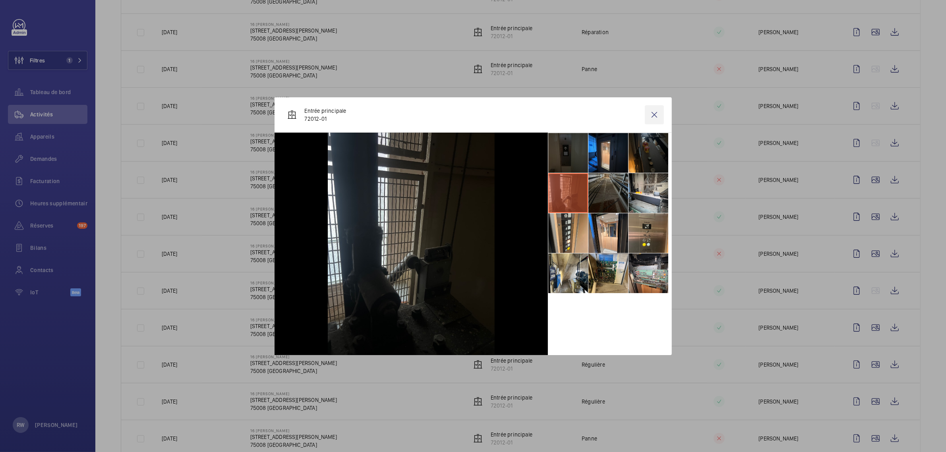
click at [653, 110] on wm-front-icon-button at bounding box center [654, 114] width 19 height 19
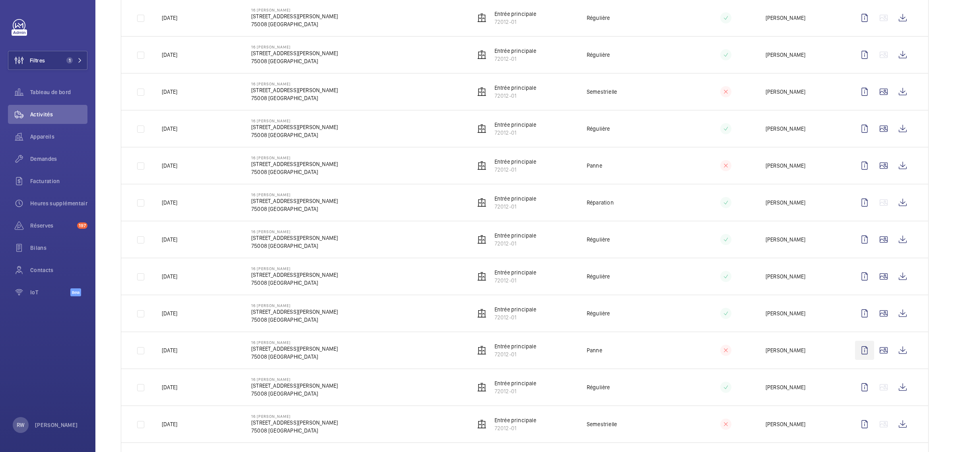
scroll to position [795, 0]
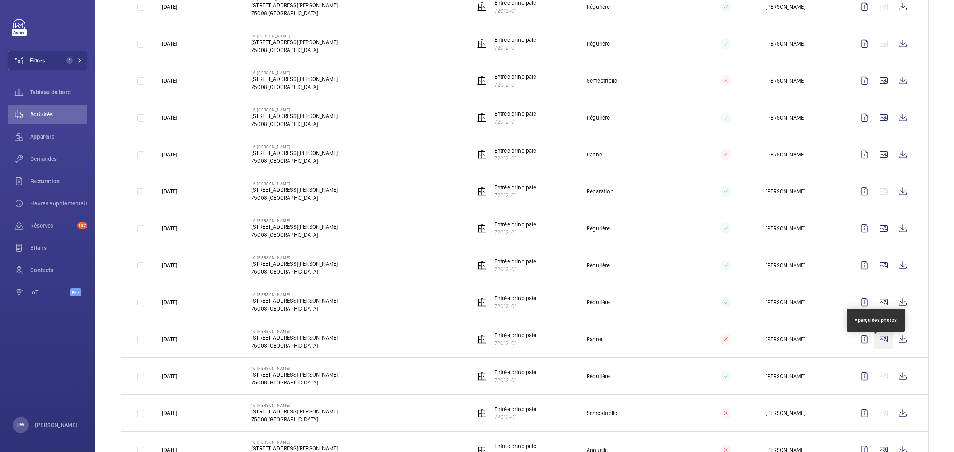
click at [875, 349] on wm-front-icon-button at bounding box center [883, 339] width 19 height 19
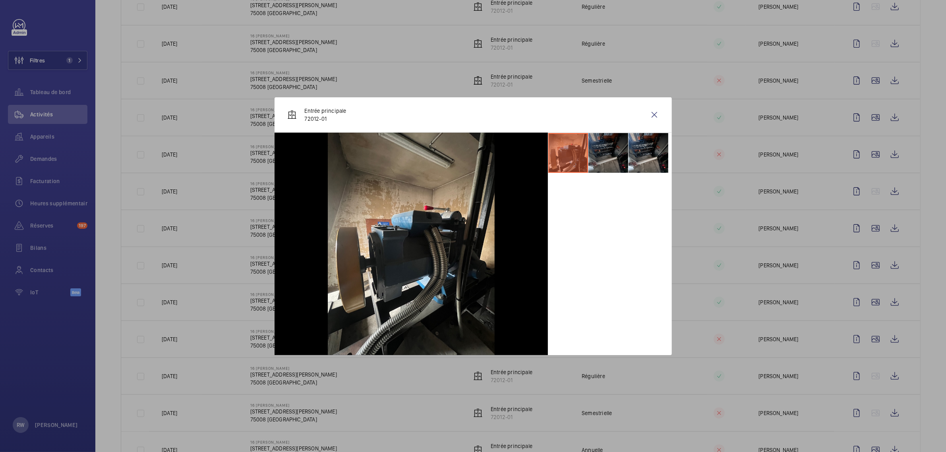
click at [608, 154] on li at bounding box center [609, 153] width 40 height 40
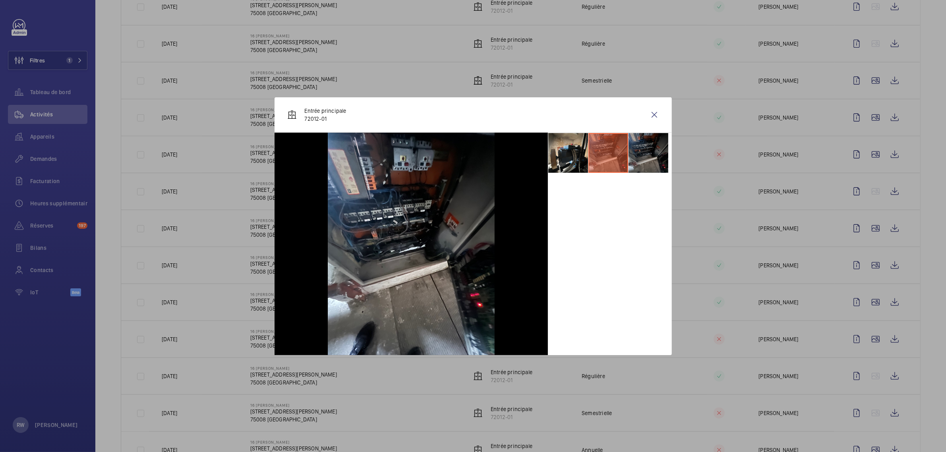
click at [634, 157] on li at bounding box center [649, 153] width 40 height 40
click at [613, 155] on li at bounding box center [609, 153] width 40 height 40
click at [553, 156] on li at bounding box center [568, 153] width 40 height 40
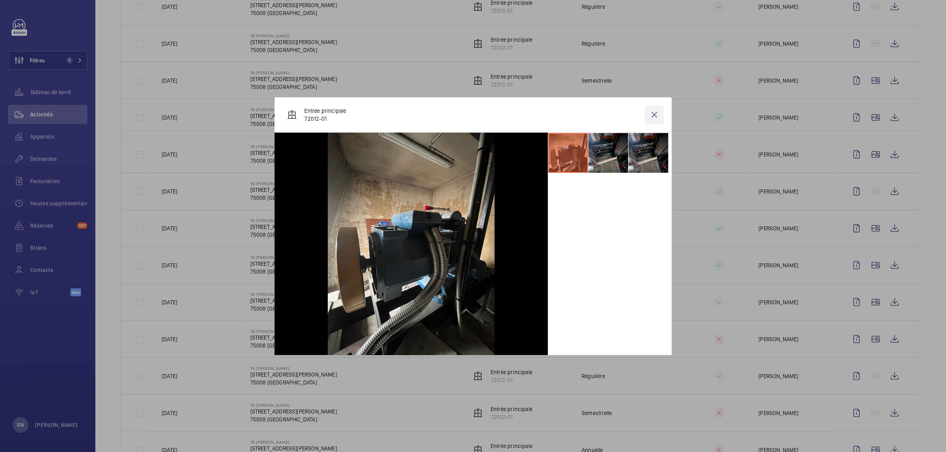
click at [654, 113] on wm-front-icon-button at bounding box center [654, 114] width 19 height 19
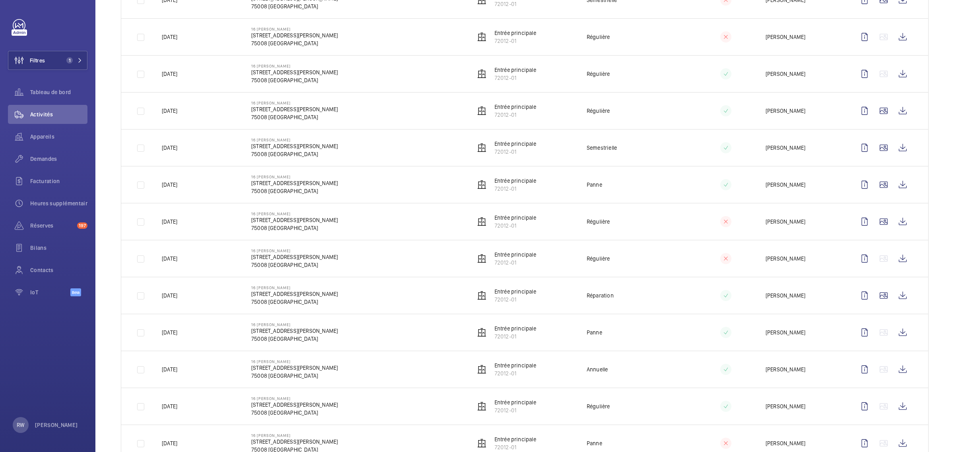
scroll to position [0, 0]
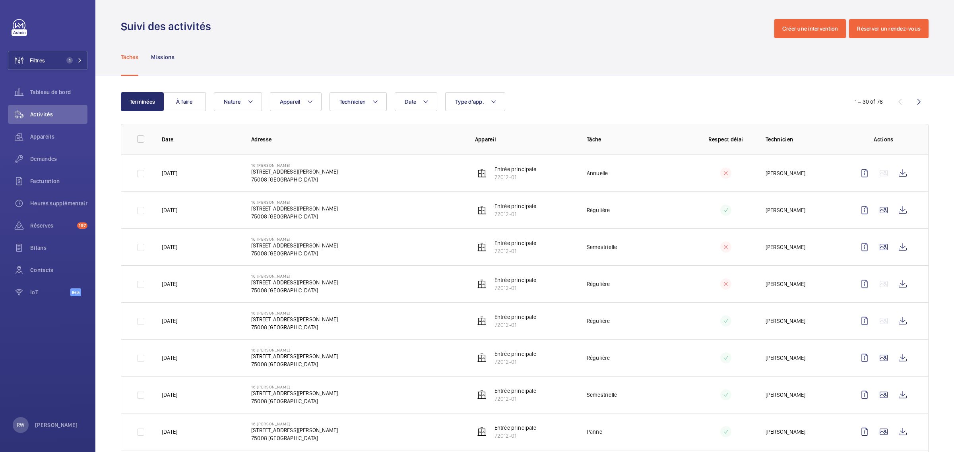
click at [275, 56] on div "Tâches Missions" at bounding box center [525, 57] width 808 height 38
click at [62, 64] on button "Filtres 1" at bounding box center [47, 60] width 79 height 19
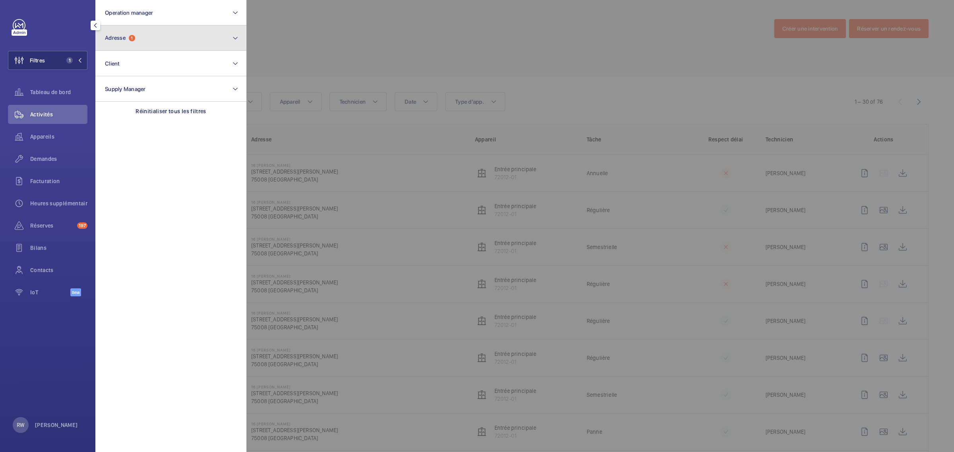
click at [136, 33] on button "Adresse 1" at bounding box center [170, 37] width 151 height 25
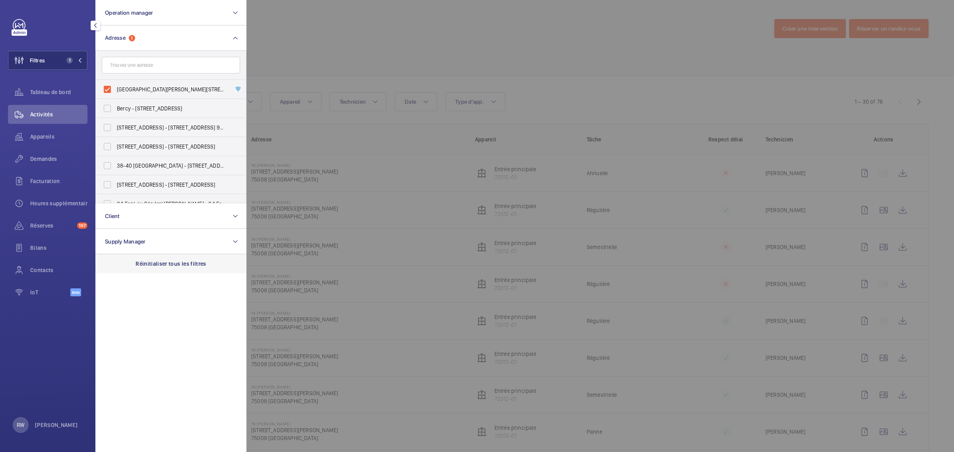
click at [158, 264] on p "Réinitialiser tous les filtres" at bounding box center [171, 264] width 71 height 8
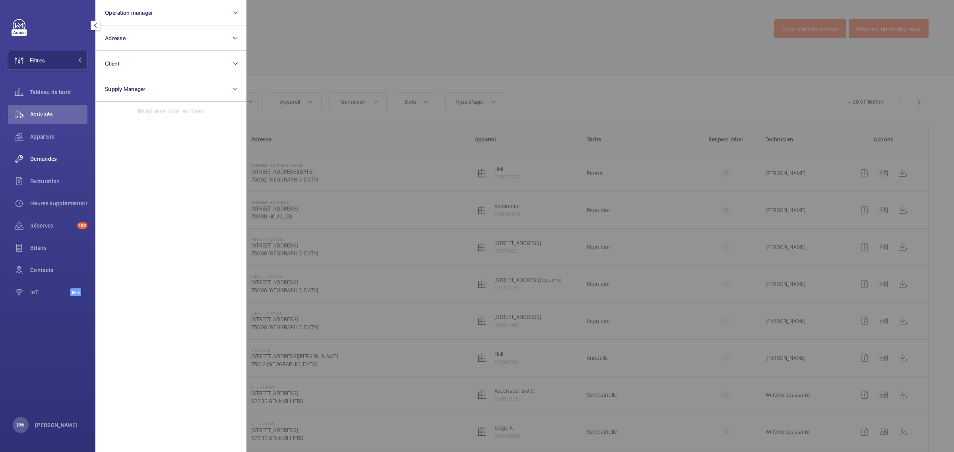
click at [38, 159] on span "Demandes" at bounding box center [58, 159] width 57 height 8
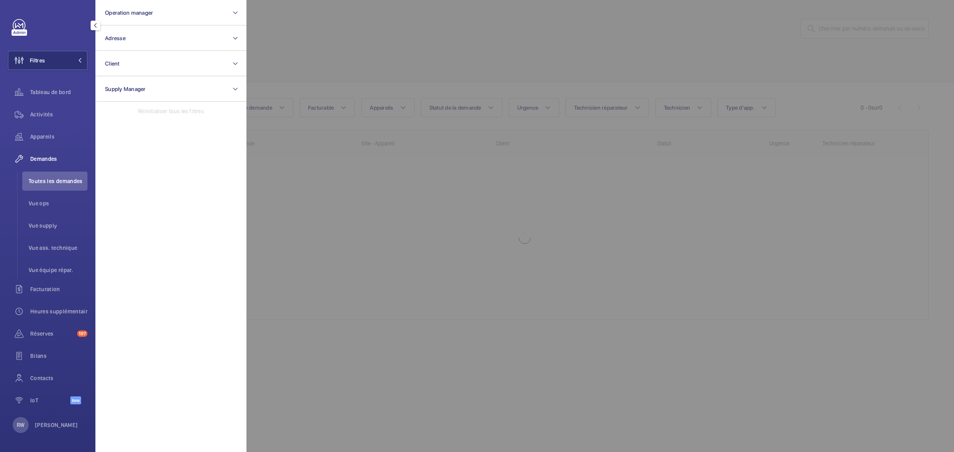
click at [363, 41] on div at bounding box center [723, 226] width 954 height 452
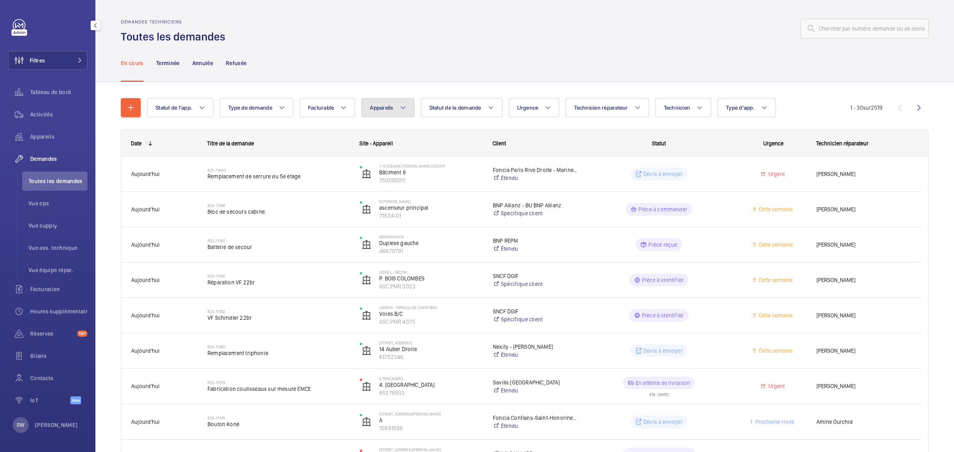
click at [398, 108] on button "Appareils" at bounding box center [387, 107] width 53 height 19
type input "96845998"
click at [382, 181] on label "DC18 MC2, 96845998" at bounding box center [430, 179] width 137 height 19
click at [382, 181] on input "DC18 MC2, 96845998" at bounding box center [378, 180] width 16 height 16
checkbox input "true"
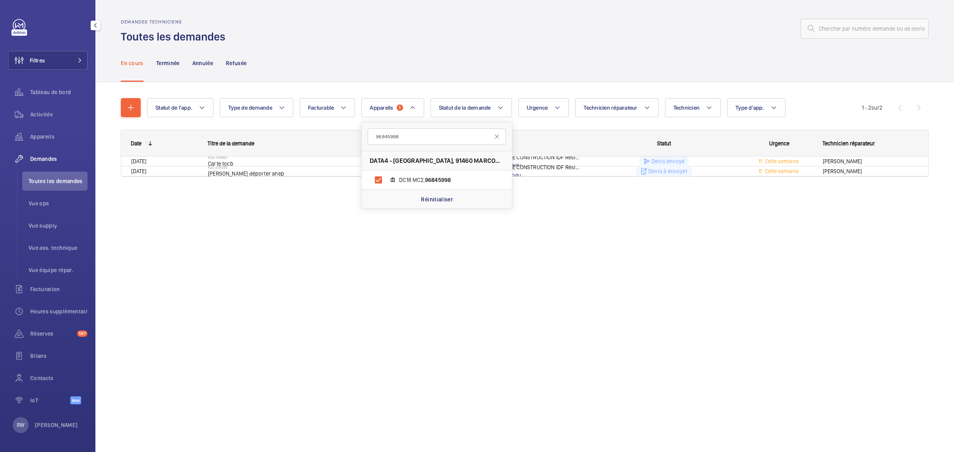
click at [368, 58] on div "En cours Terminée Annulée Refusée" at bounding box center [525, 63] width 808 height 38
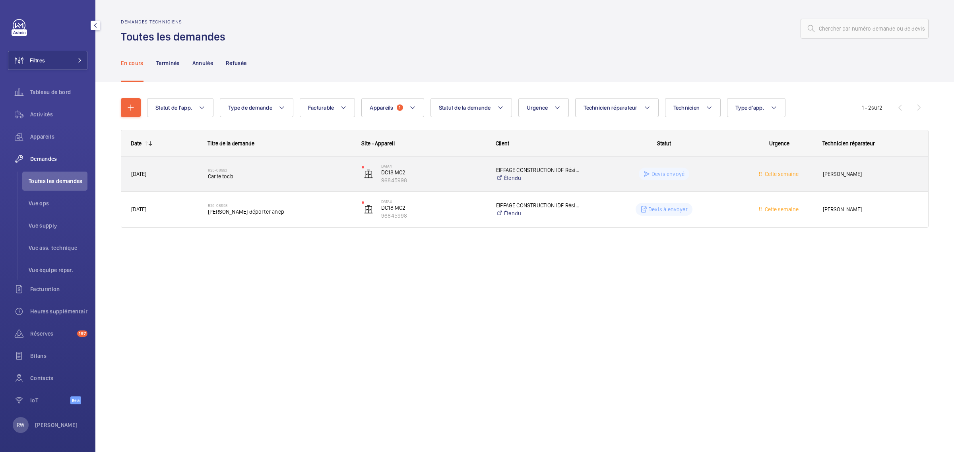
click at [513, 167] on p "EIFFAGE CONSTRUCTION IDF Résidentiel & Fonctionnel" at bounding box center [539, 170] width 86 height 8
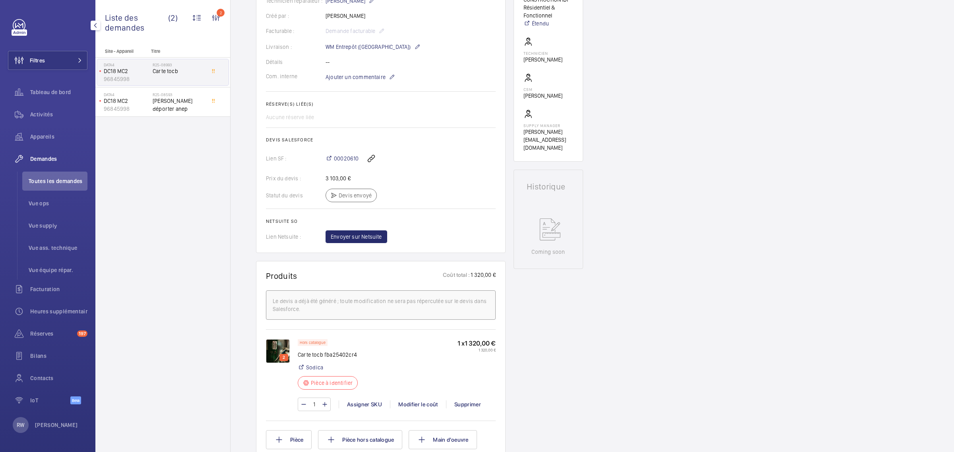
scroll to position [248, 0]
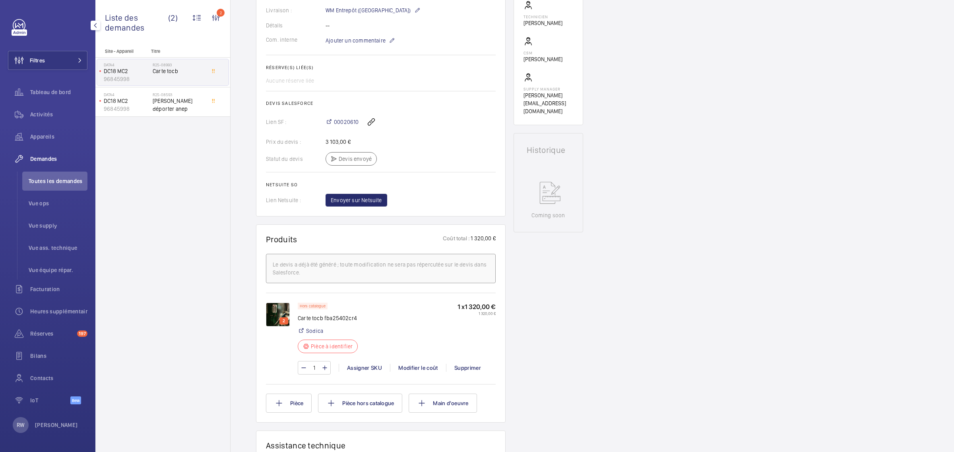
click at [277, 314] on img at bounding box center [278, 315] width 24 height 24
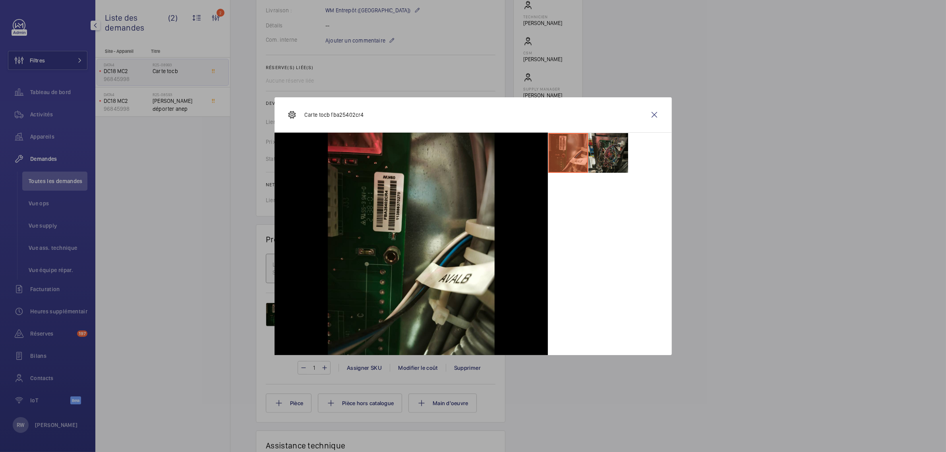
click at [593, 171] on li at bounding box center [609, 153] width 40 height 40
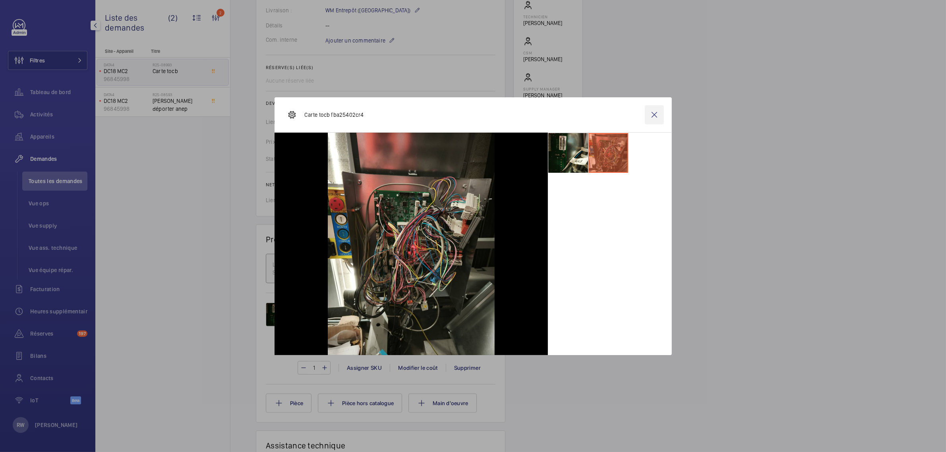
click at [657, 112] on wm-front-icon-button at bounding box center [654, 114] width 19 height 19
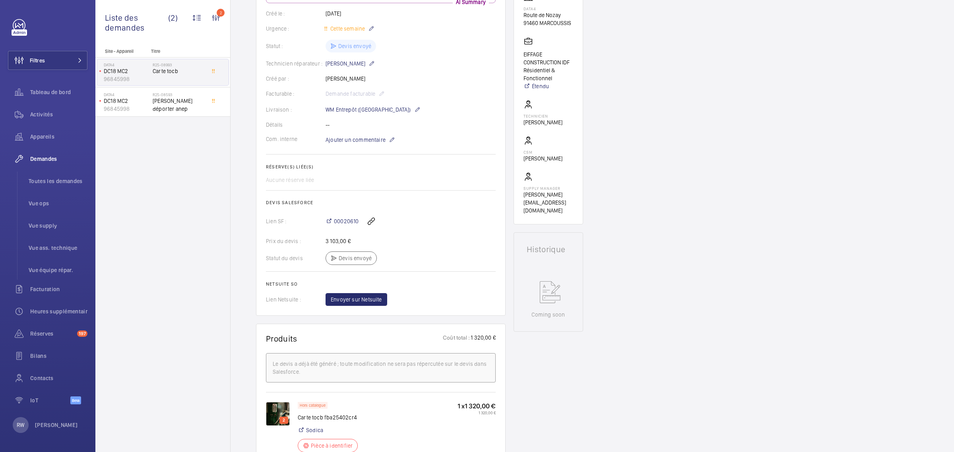
scroll to position [0, 0]
